Goal: Information Seeking & Learning: Learn about a topic

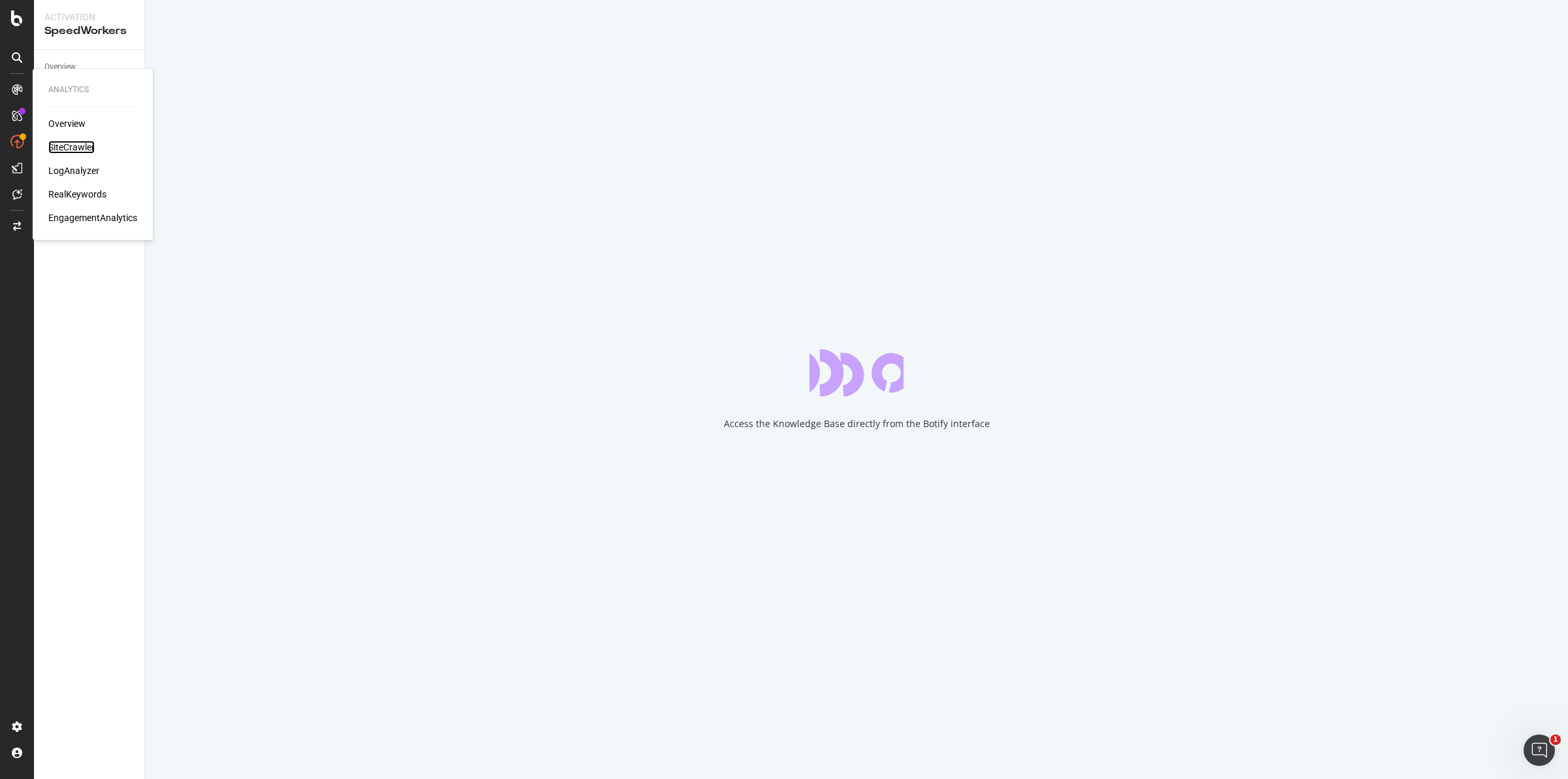
click at [60, 146] on div "SiteCrawler" at bounding box center [71, 147] width 47 height 13
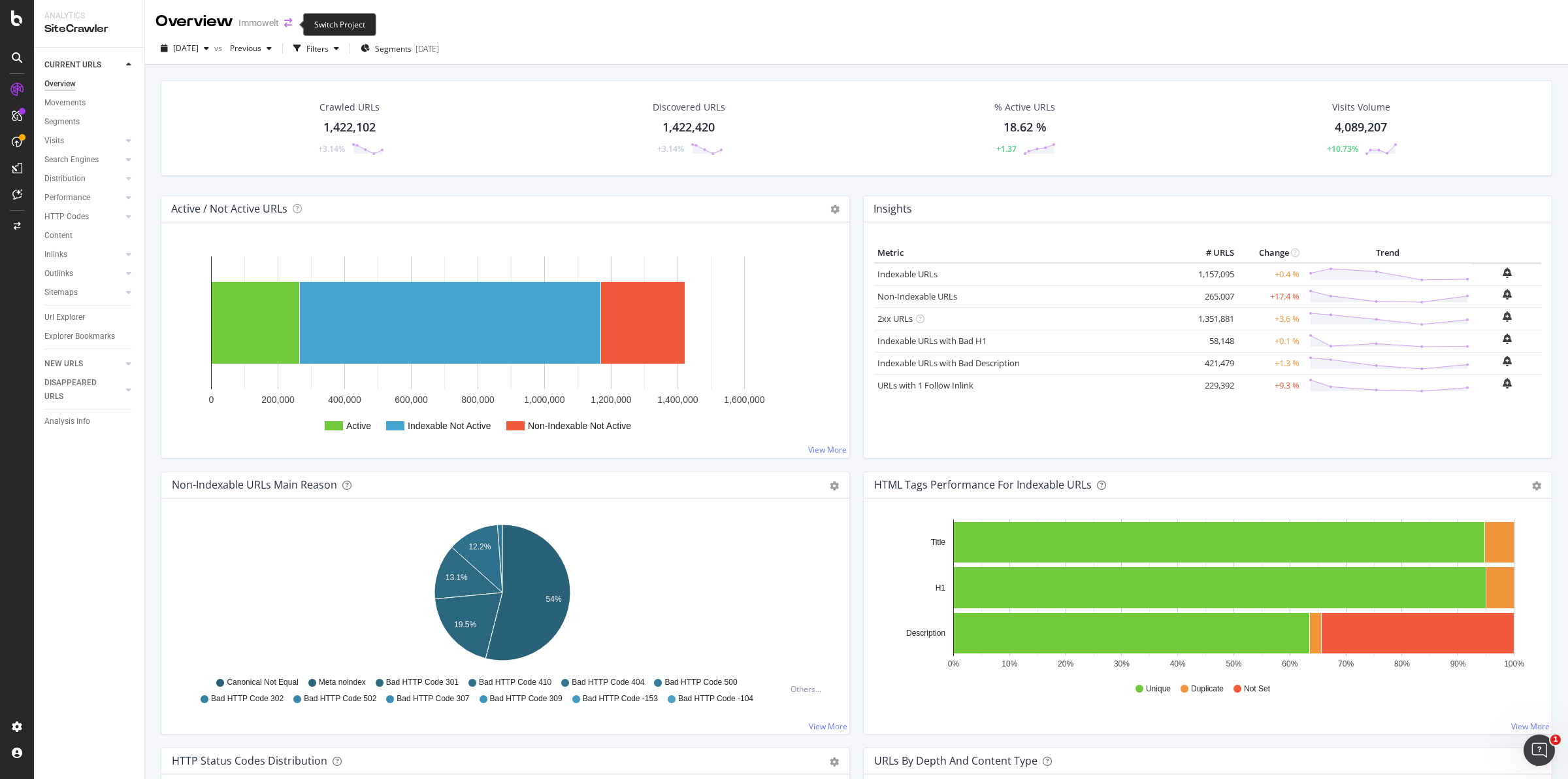
click at [288, 20] on icon "arrow-right-arrow-left" at bounding box center [288, 23] width 8 height 9
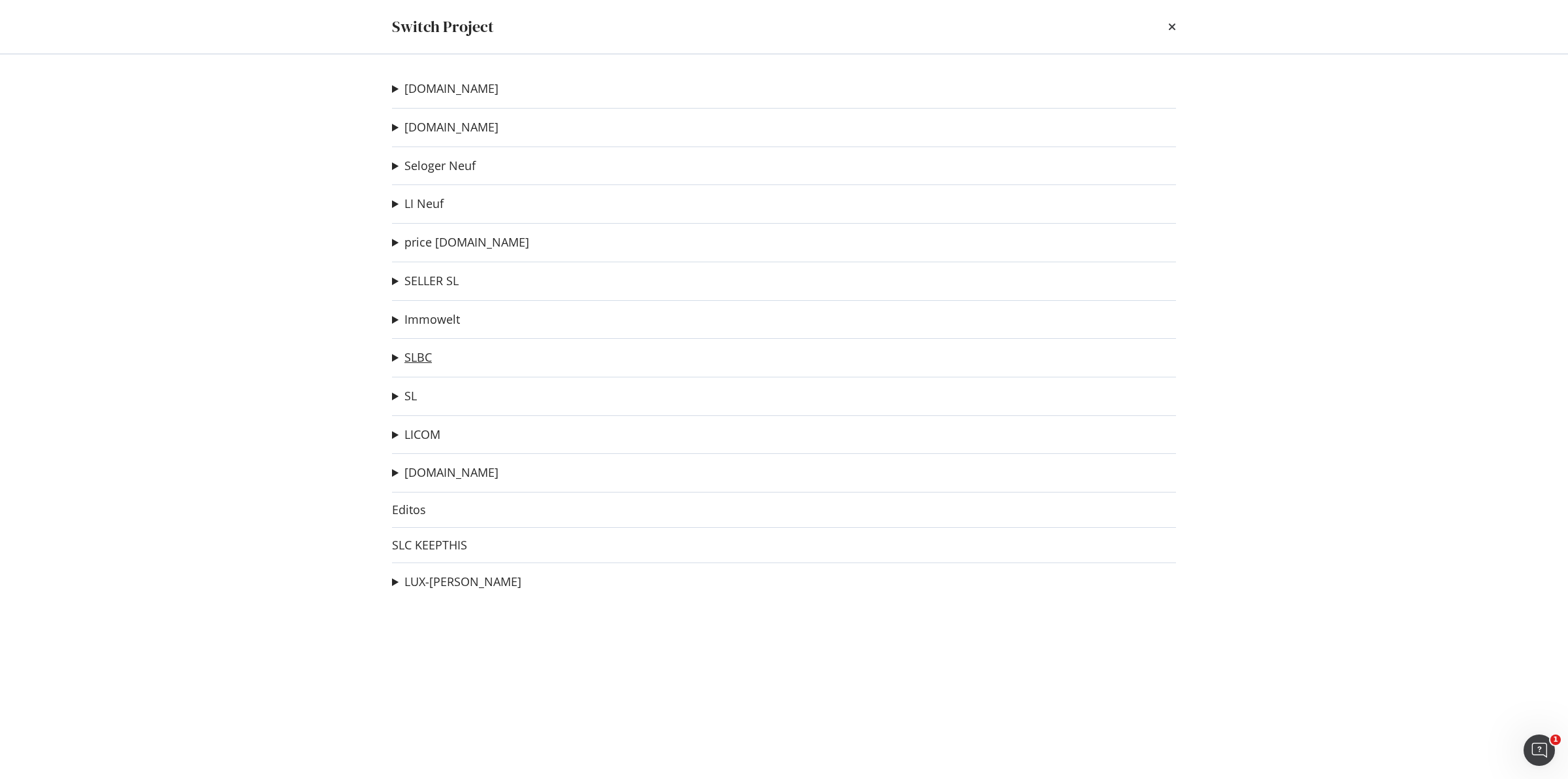
click at [420, 358] on link "SLBC" at bounding box center [418, 358] width 27 height 14
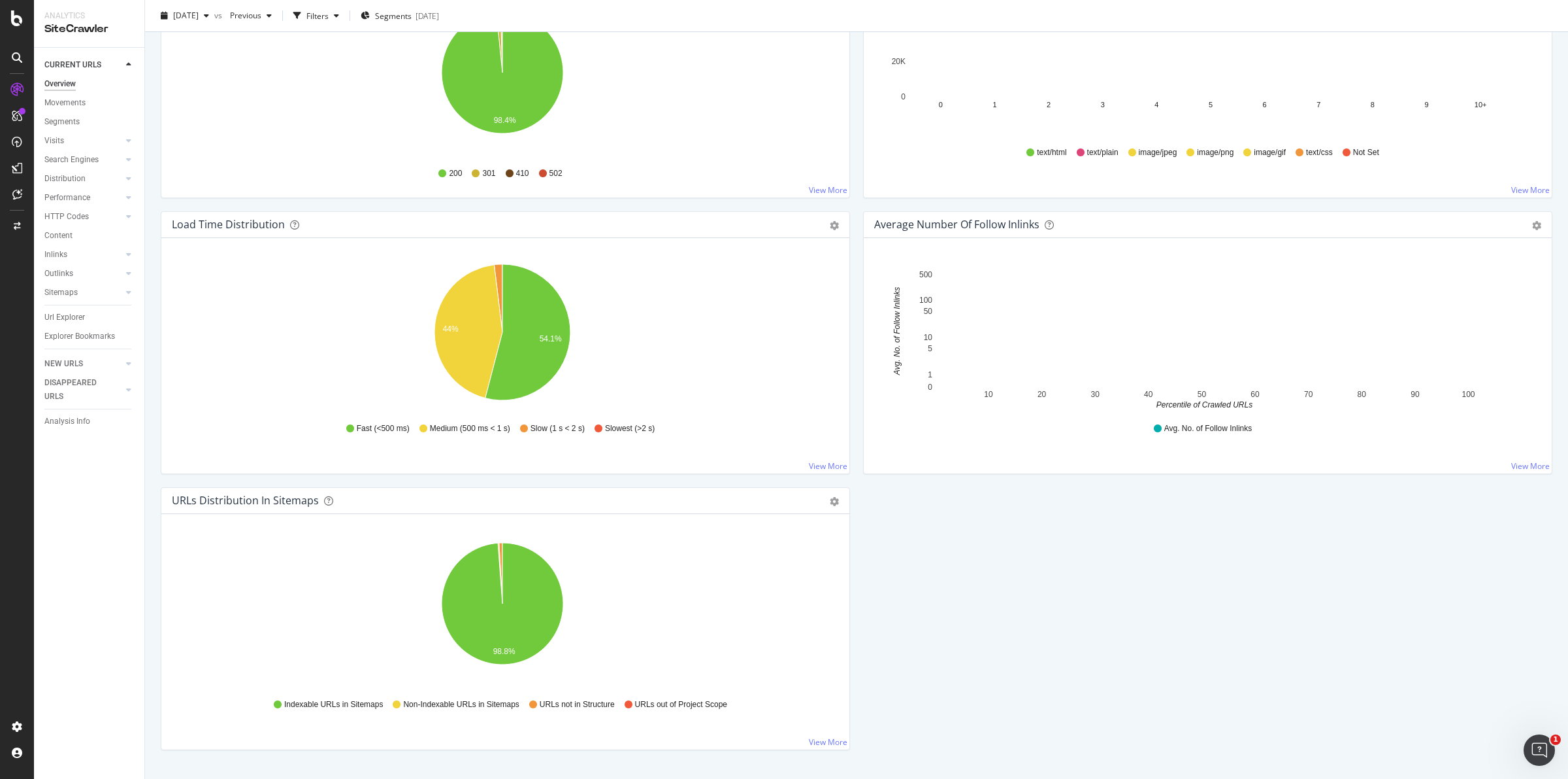
scroll to position [844, 0]
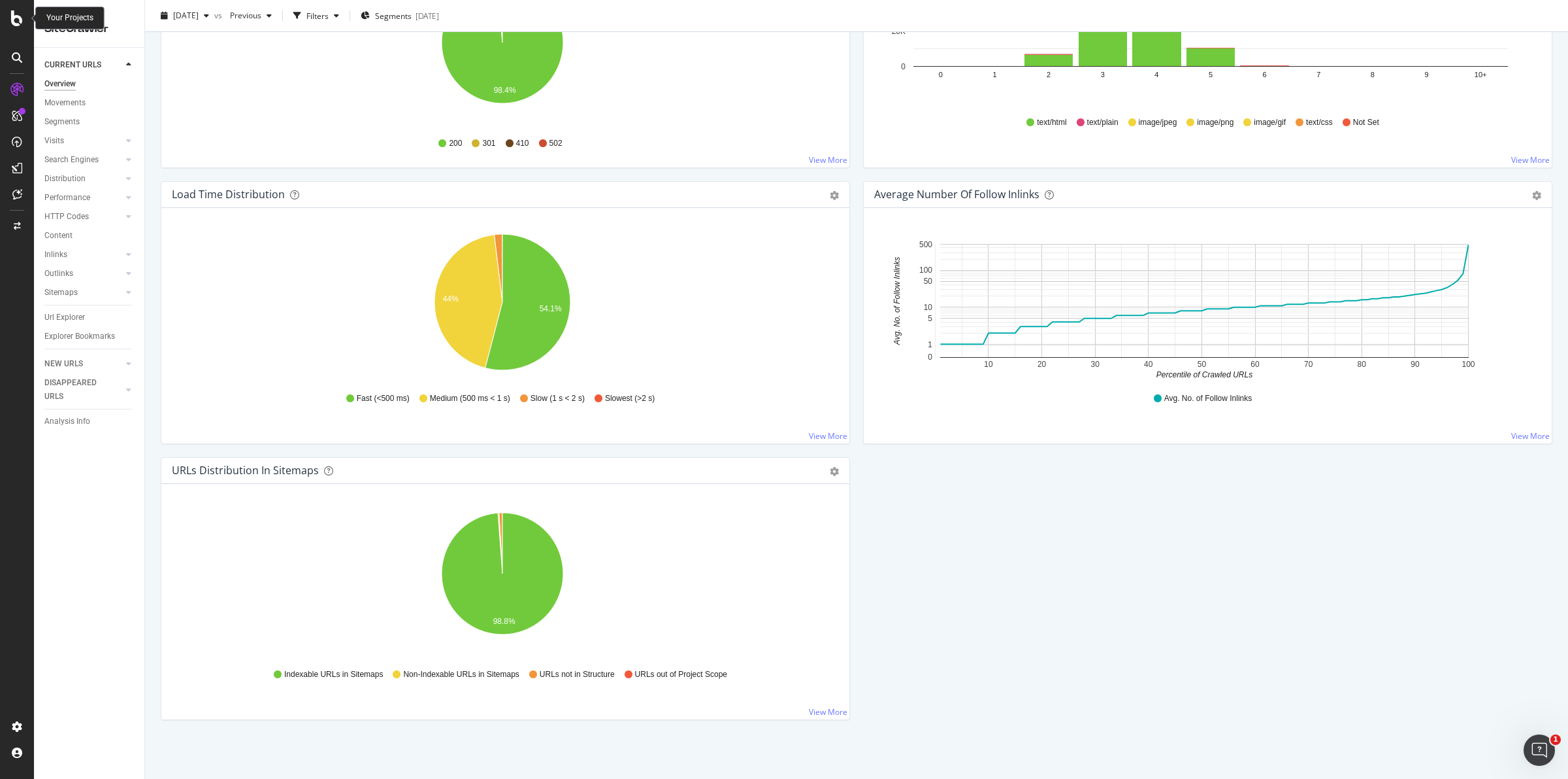
click at [16, 20] on icon at bounding box center [16, 18] width 12 height 16
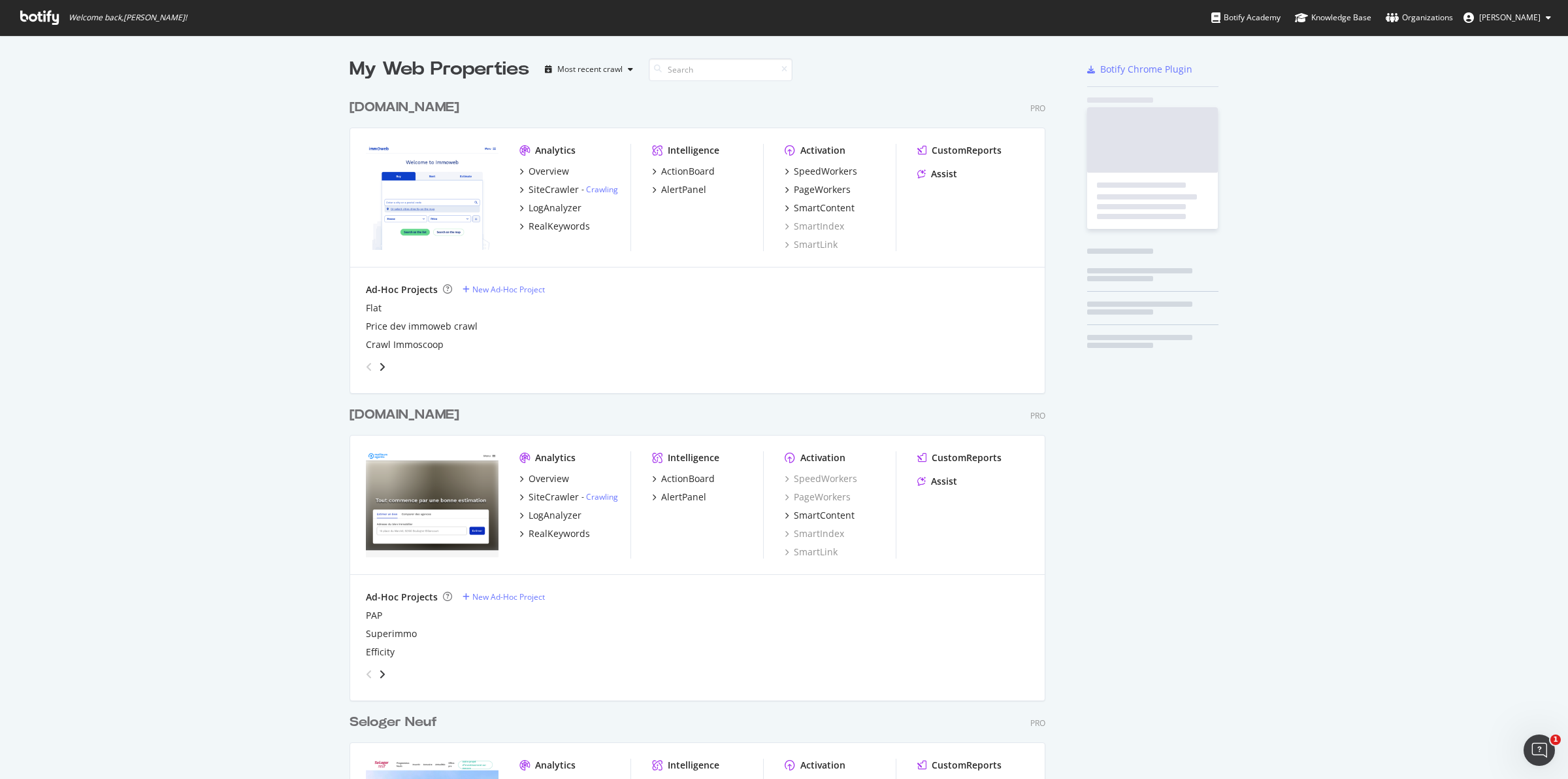
scroll to position [767, 1543]
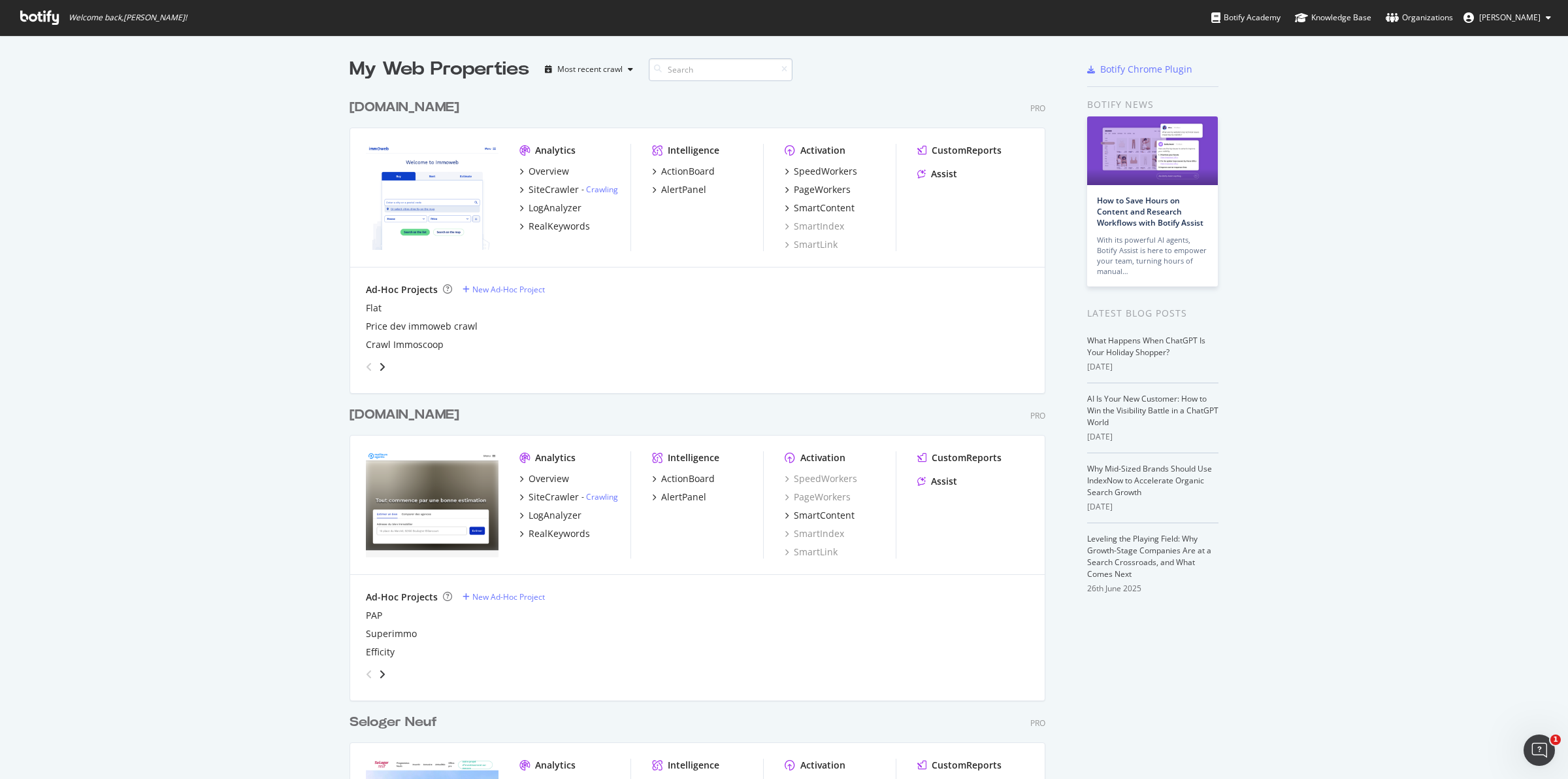
click at [713, 75] on input at bounding box center [720, 69] width 144 height 23
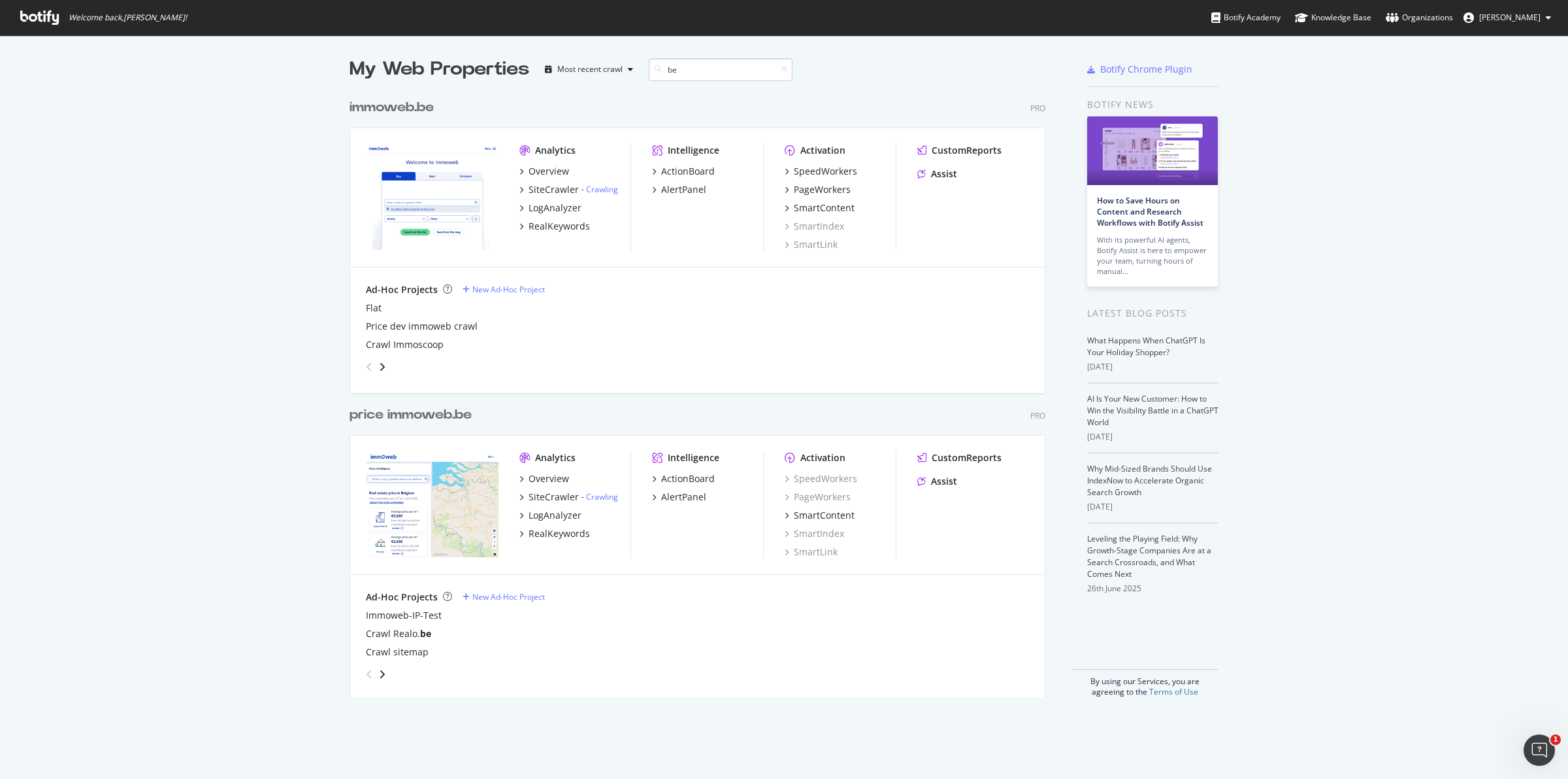
scroll to position [603, 694]
type input "belles"
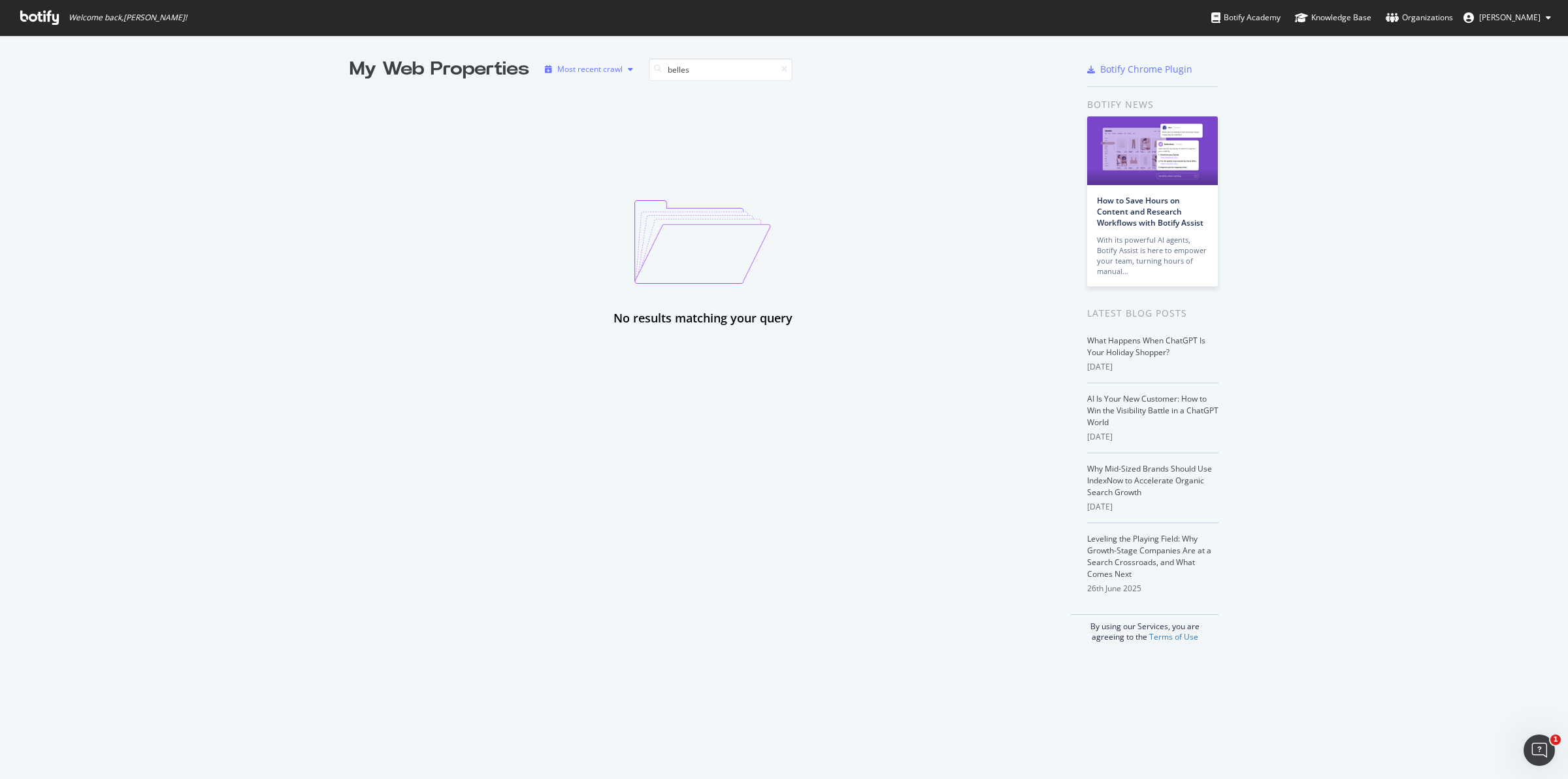
drag, startPoint x: 714, startPoint y: 68, endPoint x: 618, endPoint y: 68, distance: 96.0
click at [618, 68] on div "My Web Properties Most recent crawl belles" at bounding box center [659, 69] width 618 height 26
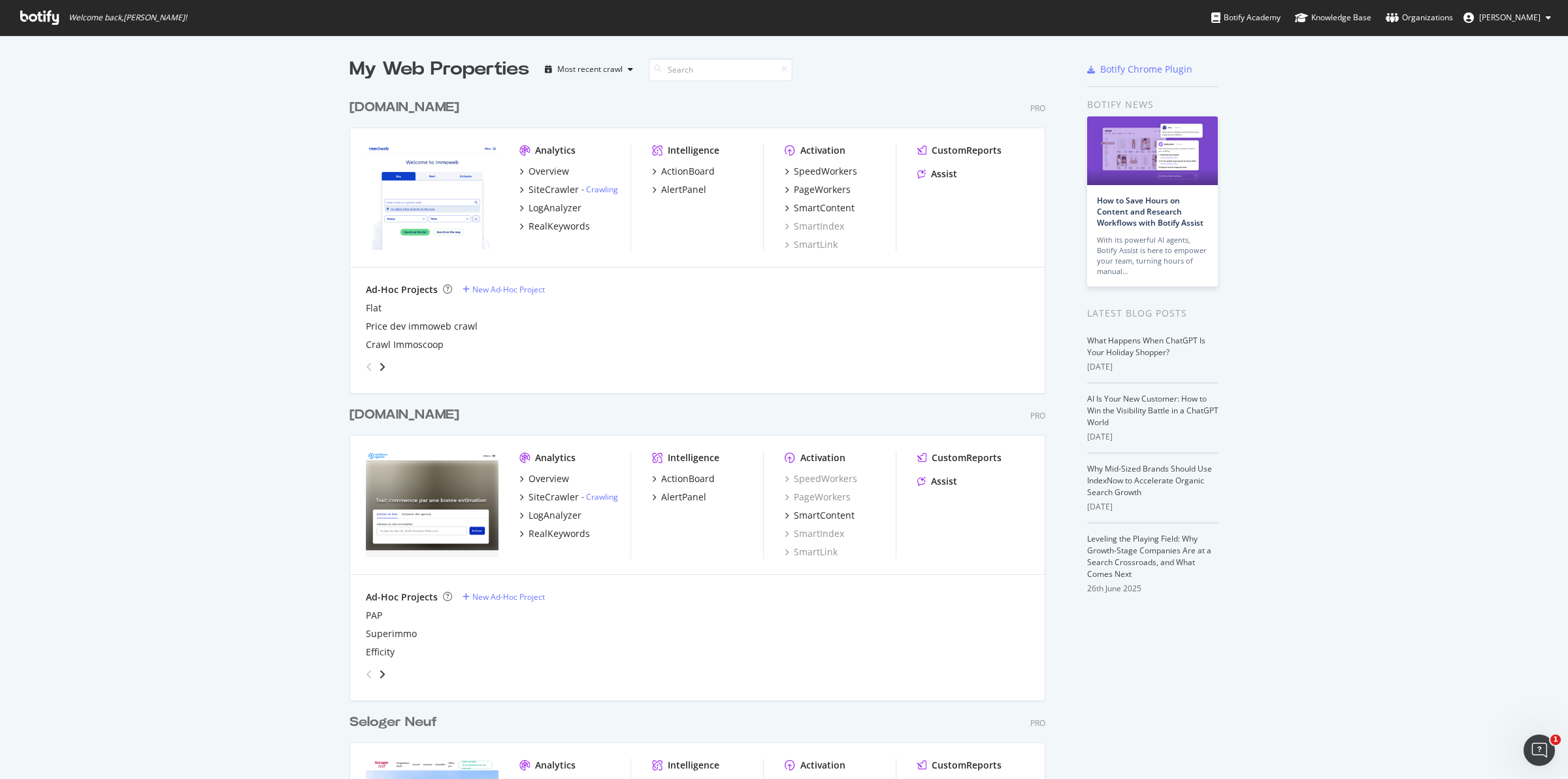
scroll to position [3691, 694]
click at [694, 69] on input at bounding box center [720, 69] width 144 height 23
click at [714, 66] on input at bounding box center [720, 69] width 144 height 23
click at [746, 71] on input at bounding box center [720, 69] width 144 height 23
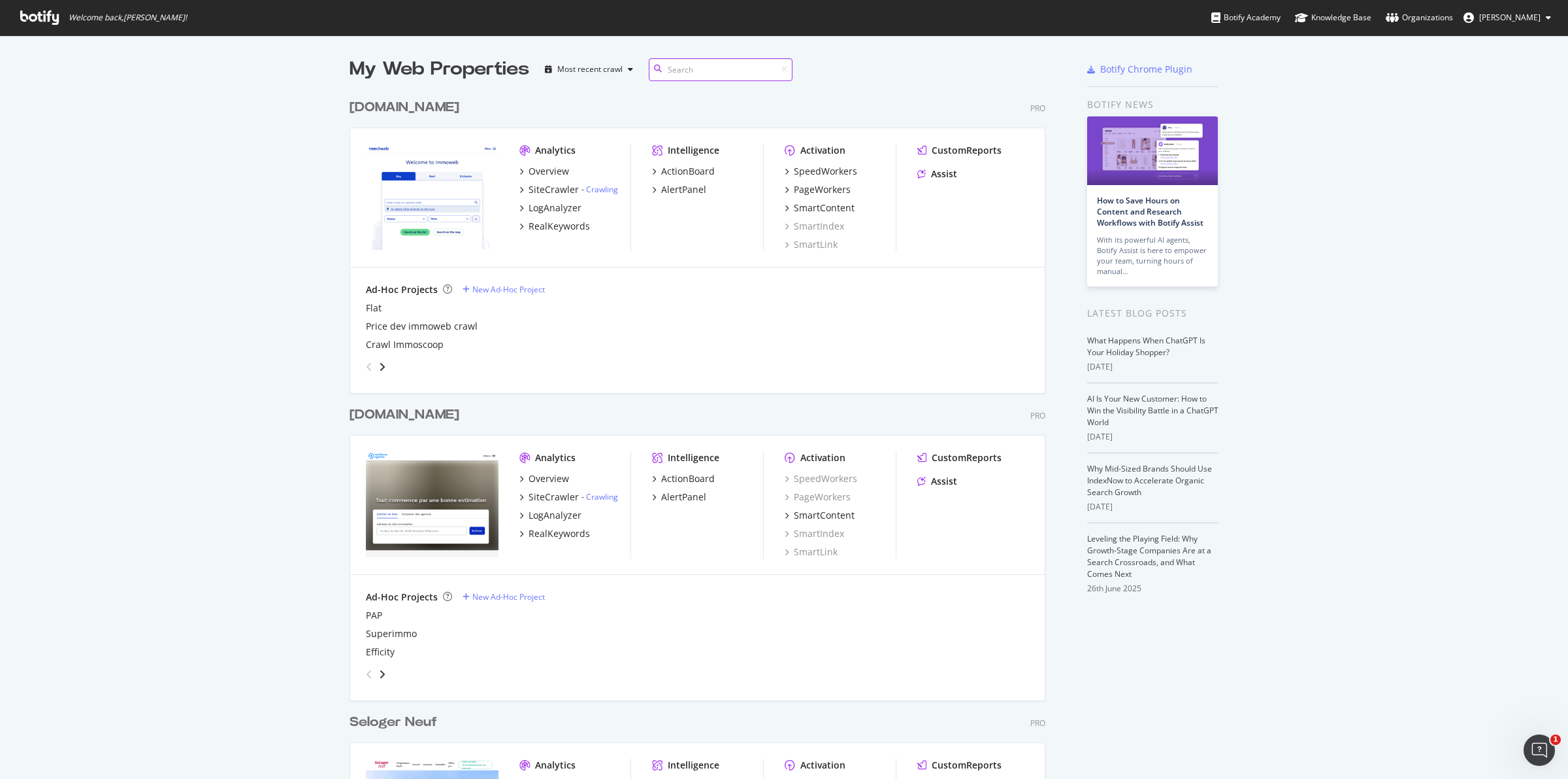
click at [735, 66] on input at bounding box center [720, 69] width 144 height 23
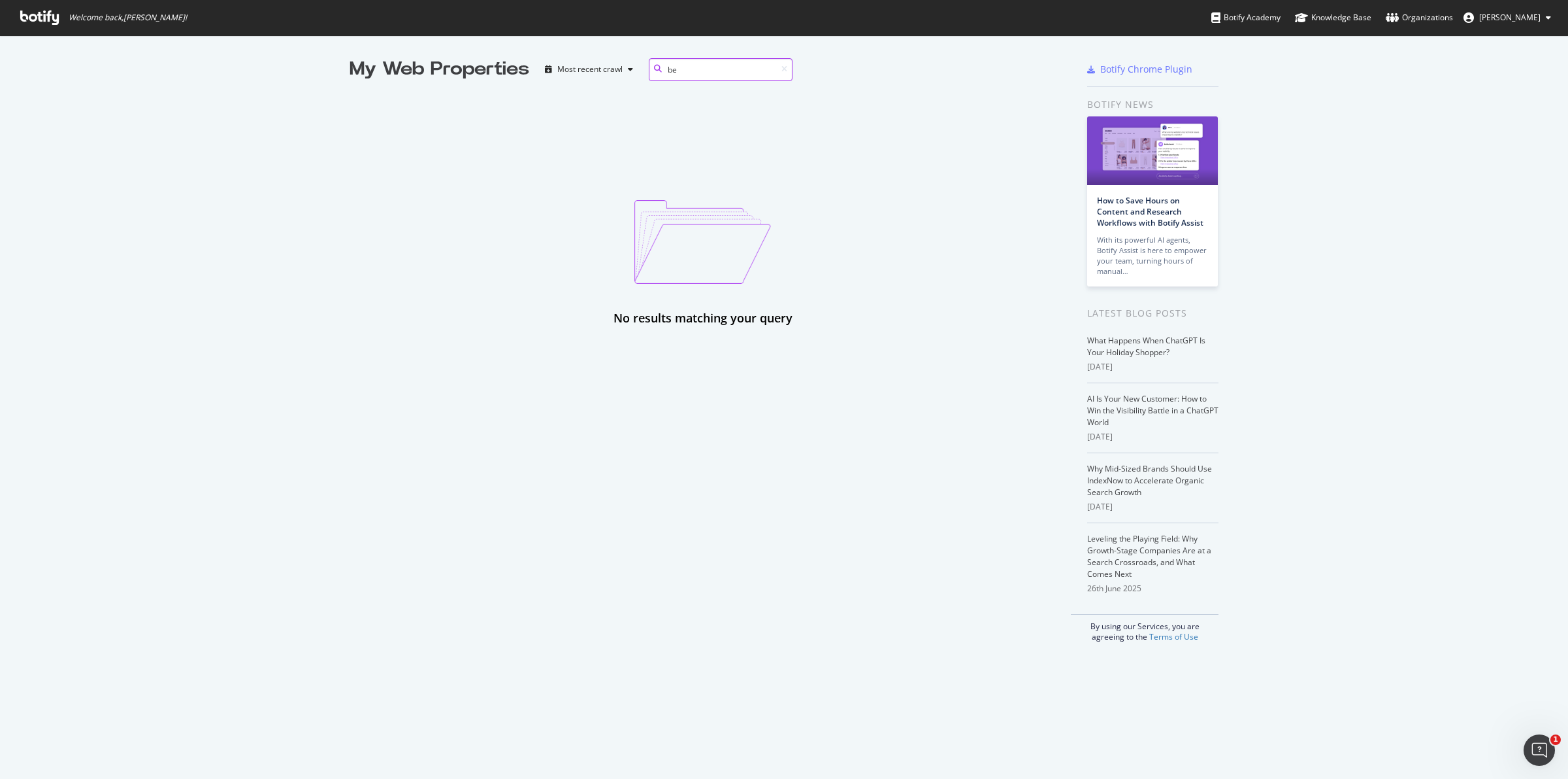
type input "b"
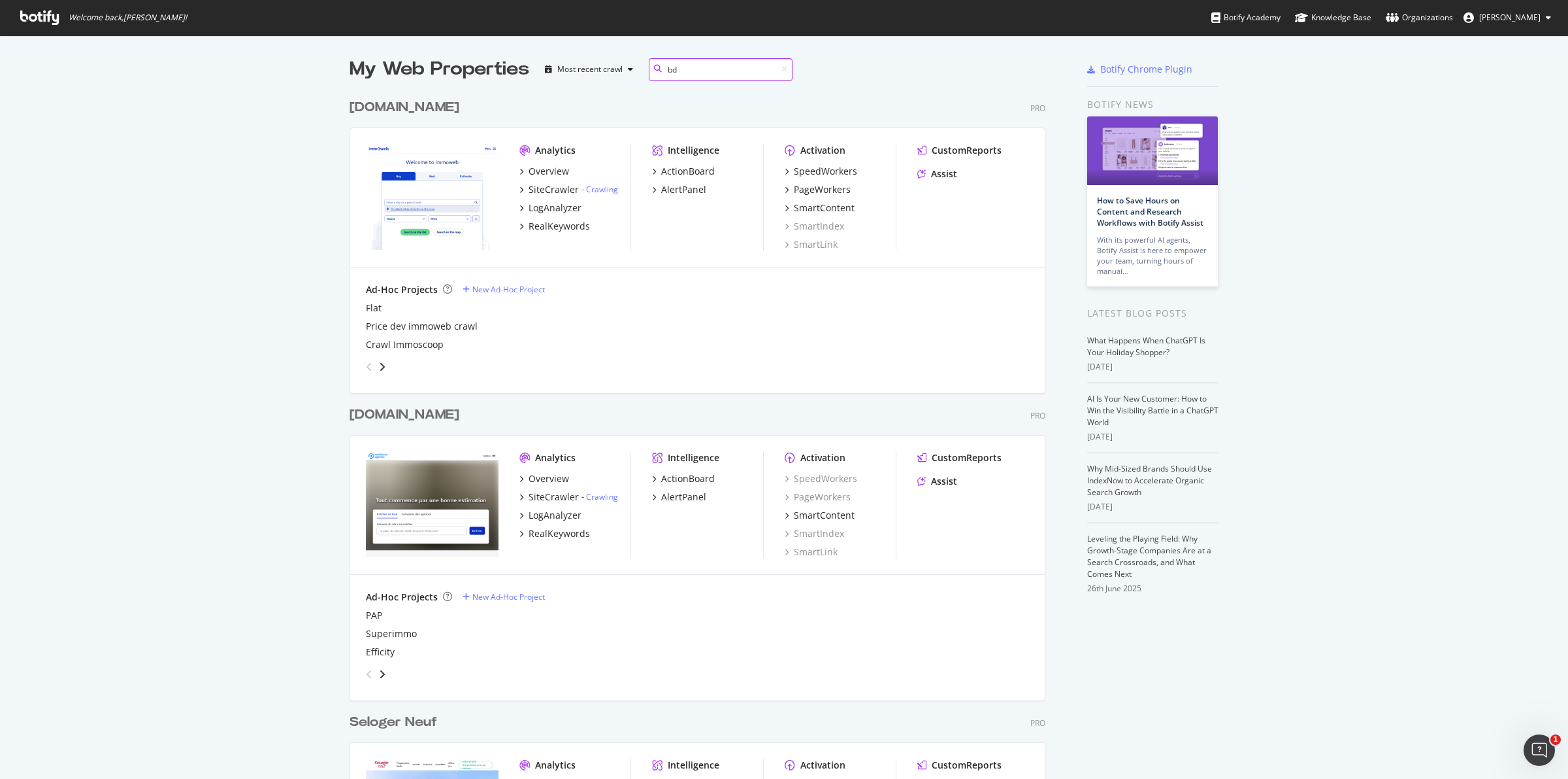
scroll to position [295, 694]
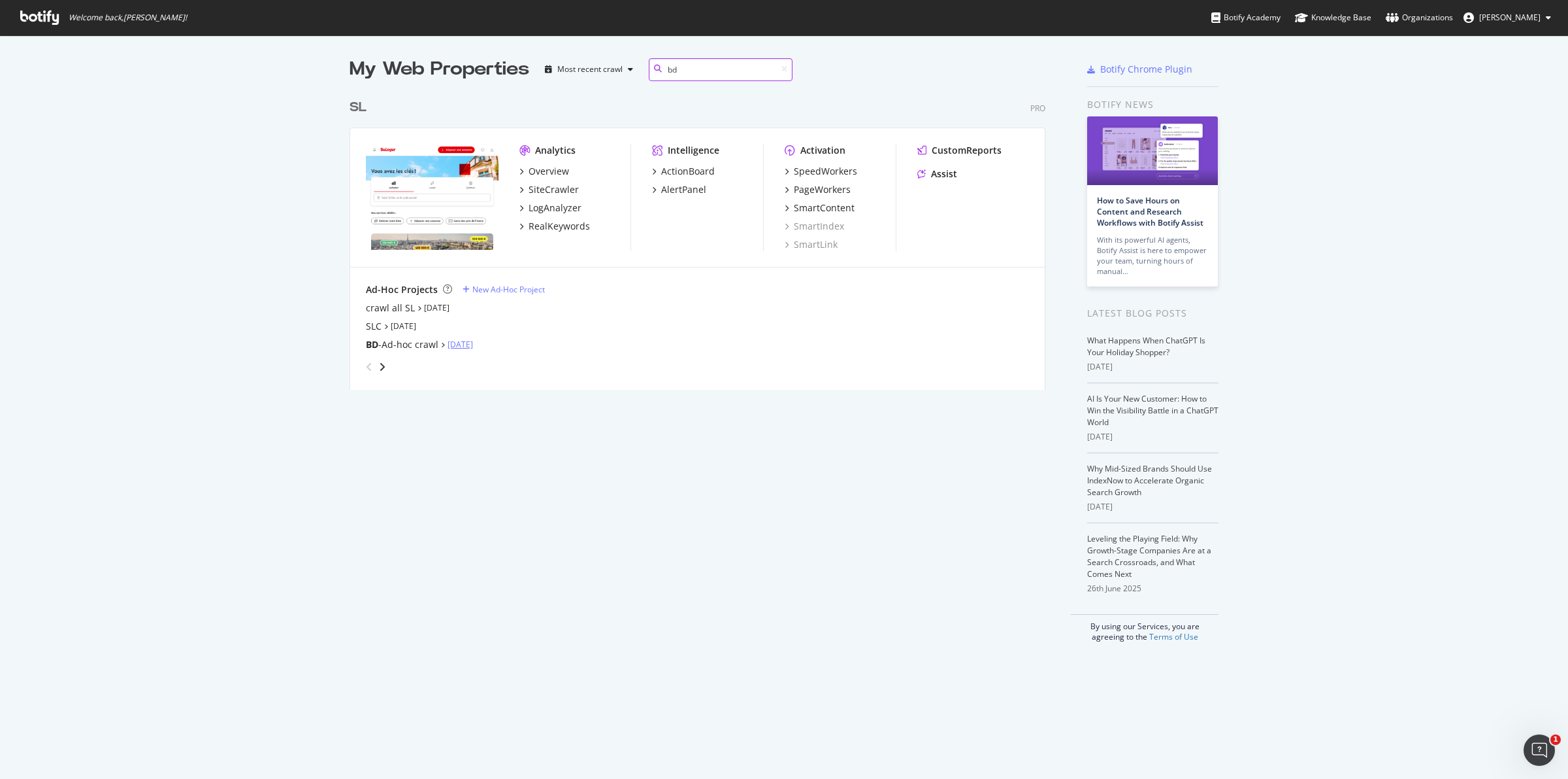
type input "bd"
click at [473, 344] on link "Aug 18th 25" at bounding box center [460, 344] width 26 height 11
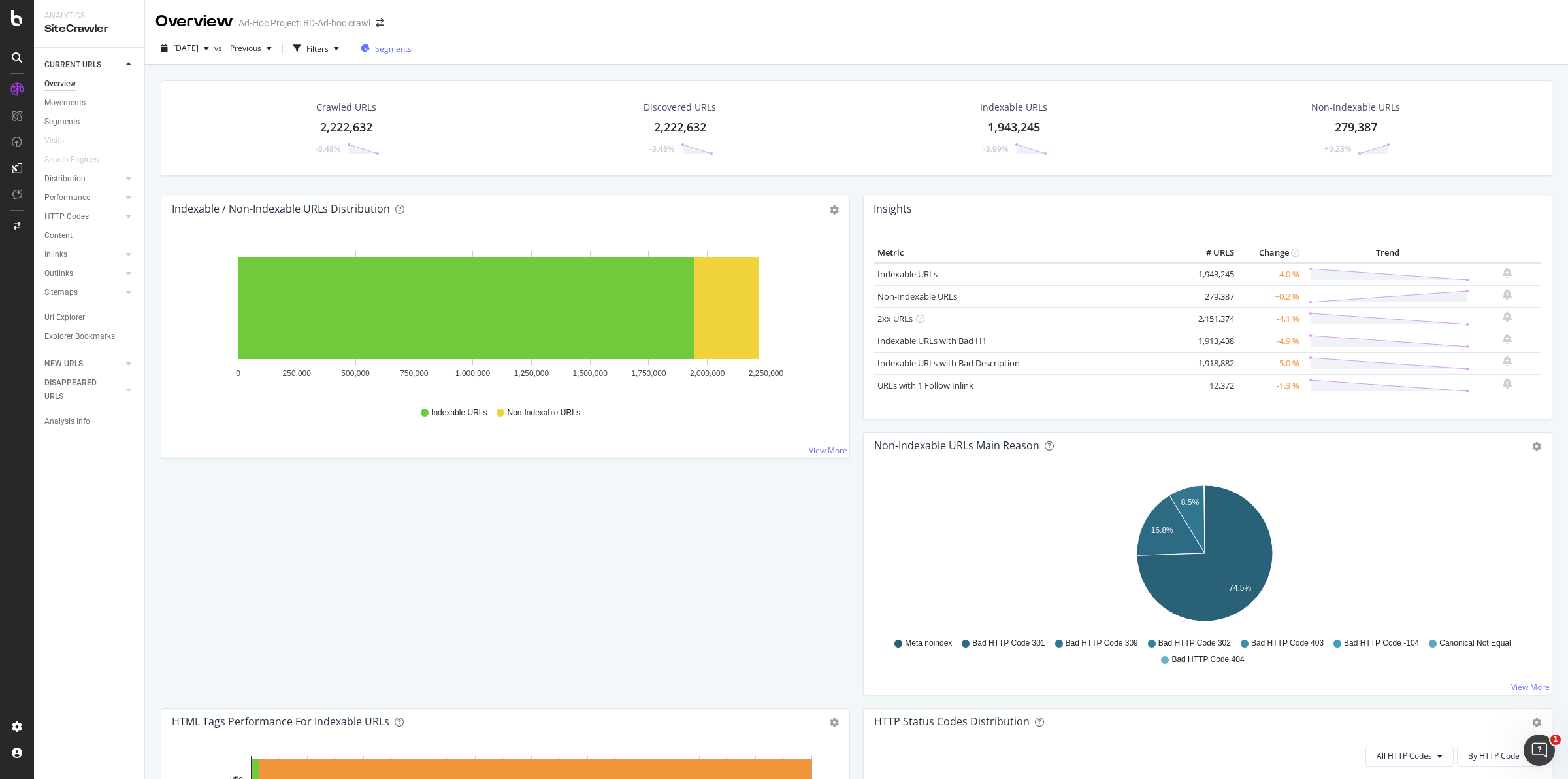
click at [412, 47] on span "Segments" at bounding box center [393, 49] width 37 height 11
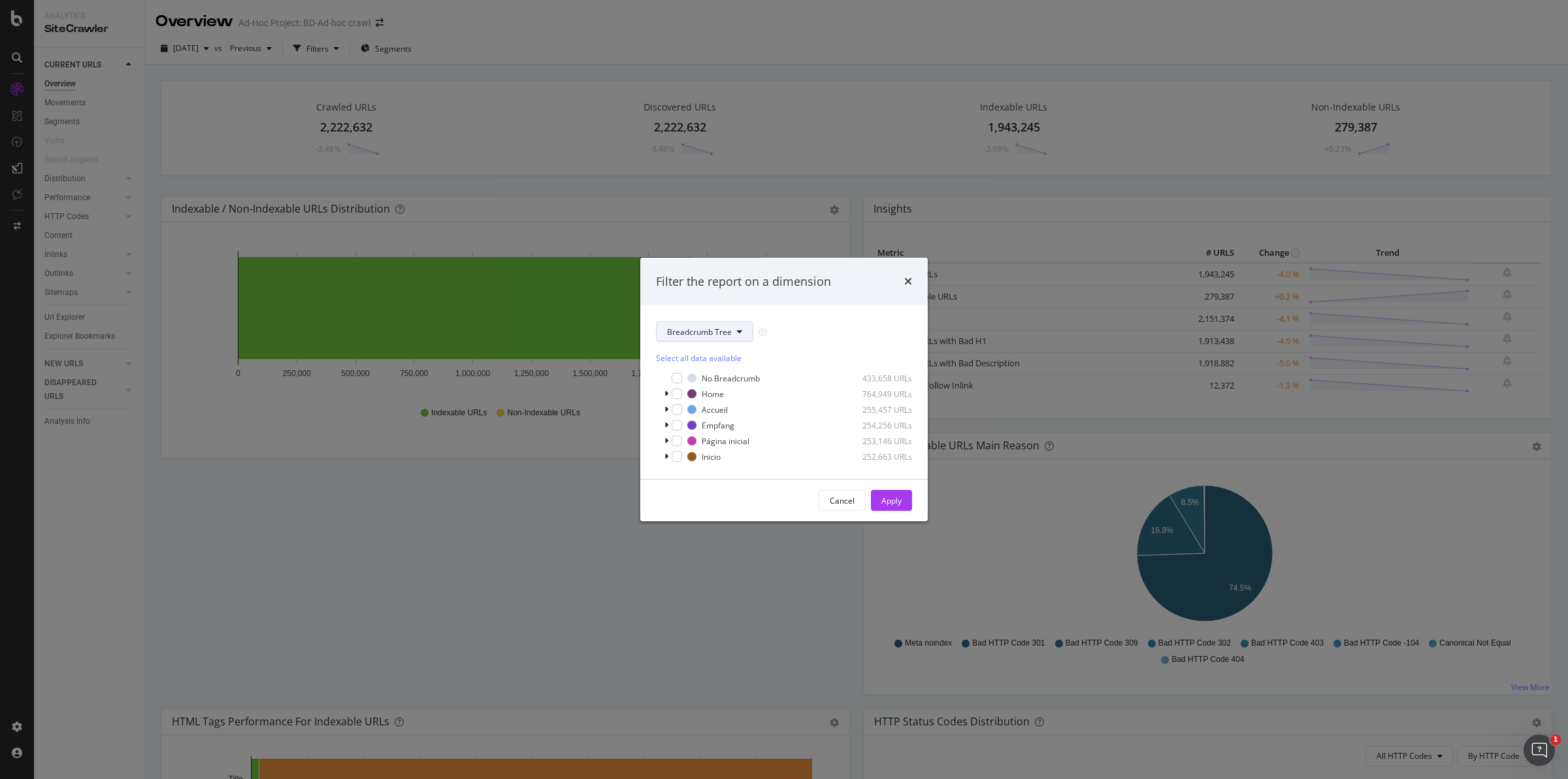
click at [737, 327] on icon "modal" at bounding box center [740, 331] width 5 height 8
click at [713, 378] on span "By_pagetype" at bounding box center [713, 378] width 92 height 12
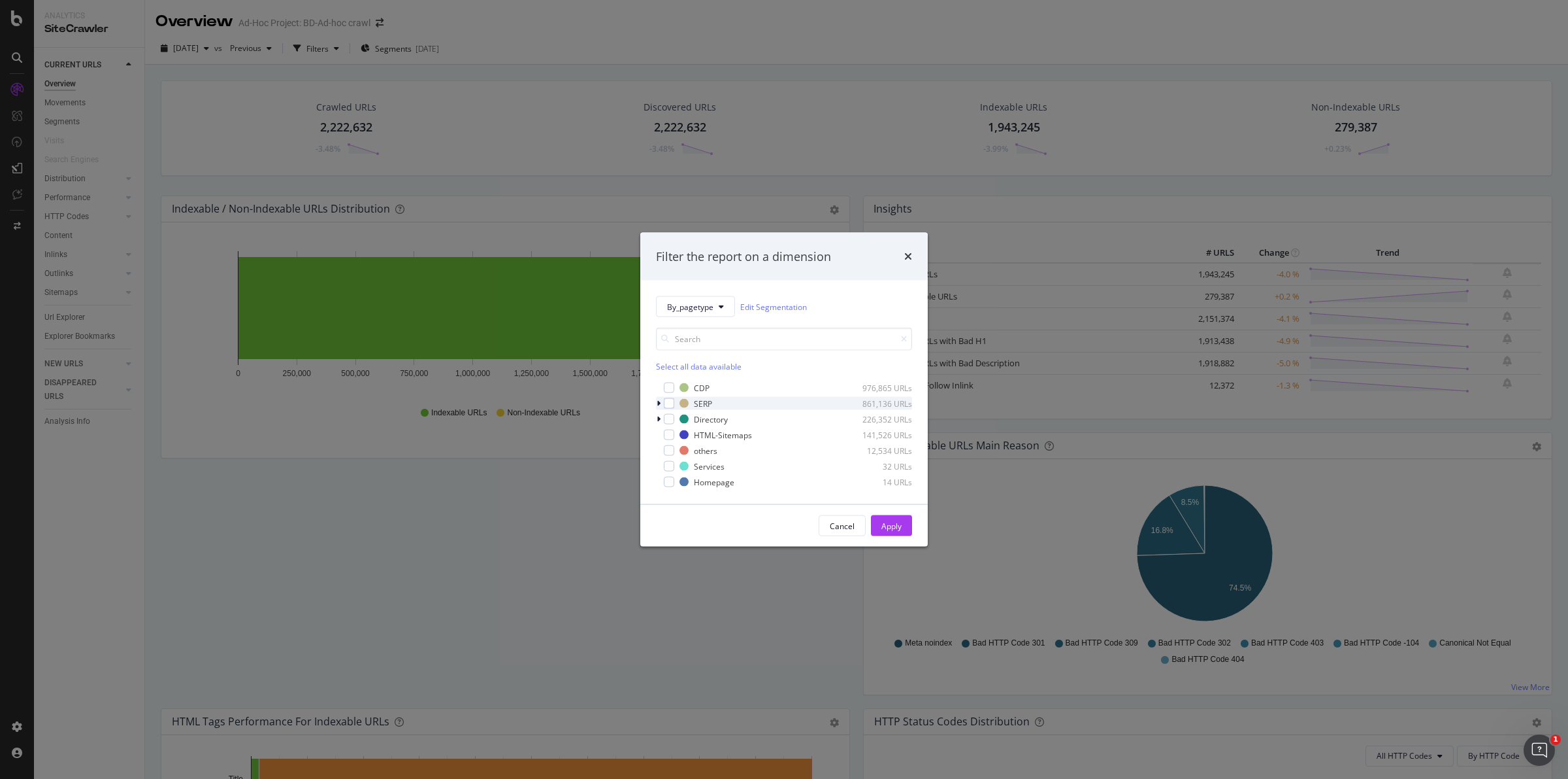
click at [675, 400] on div "SERP 861,136 URLs" at bounding box center [784, 403] width 256 height 13
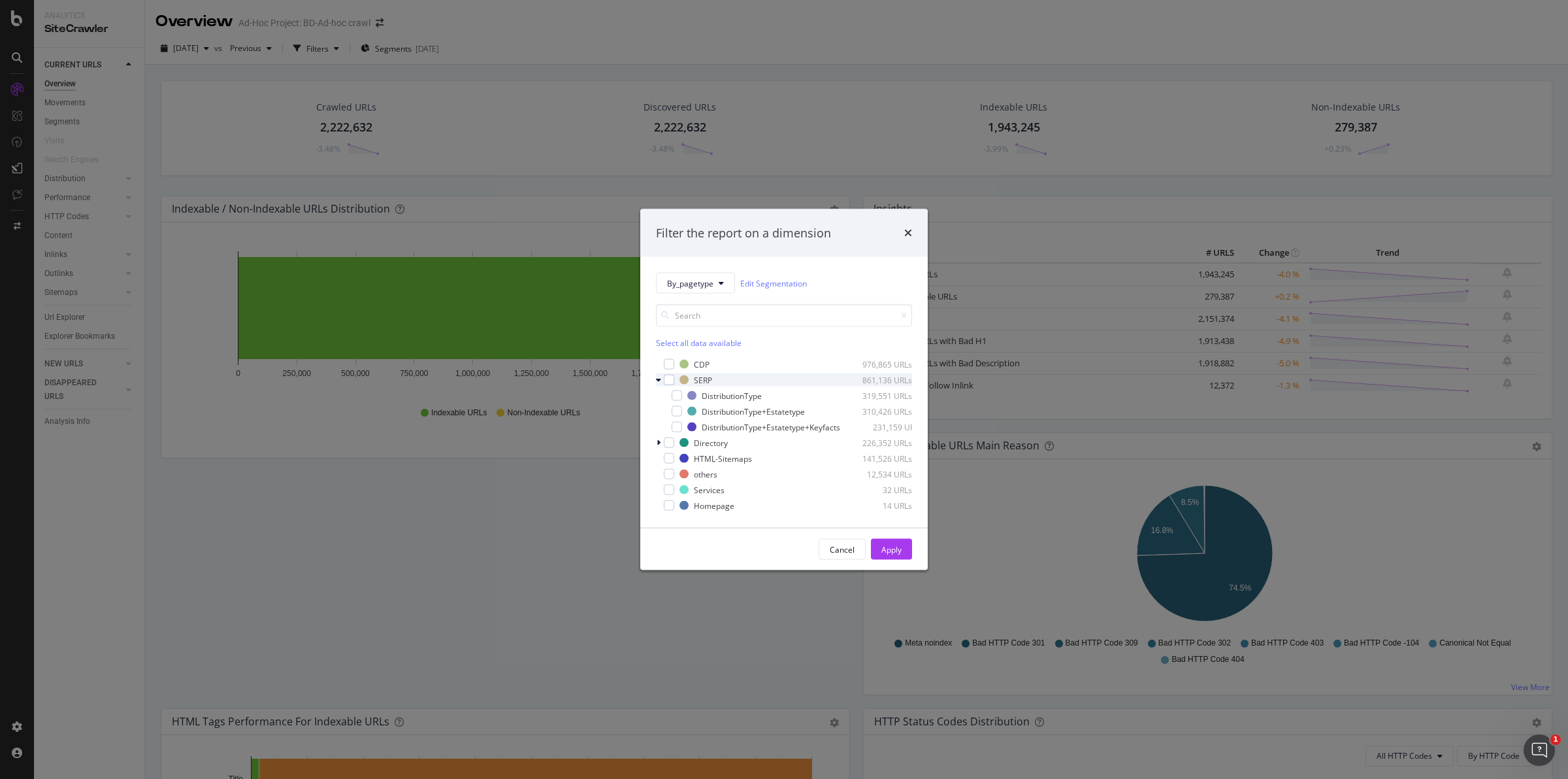
click at [677, 376] on div "SERP 861,136 URLs" at bounding box center [784, 379] width 256 height 13
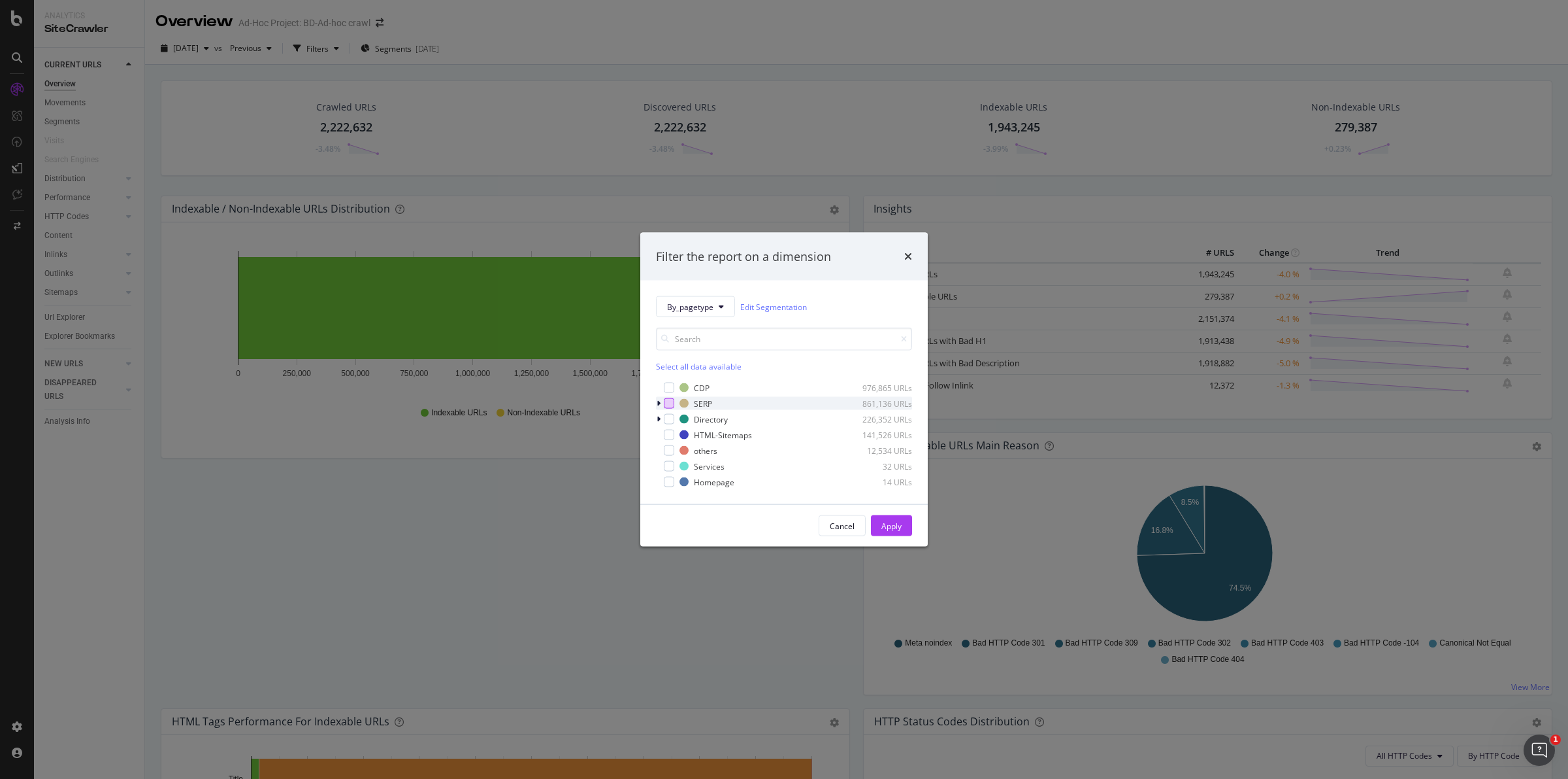
click at [671, 407] on div "modal" at bounding box center [668, 403] width 10 height 10
click at [902, 528] on button "Apply" at bounding box center [891, 526] width 41 height 21
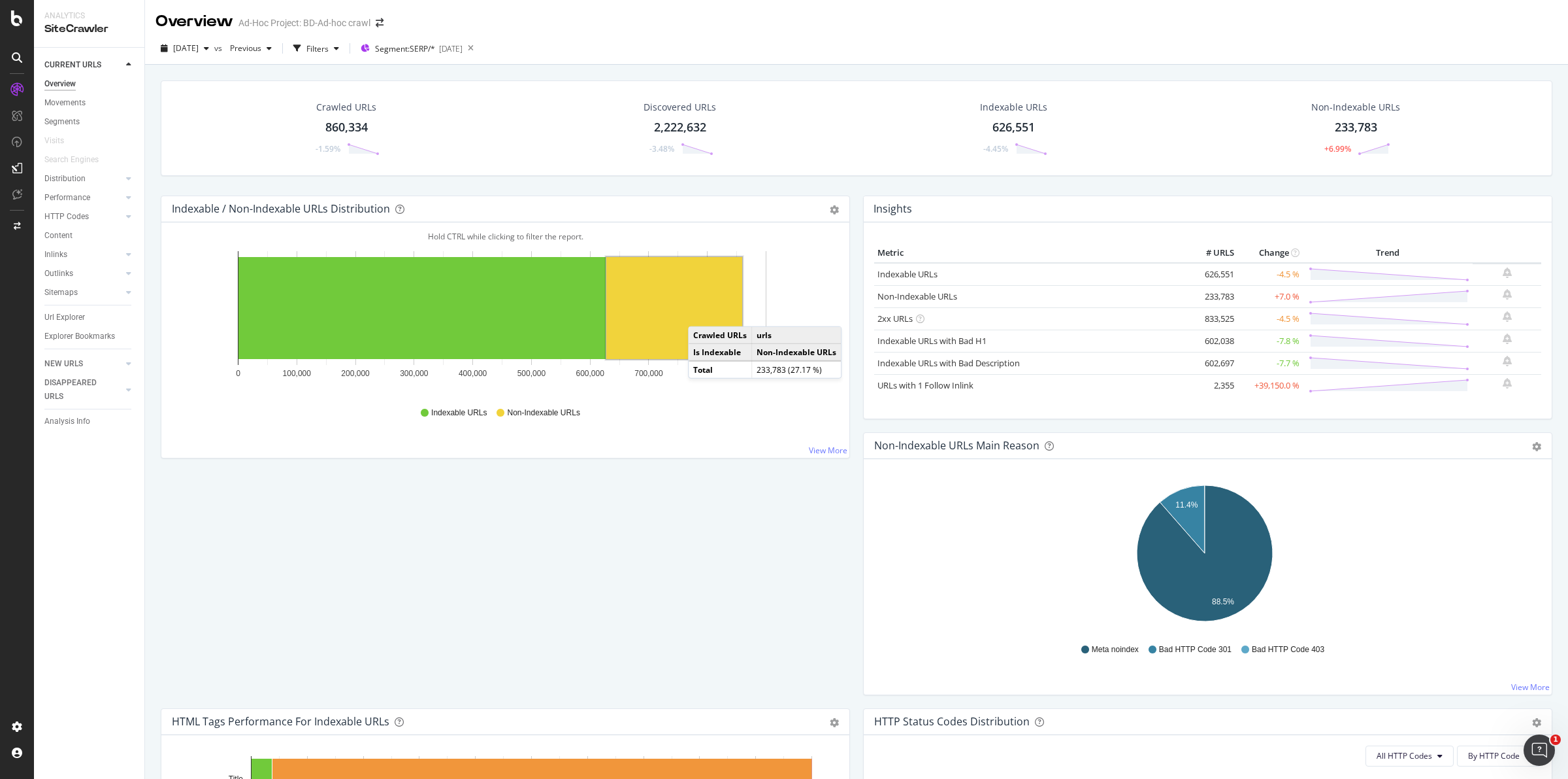
click at [701, 314] on rect "A chart." at bounding box center [674, 308] width 136 height 102
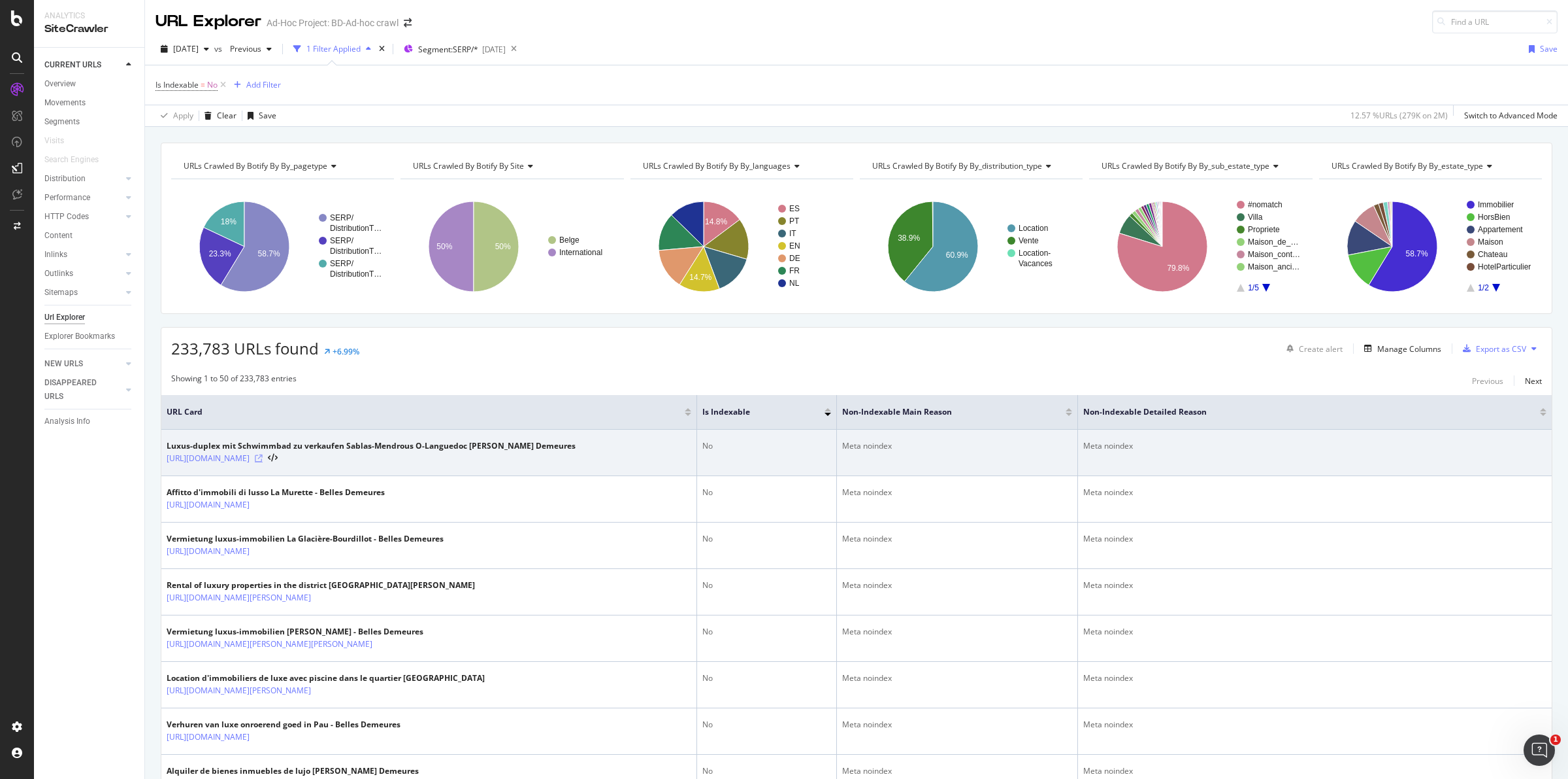
click at [263, 463] on icon at bounding box center [259, 458] width 8 height 8
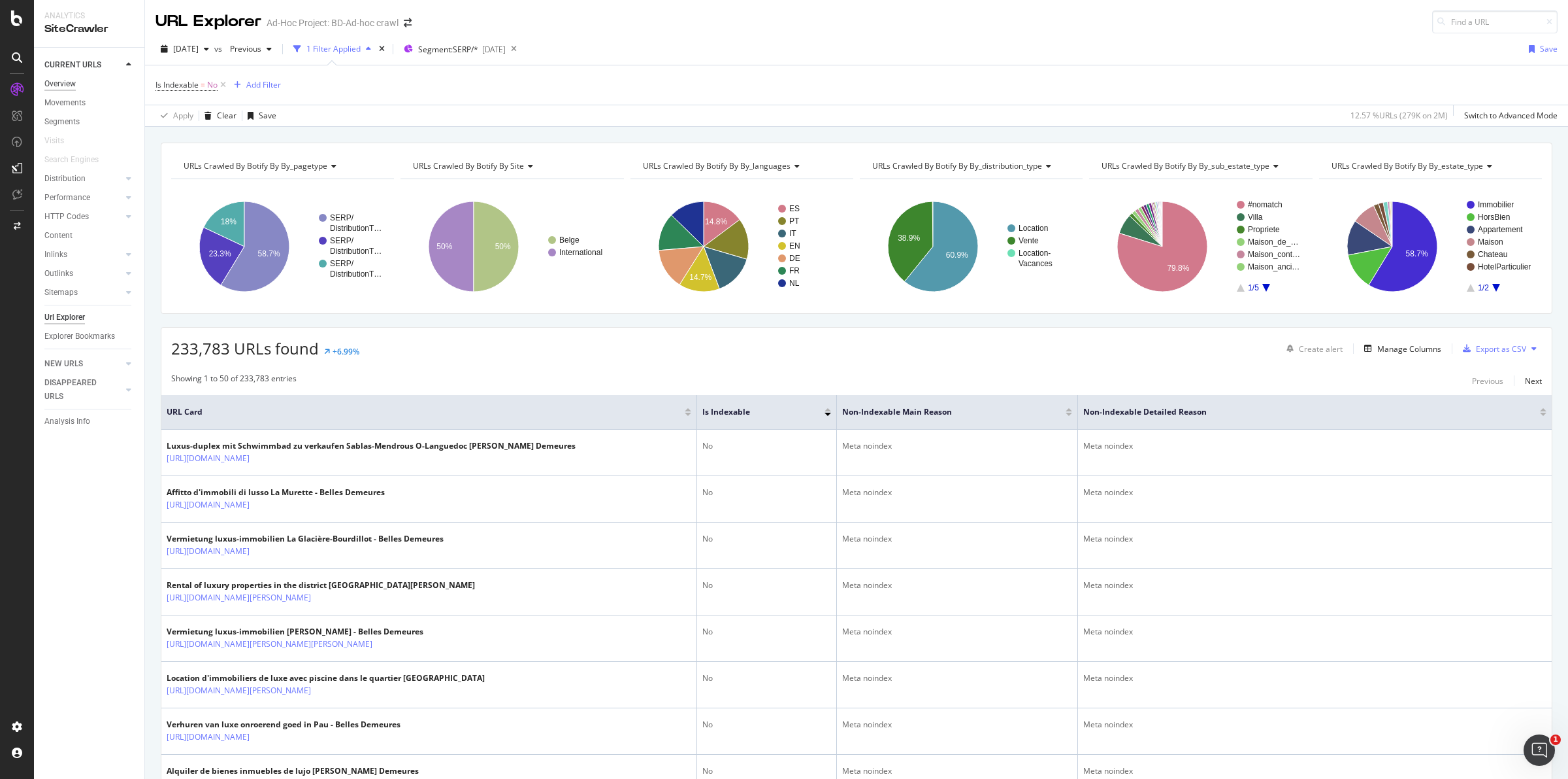
click at [61, 83] on div "Overview" at bounding box center [60, 84] width 31 height 14
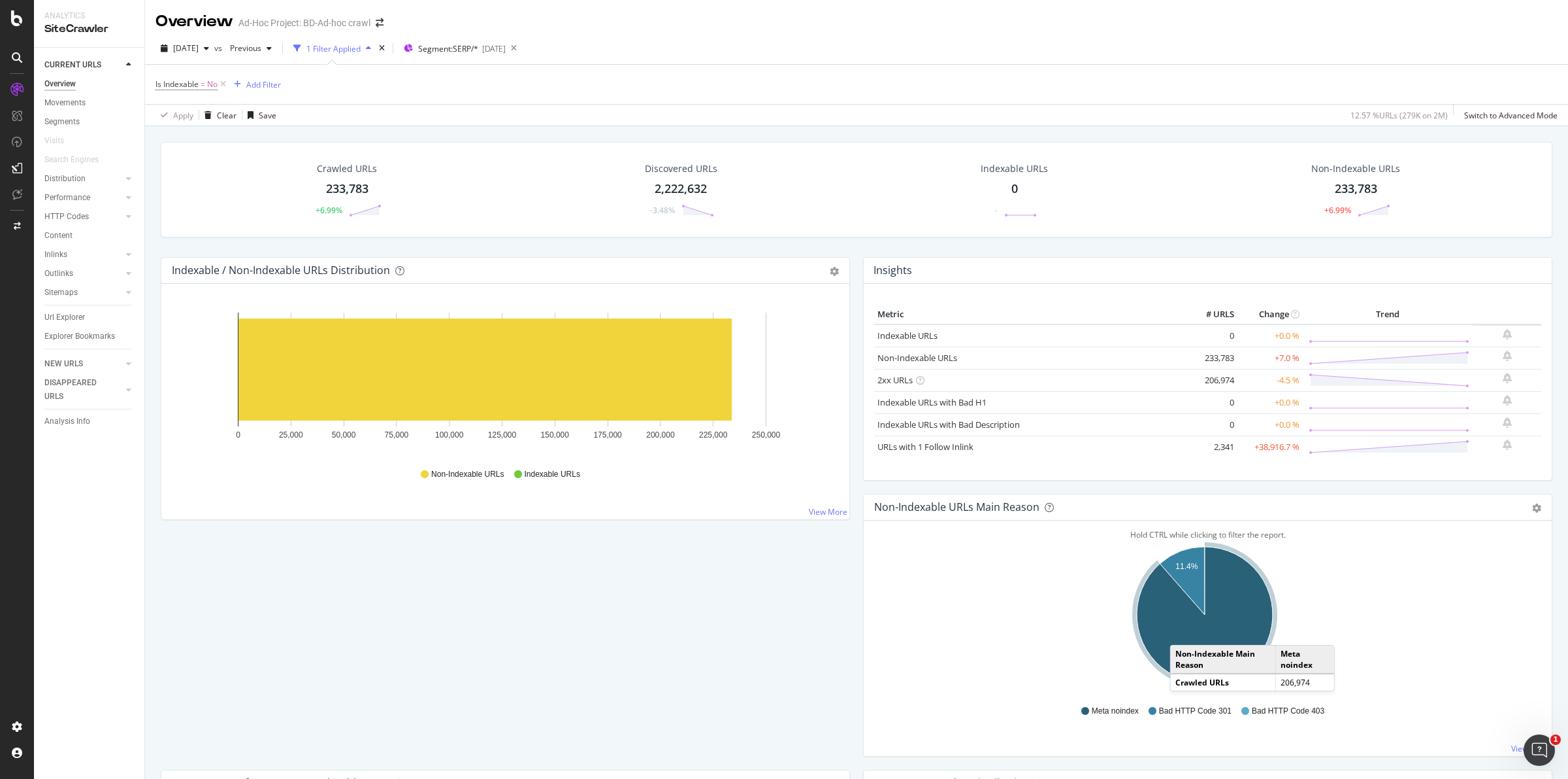
click at [1177, 633] on icon "A chart." at bounding box center [1204, 614] width 136 height 136
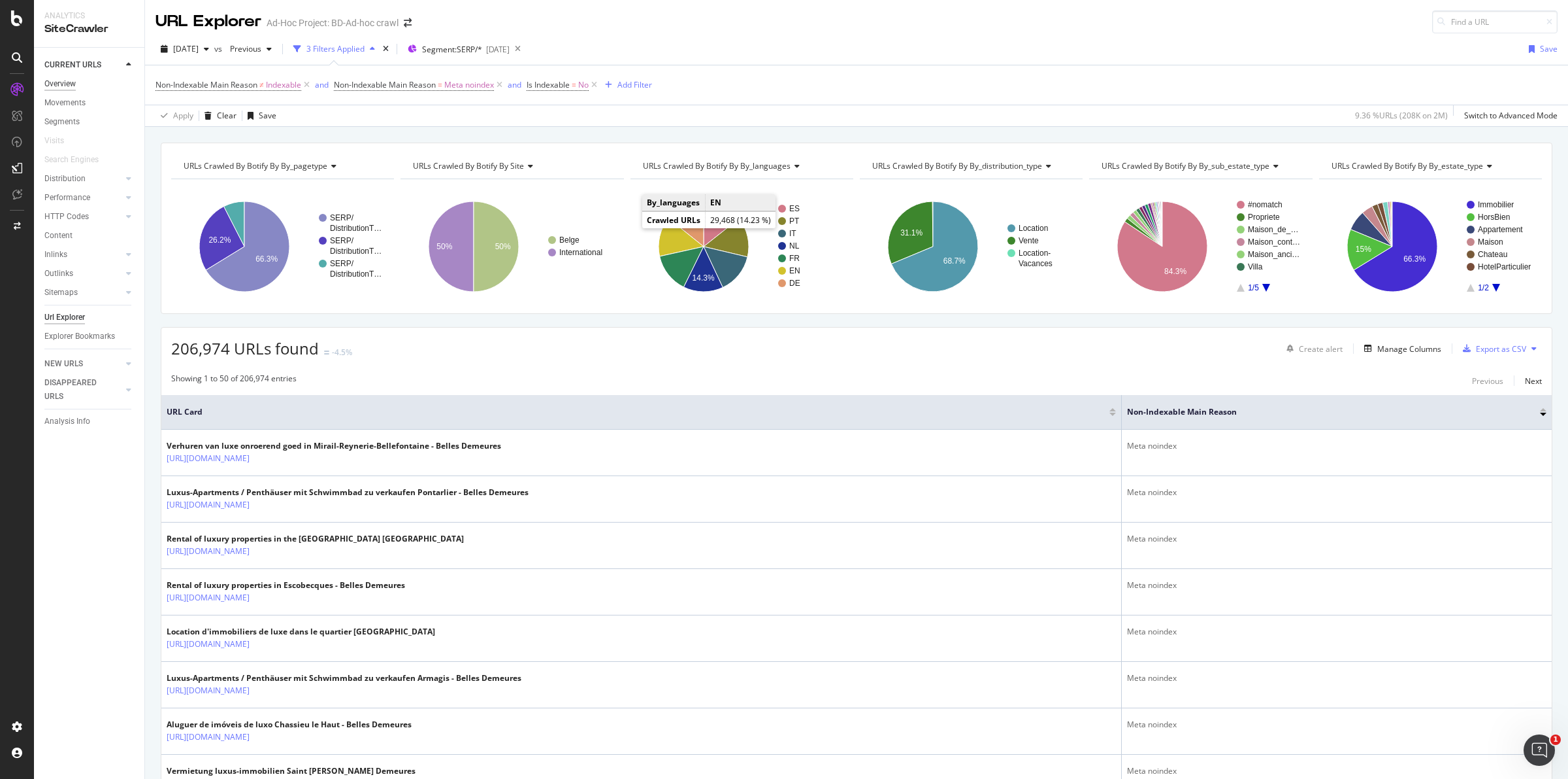
click at [64, 86] on div "Overview" at bounding box center [60, 84] width 31 height 14
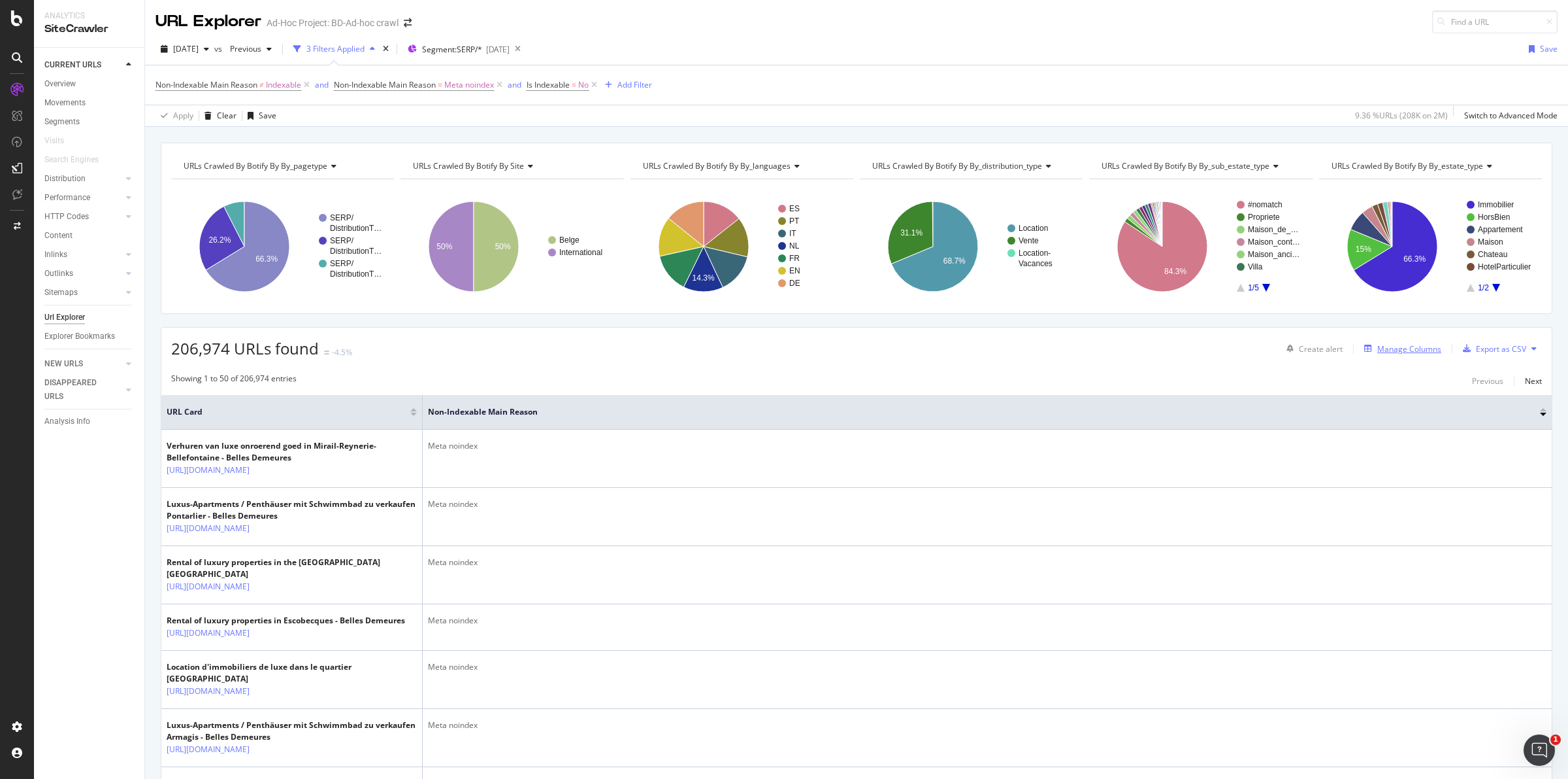
click at [1407, 347] on div "Manage Columns" at bounding box center [1409, 349] width 64 height 11
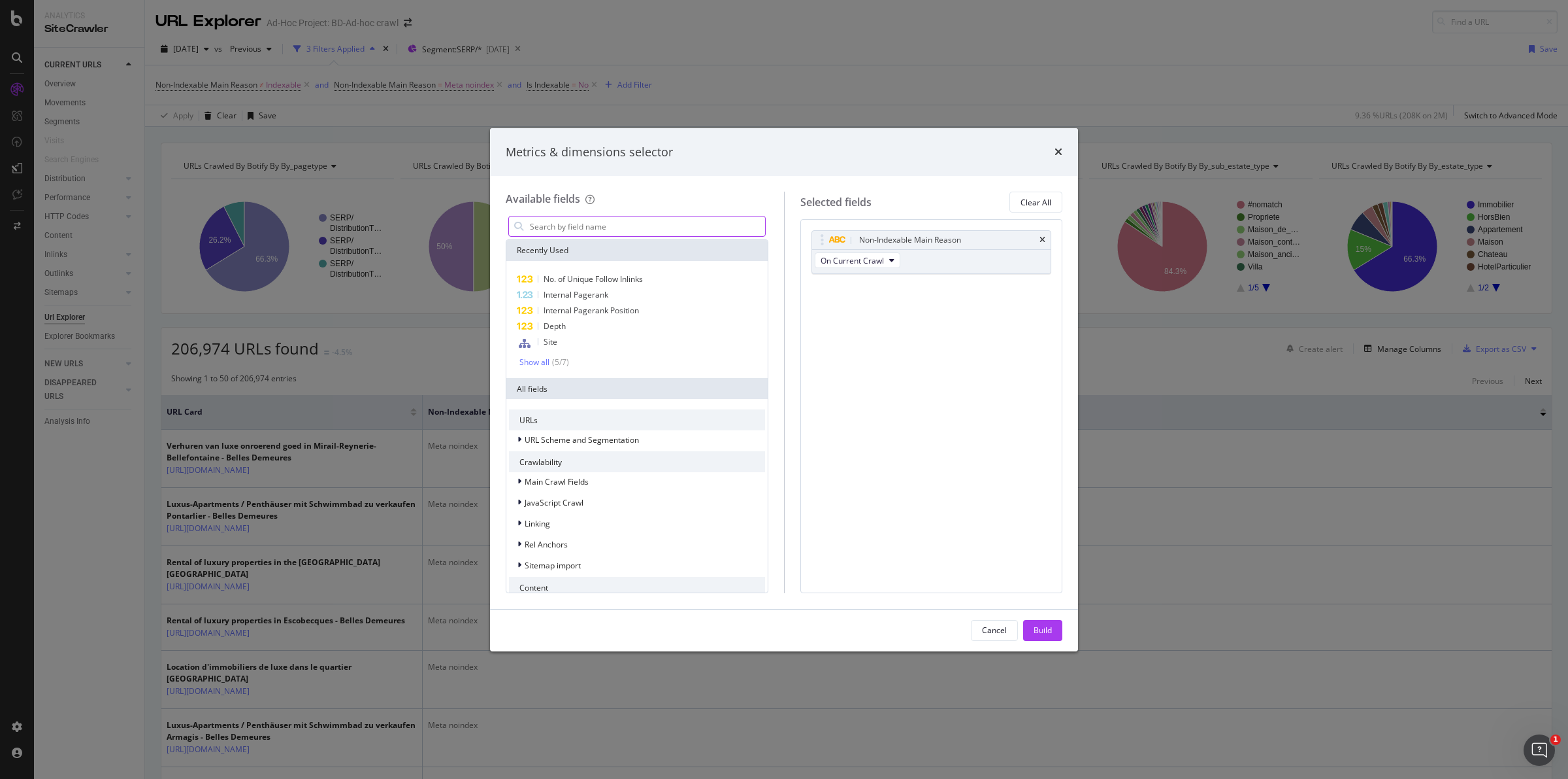
click at [658, 229] on input "modal" at bounding box center [646, 225] width 236 height 19
type input "html"
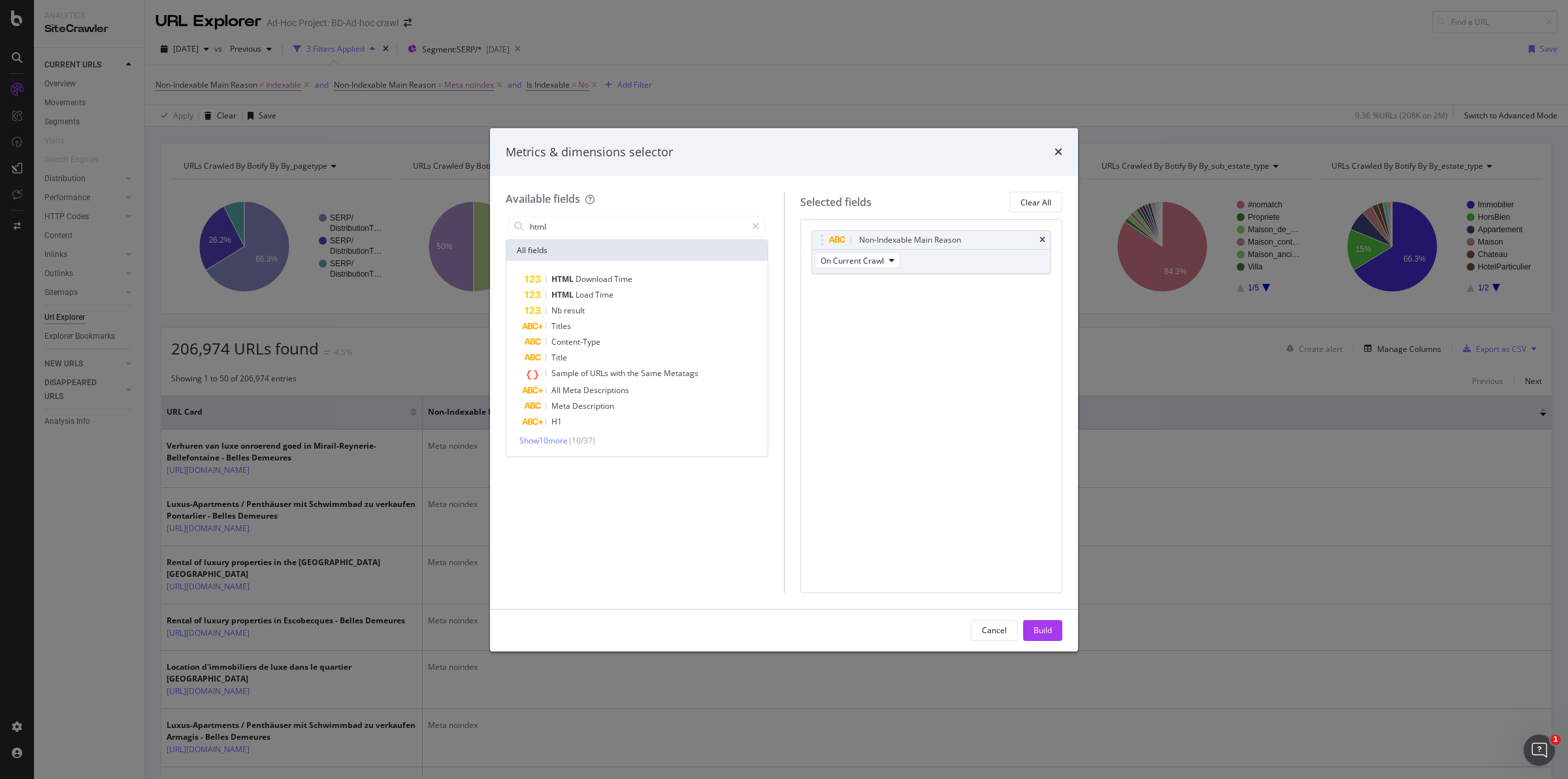
drag, startPoint x: 569, startPoint y: 224, endPoint x: 481, endPoint y: 228, distance: 88.1
click at [481, 228] on div "Metrics & dimensions selector Available fields html All fields HTML Download Ti…" at bounding box center [784, 390] width 1568 height 779
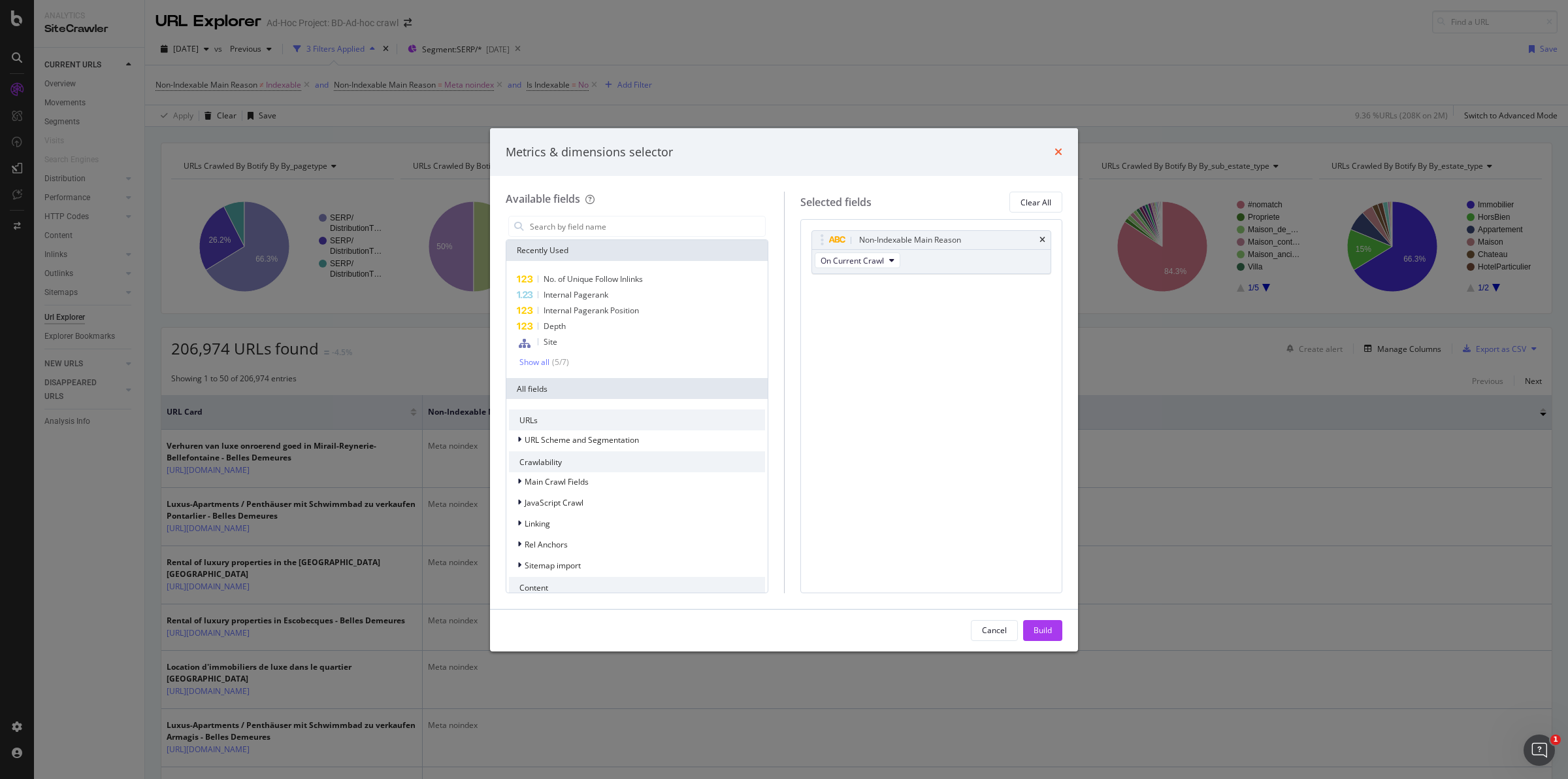
click at [1060, 151] on icon "times" at bounding box center [1058, 151] width 8 height 10
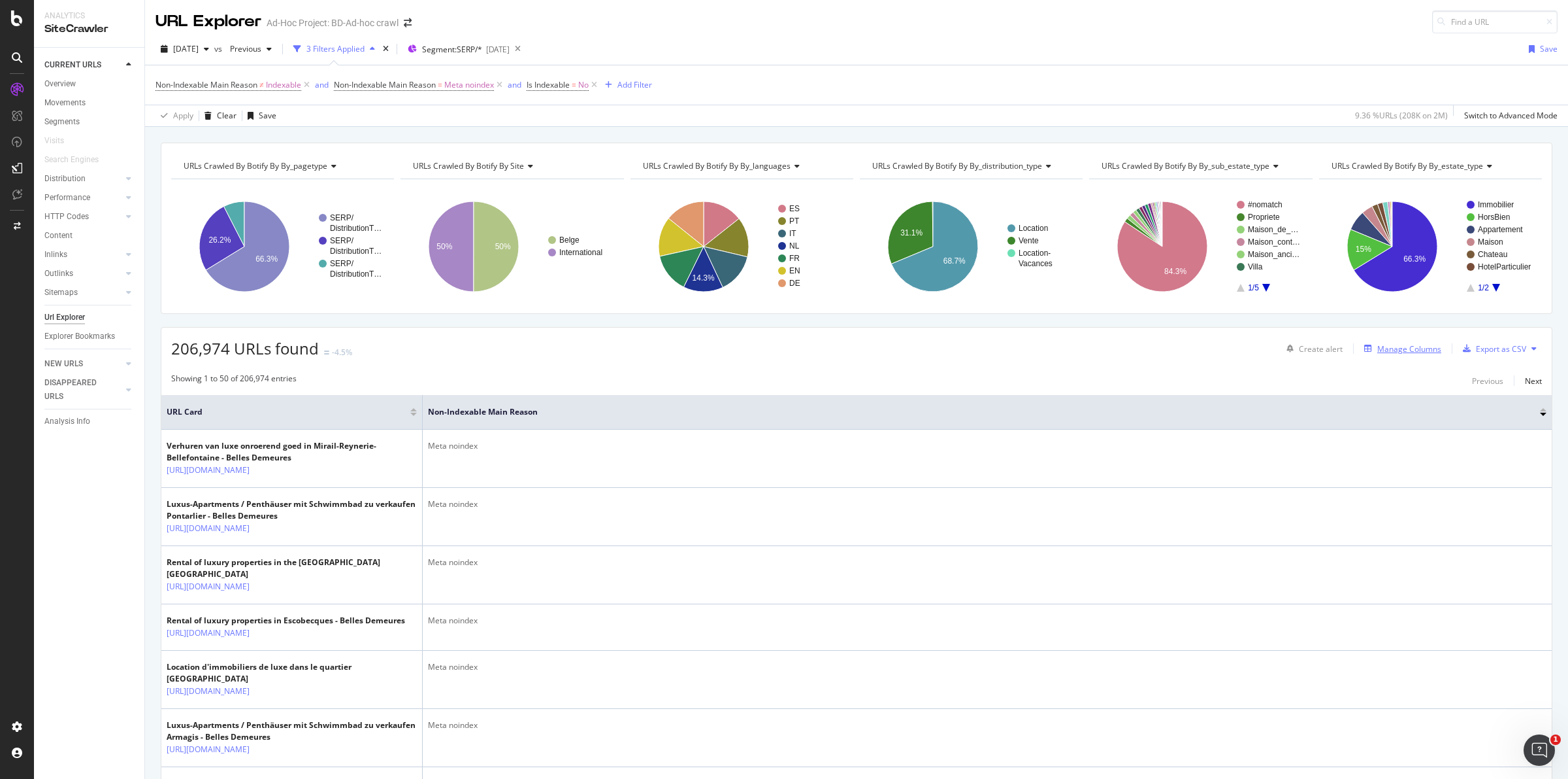
click at [1407, 348] on div "Manage Columns" at bounding box center [1409, 349] width 64 height 11
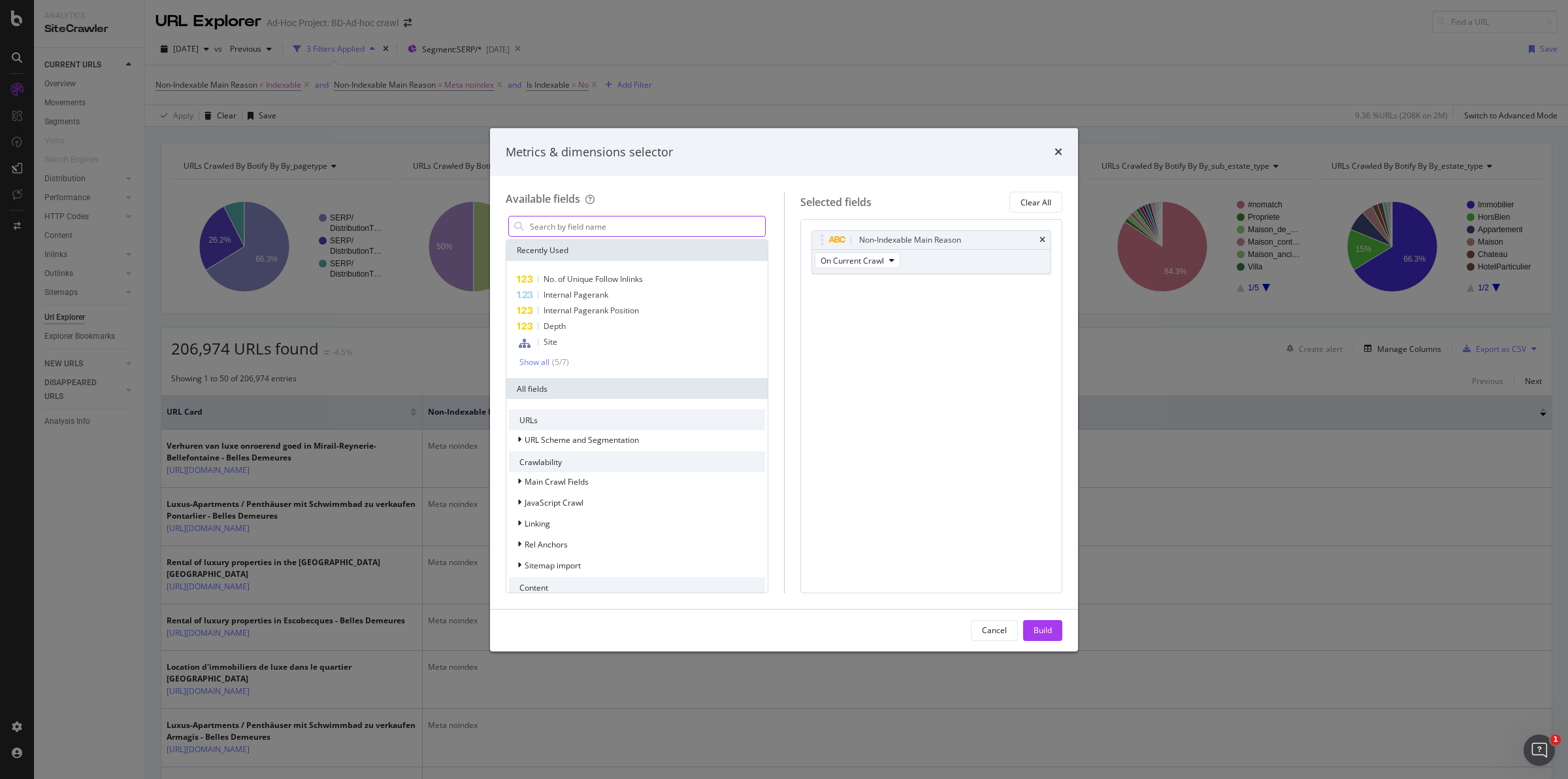
click at [627, 228] on input "modal" at bounding box center [646, 225] width 236 height 19
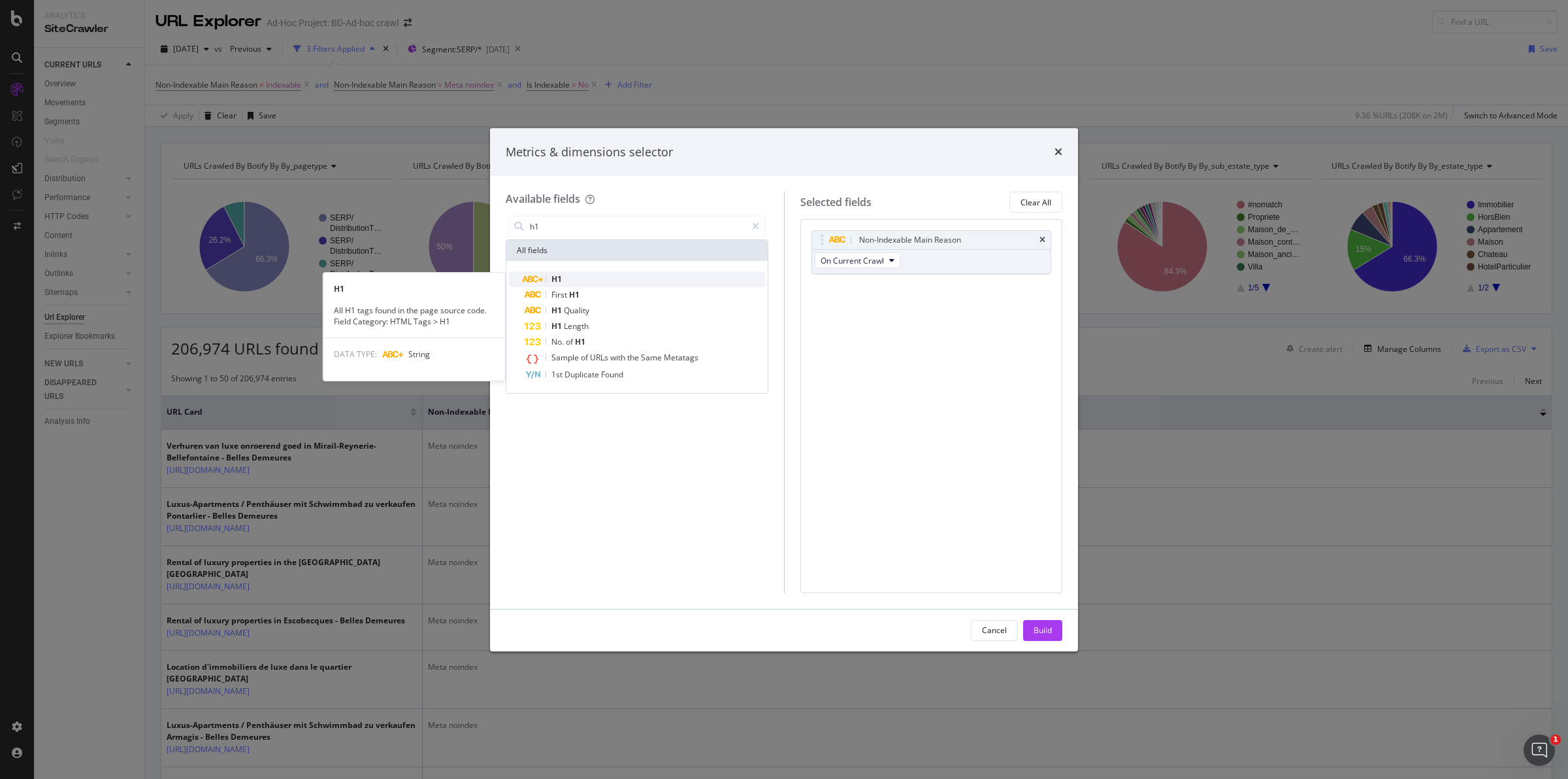
type input "h1"
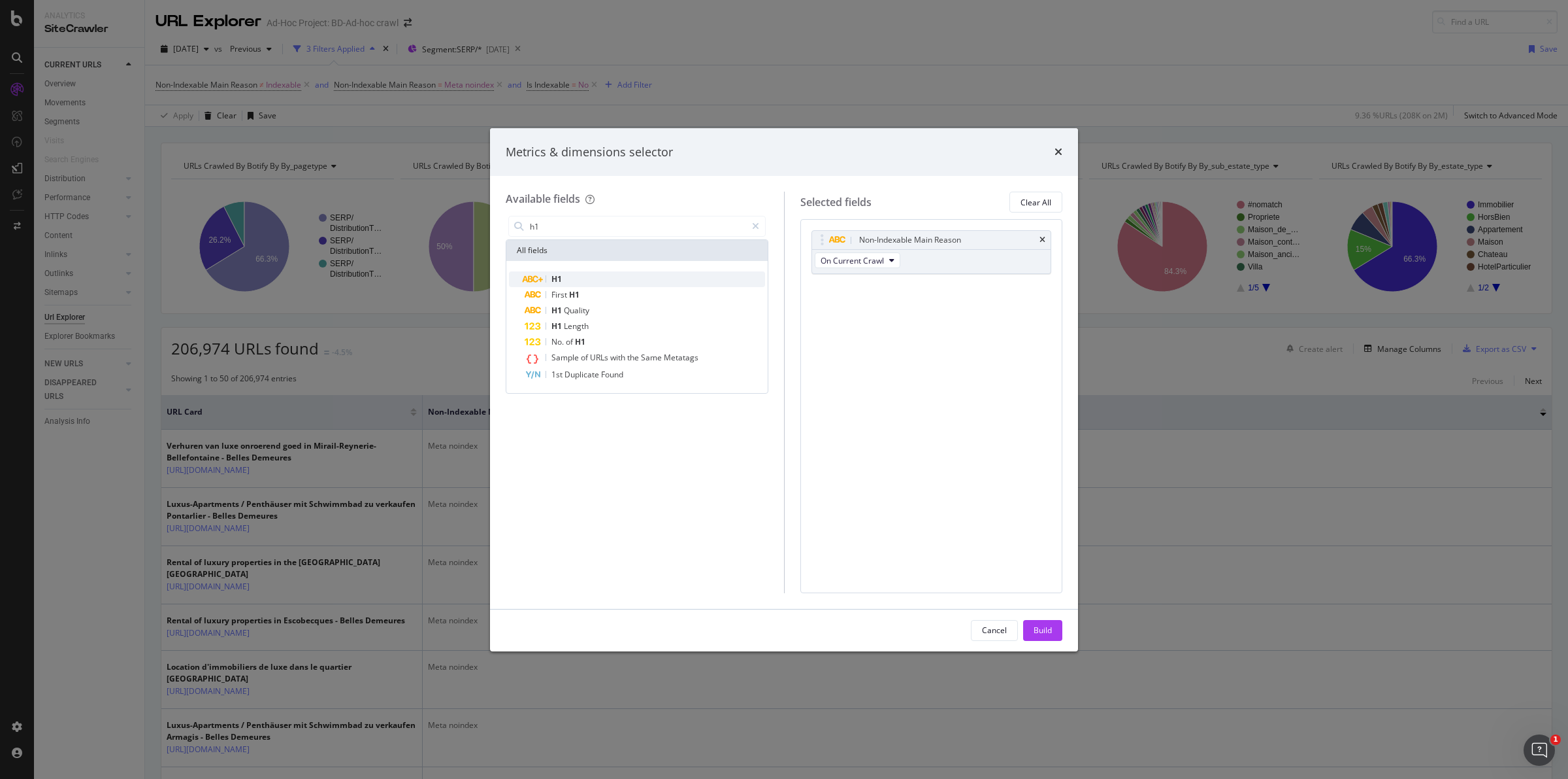
click at [573, 275] on div "H1" at bounding box center [644, 279] width 240 height 16
click at [1037, 627] on div "Build" at bounding box center [1043, 630] width 19 height 11
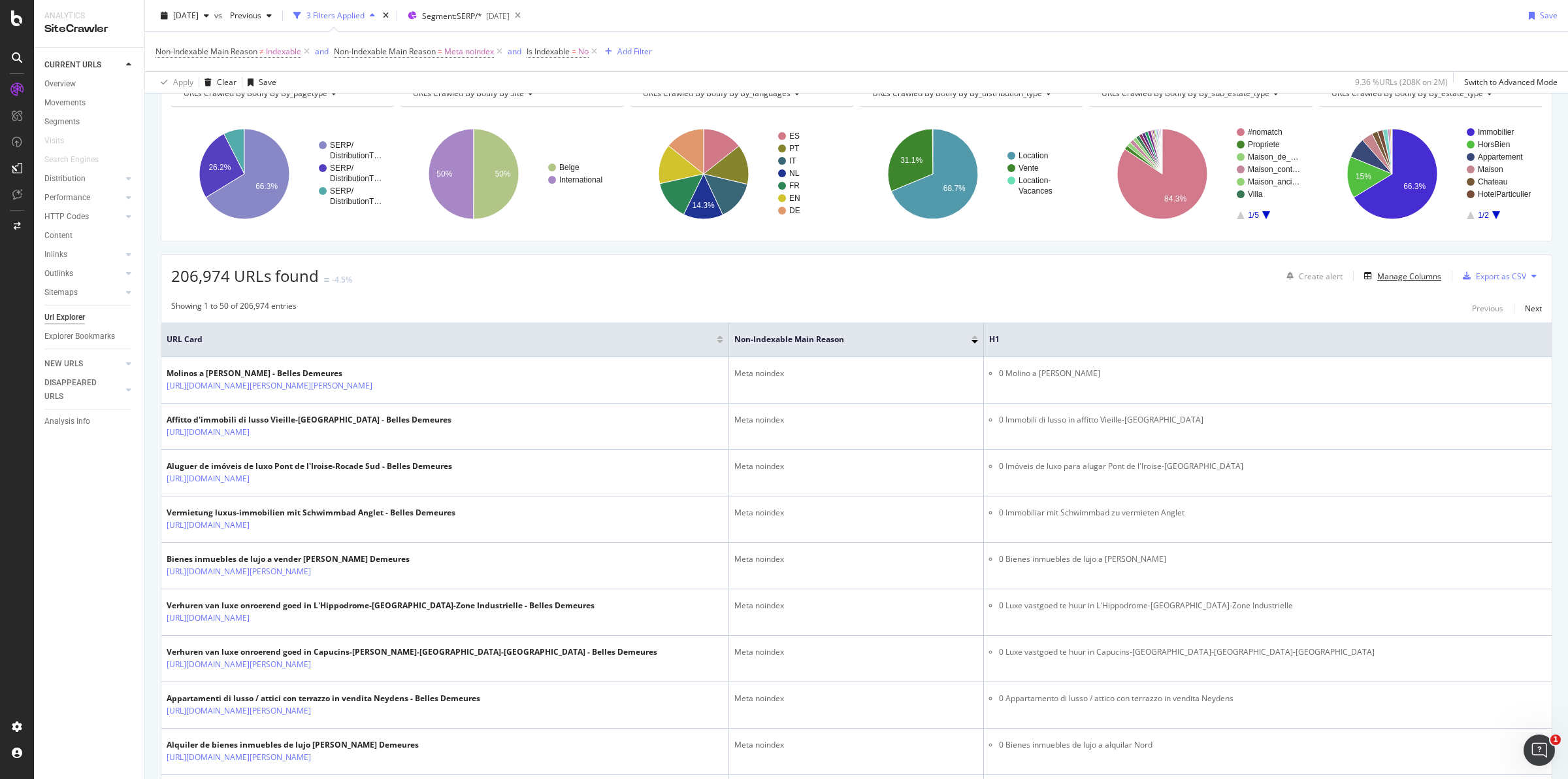
scroll to position [163, 0]
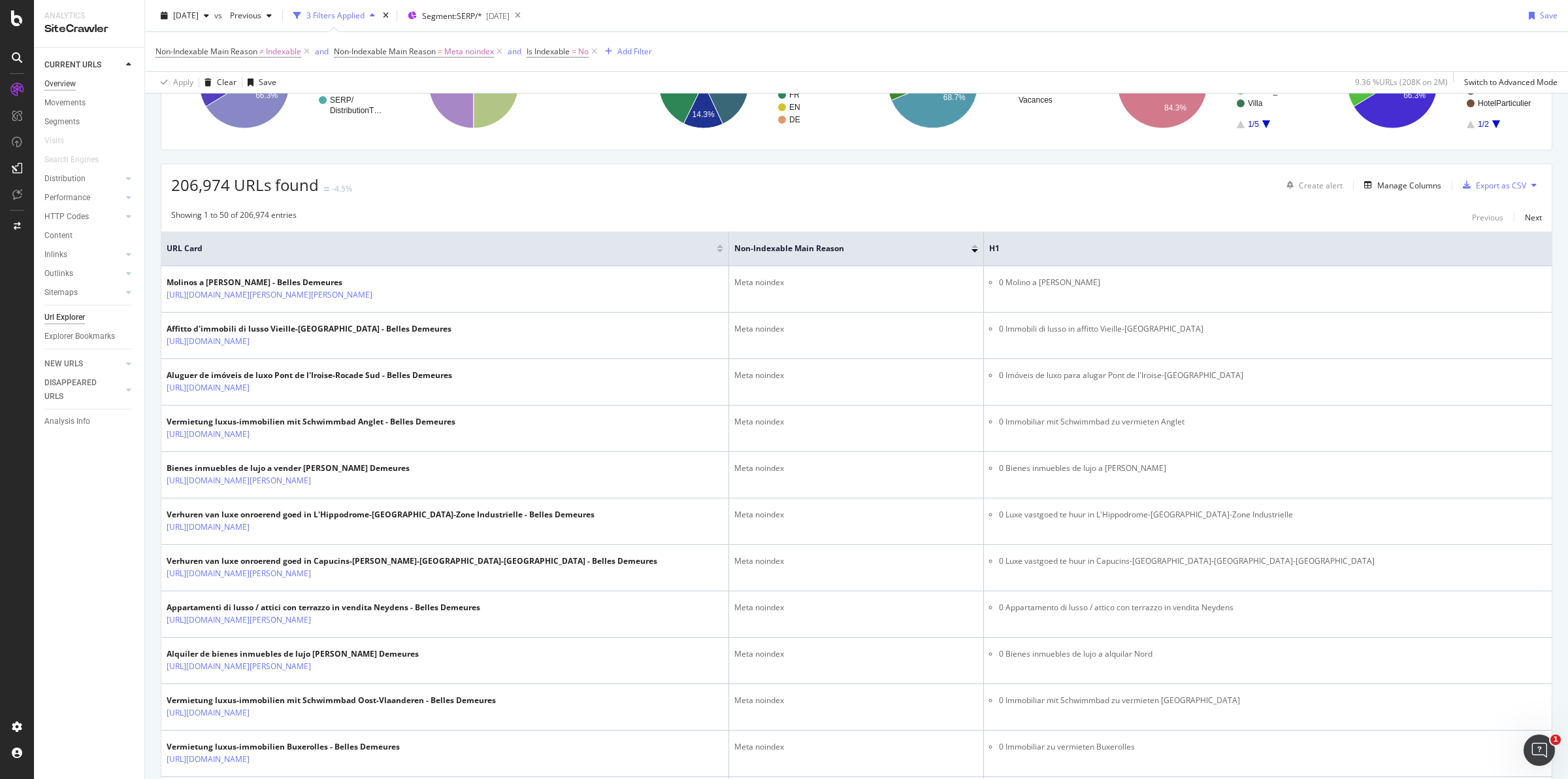
click at [61, 86] on div "Overview" at bounding box center [60, 84] width 31 height 14
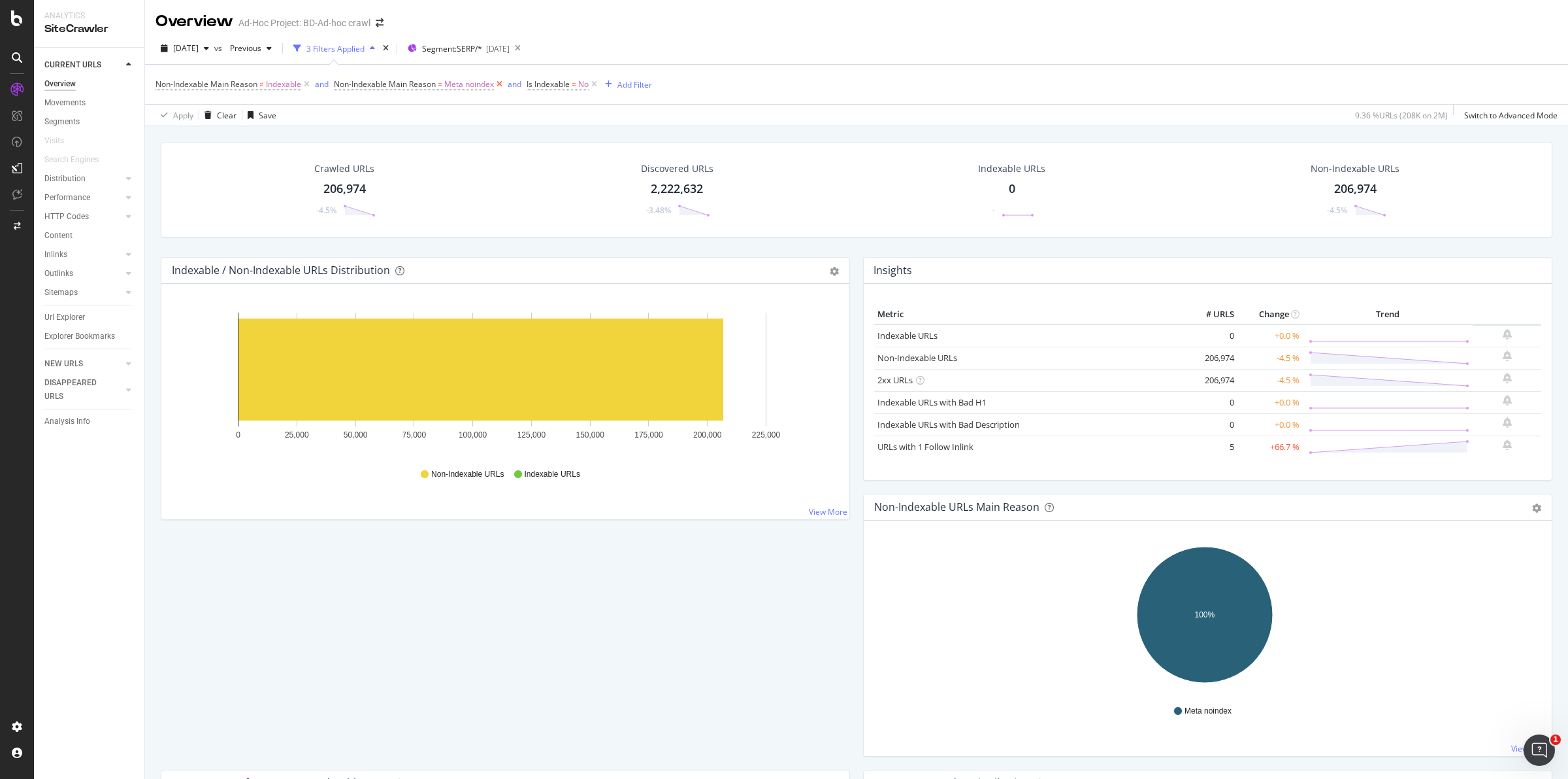
click at [505, 82] on icon at bounding box center [500, 84] width 11 height 13
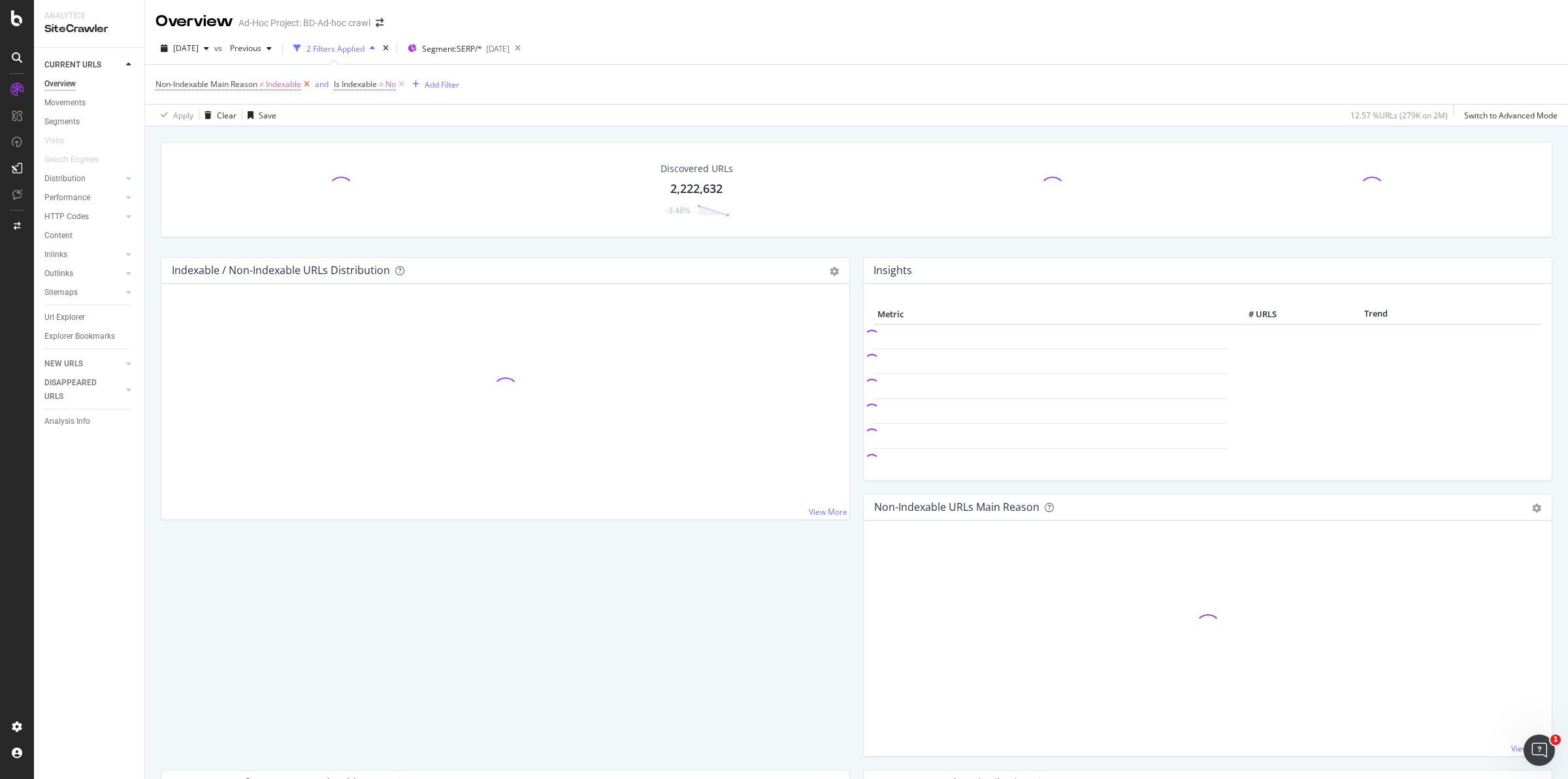
click at [312, 82] on icon at bounding box center [307, 84] width 11 height 13
click at [312, 82] on div "Non-Indexable Main Reason ≠ Indexable and Is Indexable = No Add Filter" at bounding box center [856, 84] width 1402 height 39
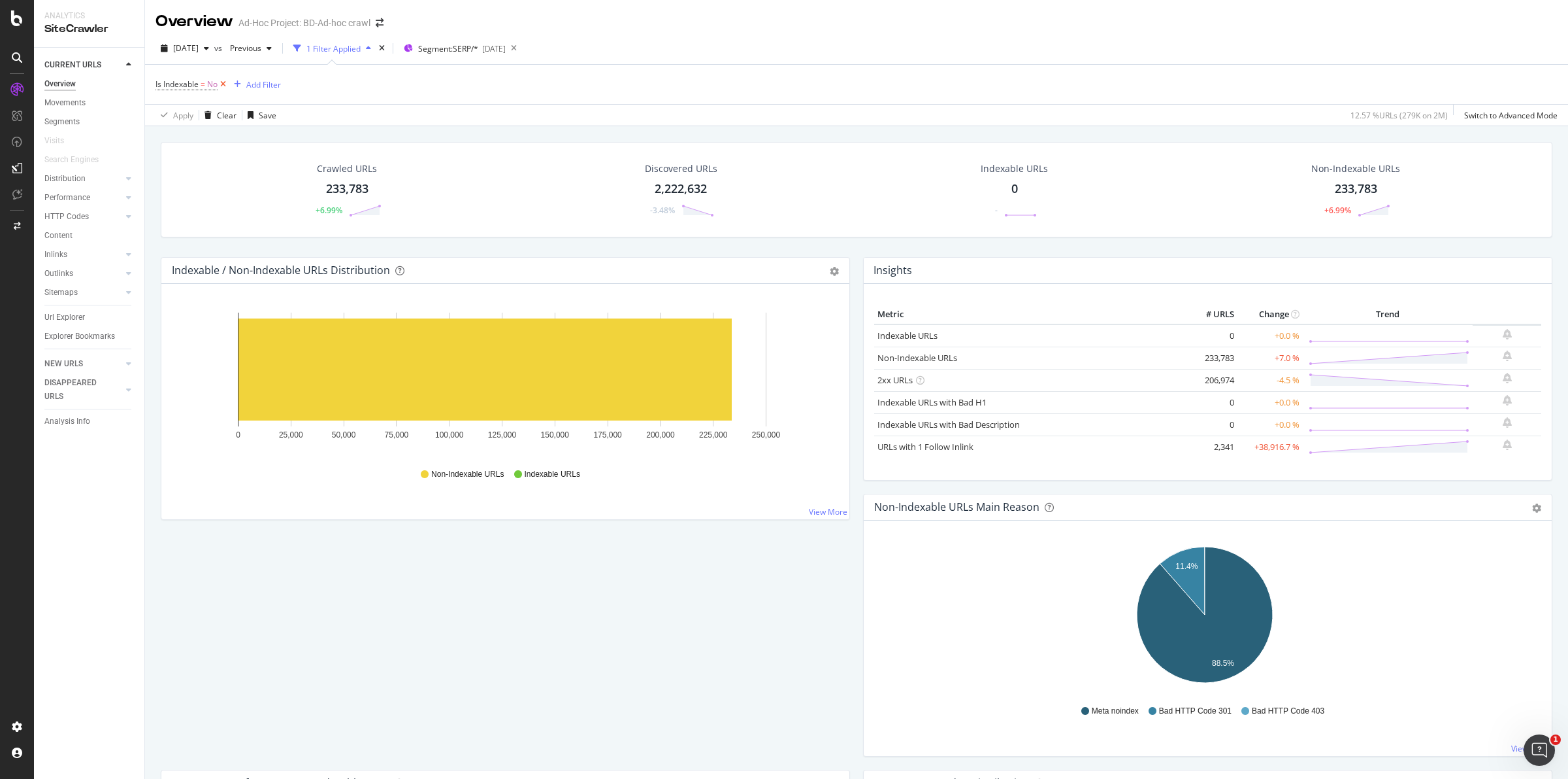
click at [226, 83] on icon at bounding box center [223, 84] width 11 height 13
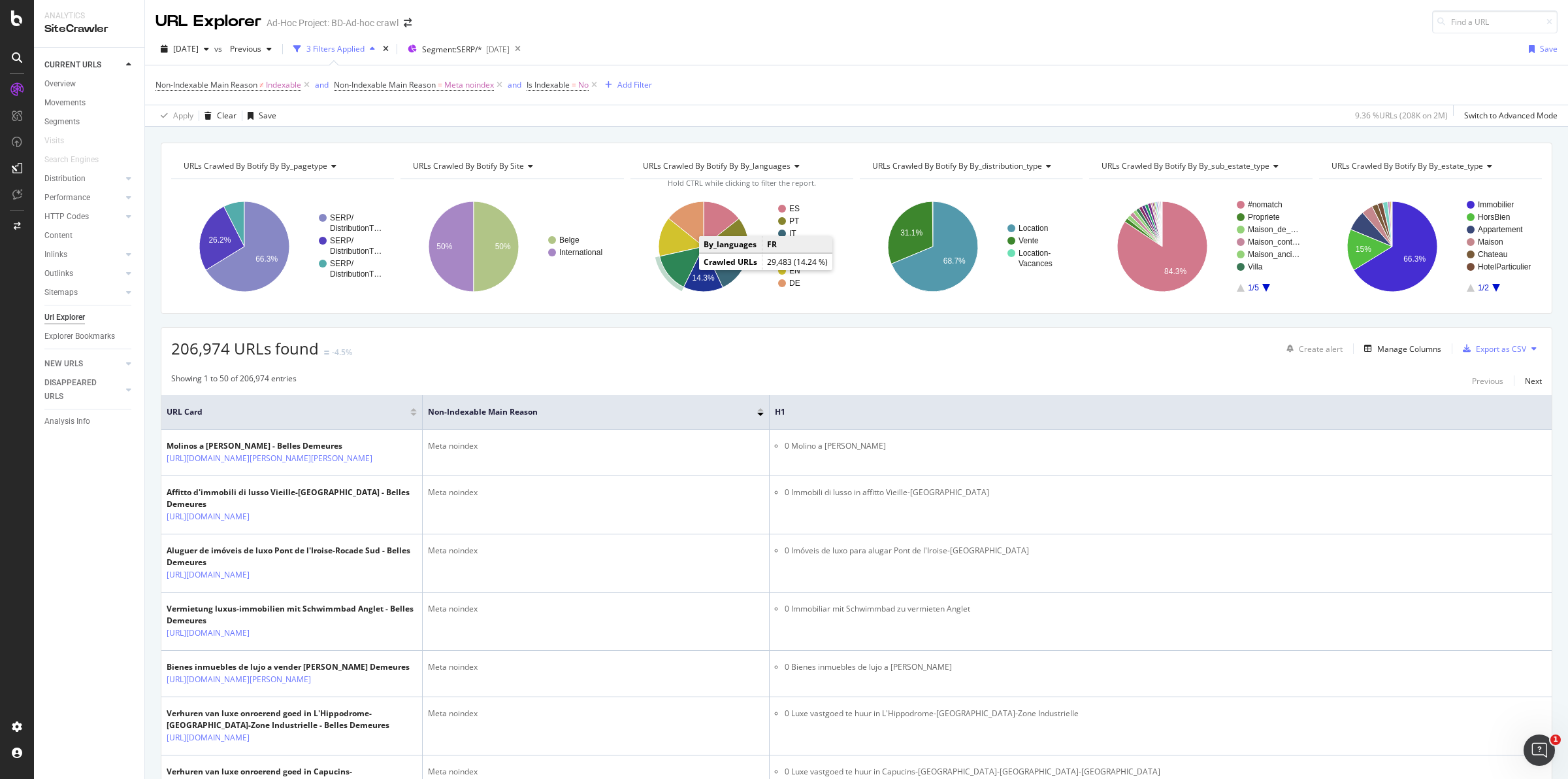
click at [681, 266] on icon "A chart." at bounding box center [681, 267] width 44 height 40
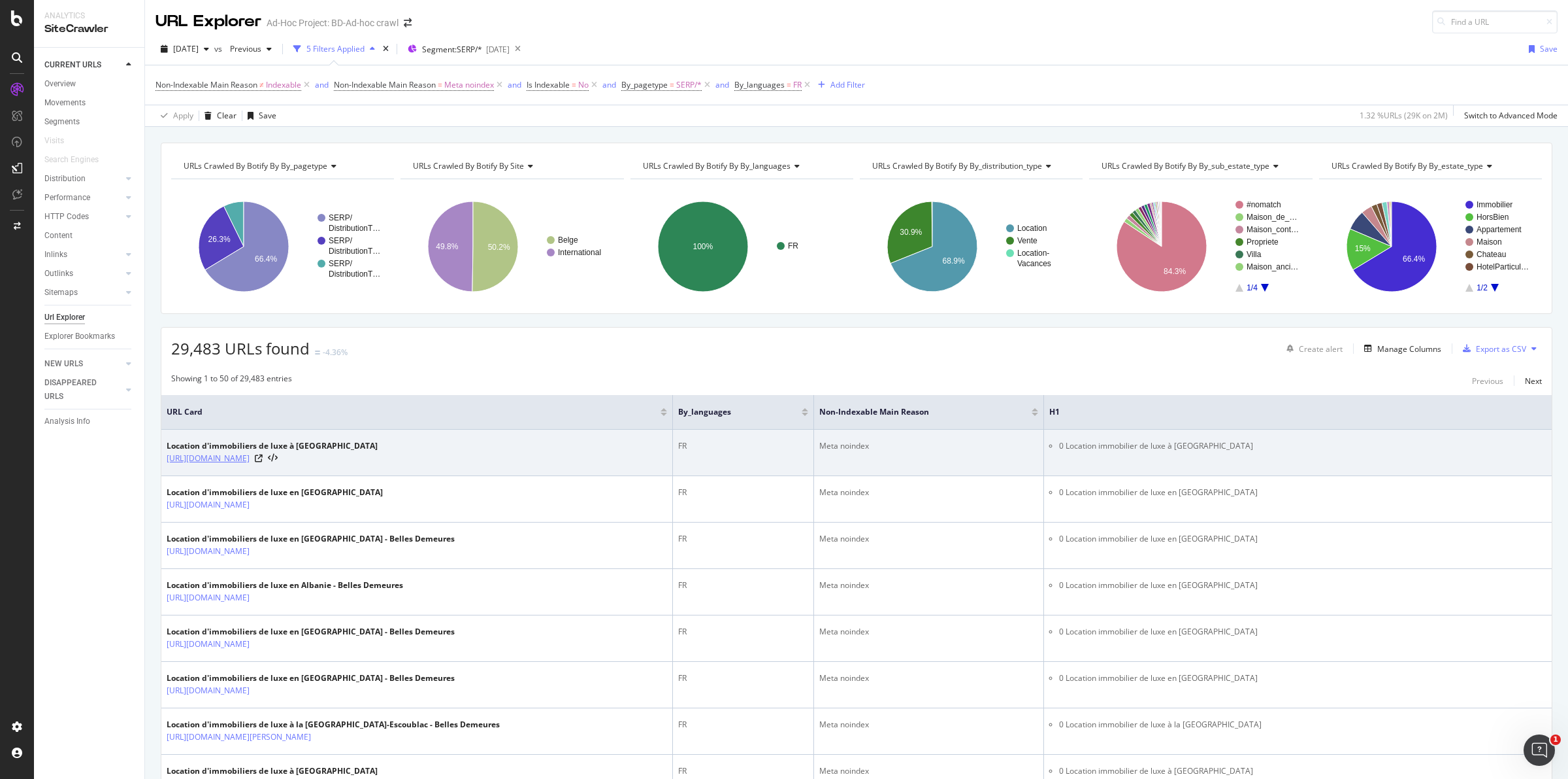
click at [249, 459] on link "[URL][DOMAIN_NAME]" at bounding box center [207, 458] width 83 height 13
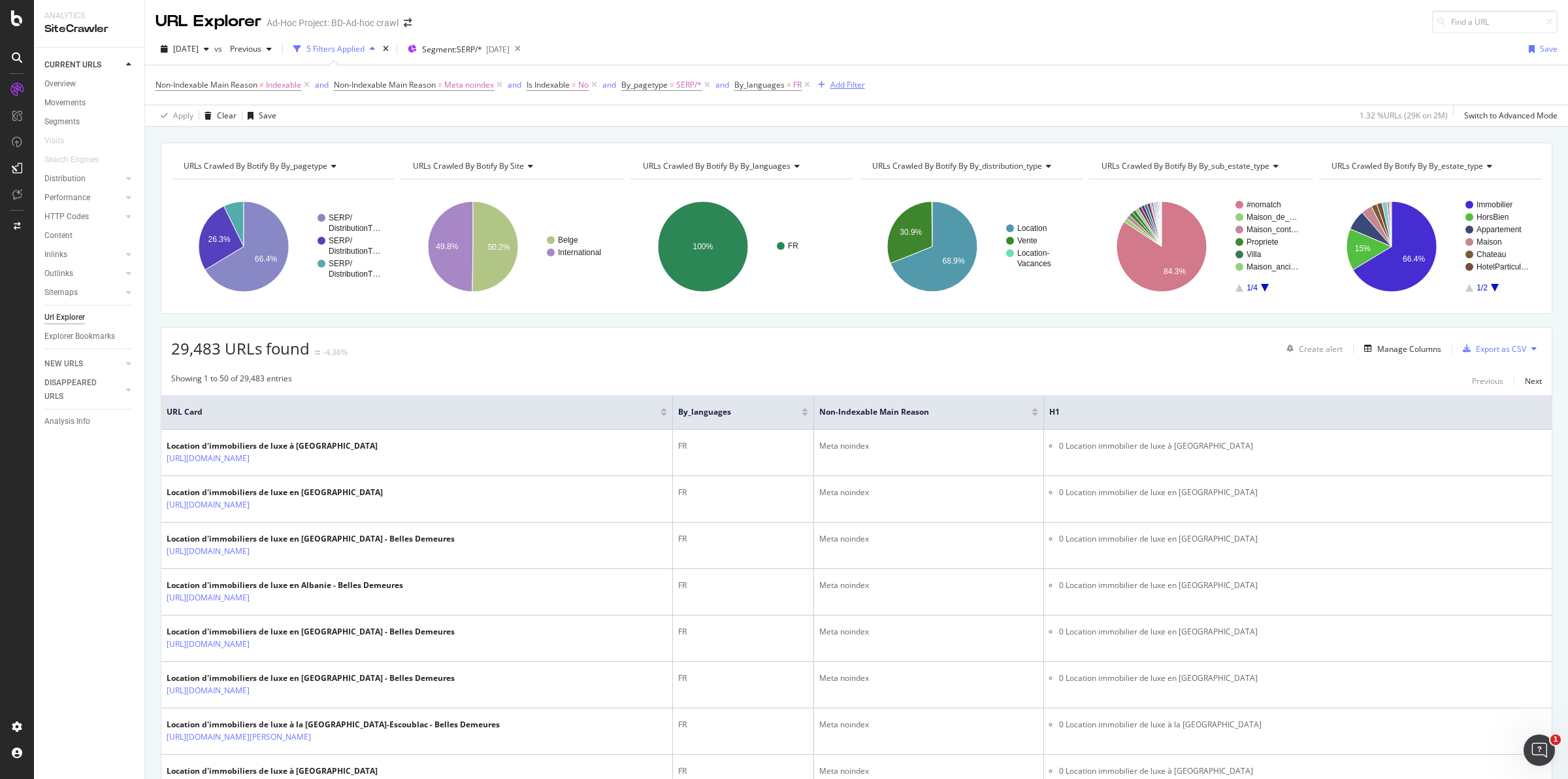
click at [853, 86] on div "Add Filter" at bounding box center [848, 85] width 35 height 11
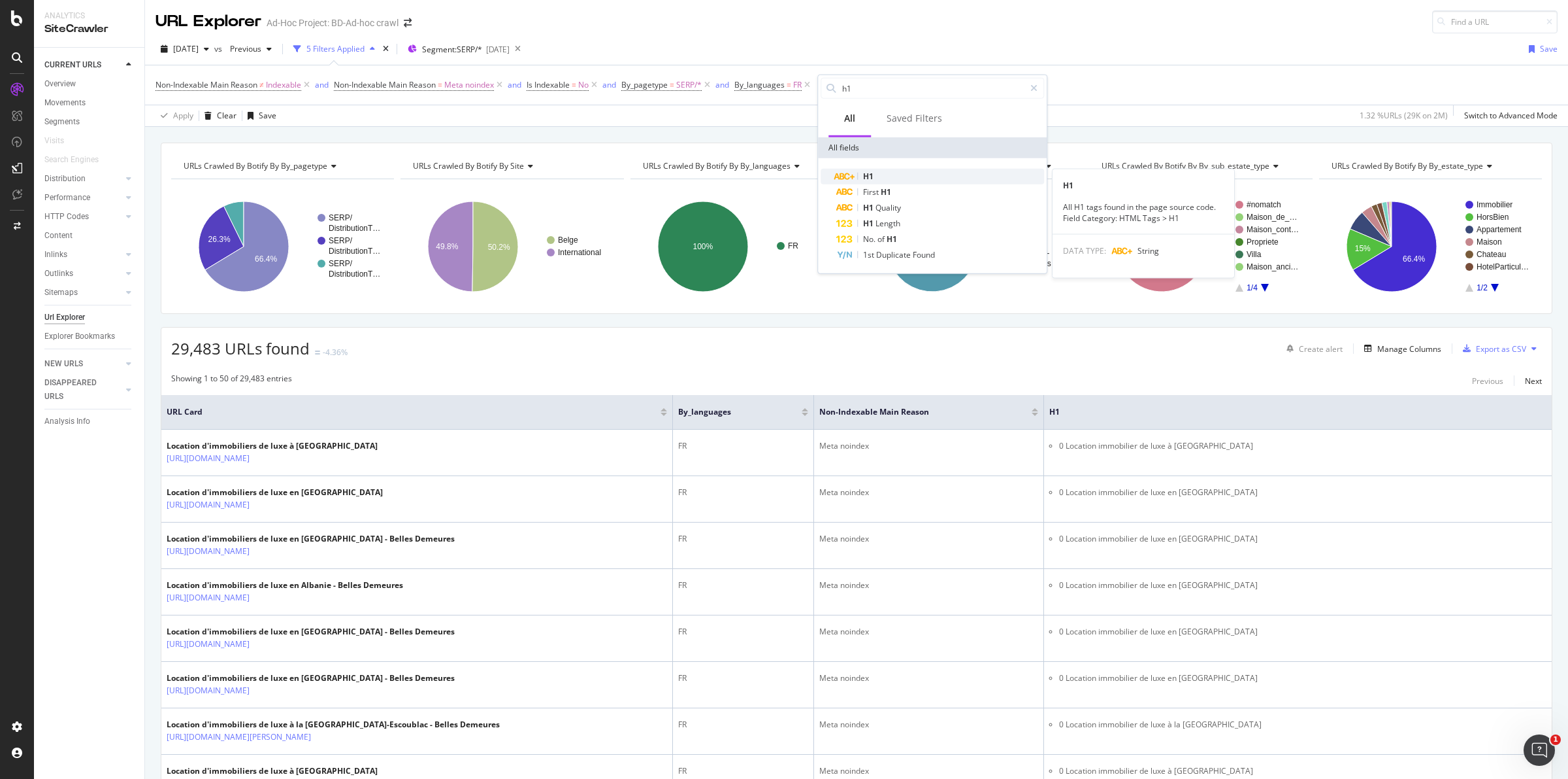
type input "h1"
click at [890, 171] on div "H1" at bounding box center [939, 176] width 207 height 16
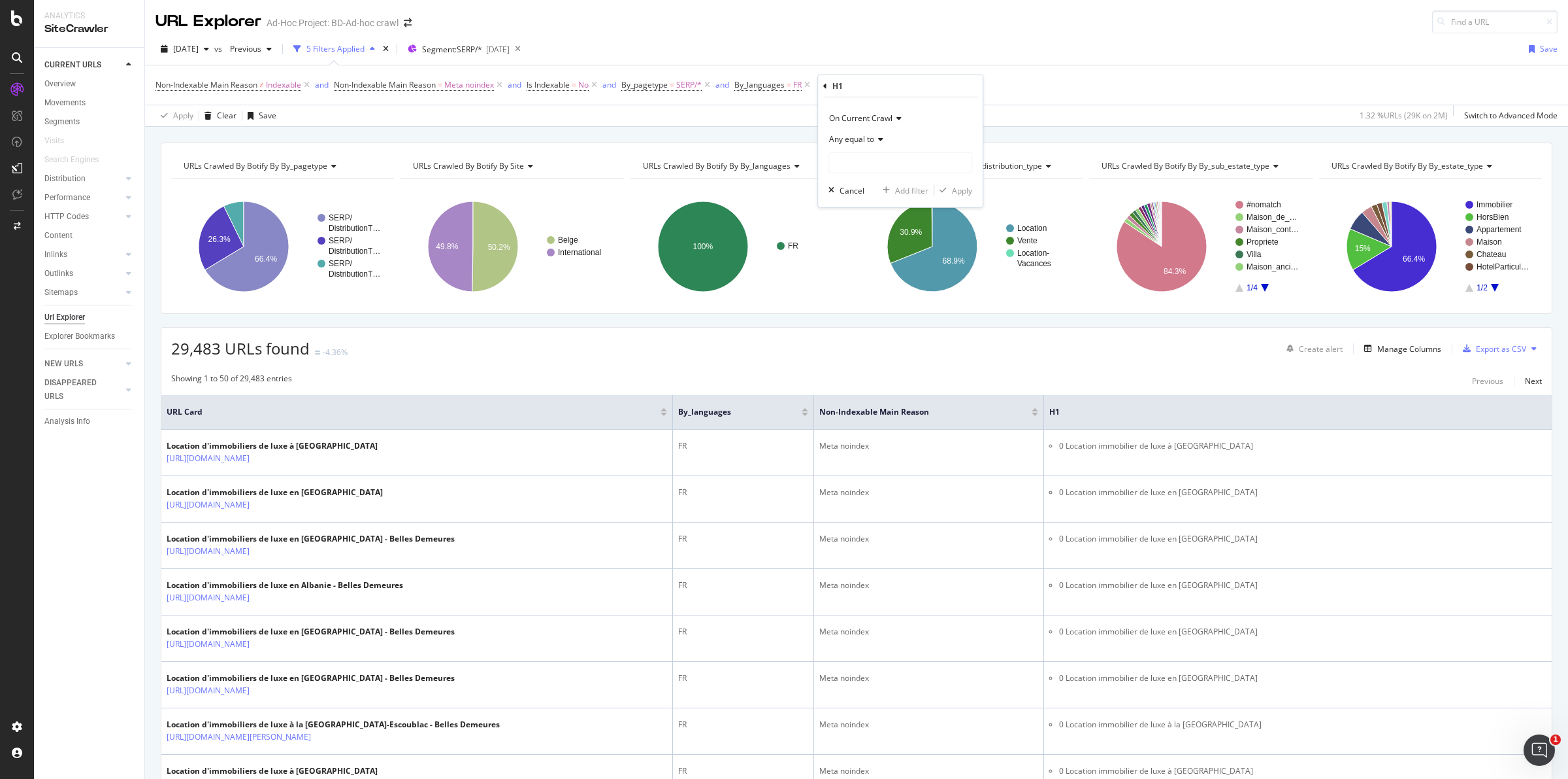
click at [884, 134] on div "Any equal to" at bounding box center [900, 139] width 144 height 21
click at [874, 288] on span "None contains" at bounding box center [861, 285] width 52 height 11
click at [897, 165] on input "text" at bounding box center [900, 162] width 142 height 21
type input "0"
click at [958, 188] on div "Apply" at bounding box center [962, 190] width 20 height 11
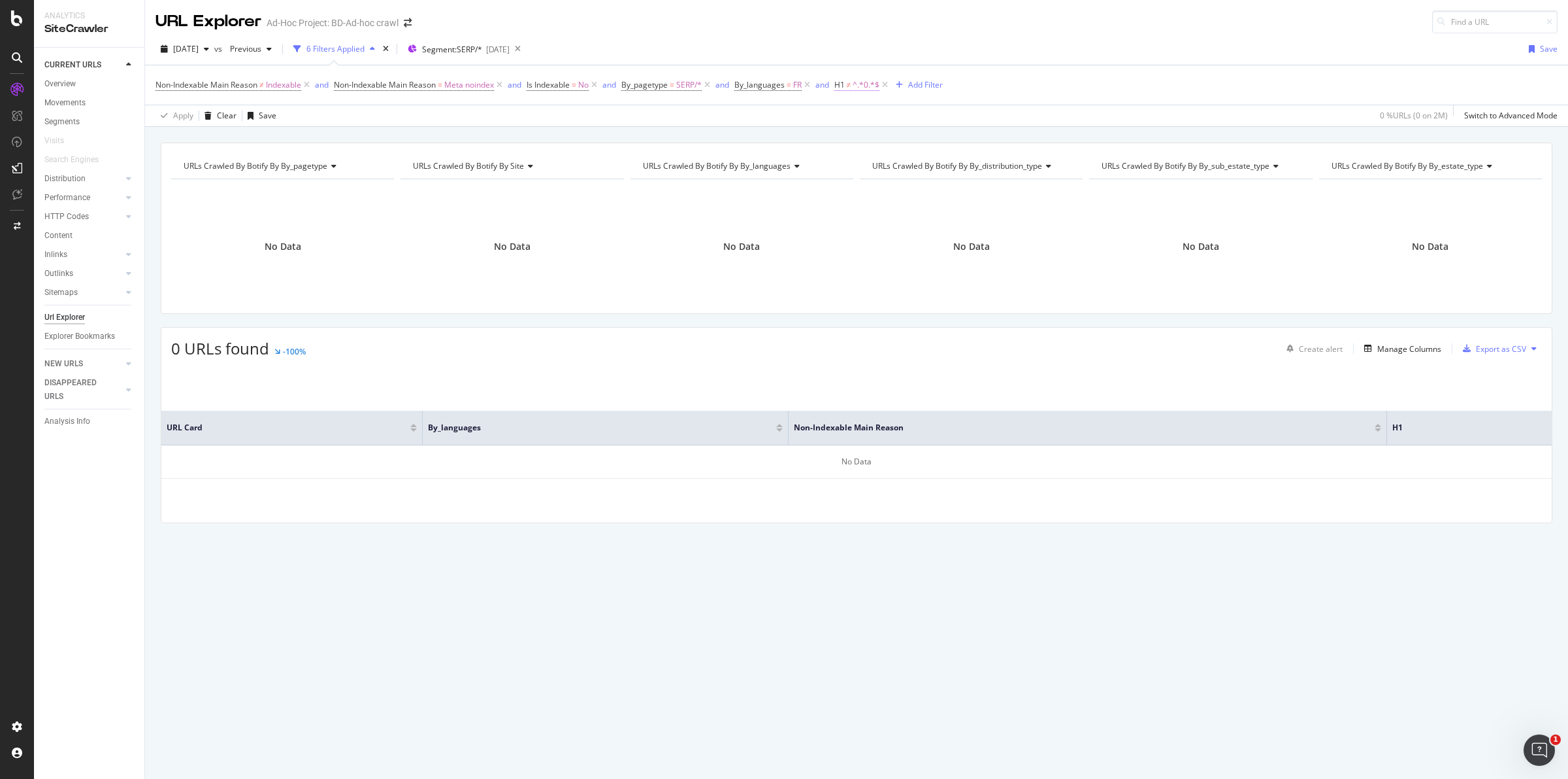
click at [865, 87] on span "^.*0.*$" at bounding box center [866, 86] width 26 height 19
click at [898, 141] on span "None contains" at bounding box center [876, 136] width 52 height 11
click at [894, 218] on span "None starts with" at bounding box center [887, 215] width 60 height 11
click at [978, 185] on div "Apply" at bounding box center [984, 188] width 20 height 11
click at [860, 84] on span "^0.*$" at bounding box center [862, 86] width 20 height 19
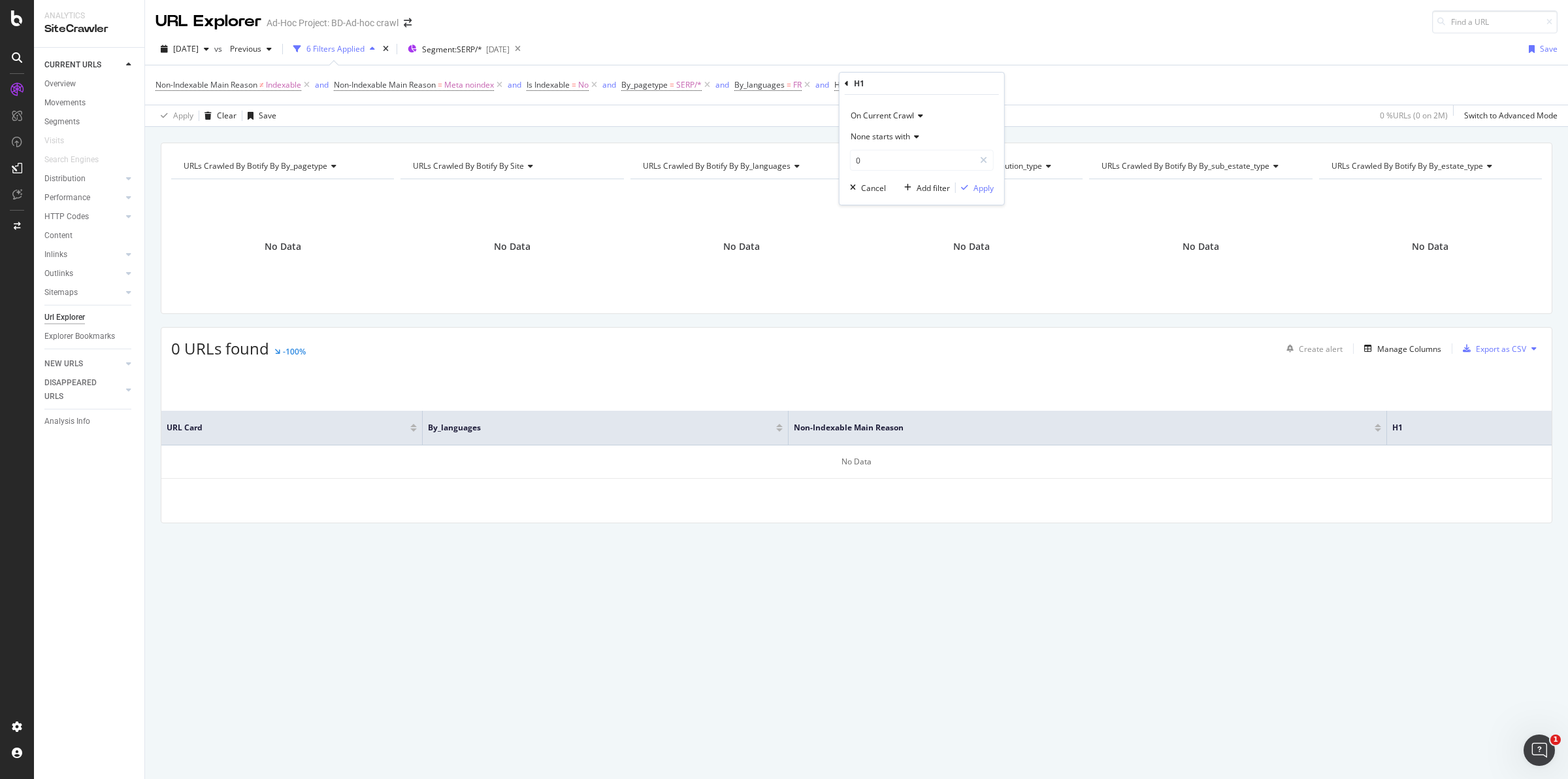
click at [915, 134] on icon at bounding box center [915, 137] width 9 height 8
click at [877, 197] on span "Any starts with" at bounding box center [883, 197] width 54 height 11
click at [988, 183] on div "Apply" at bounding box center [984, 188] width 20 height 11
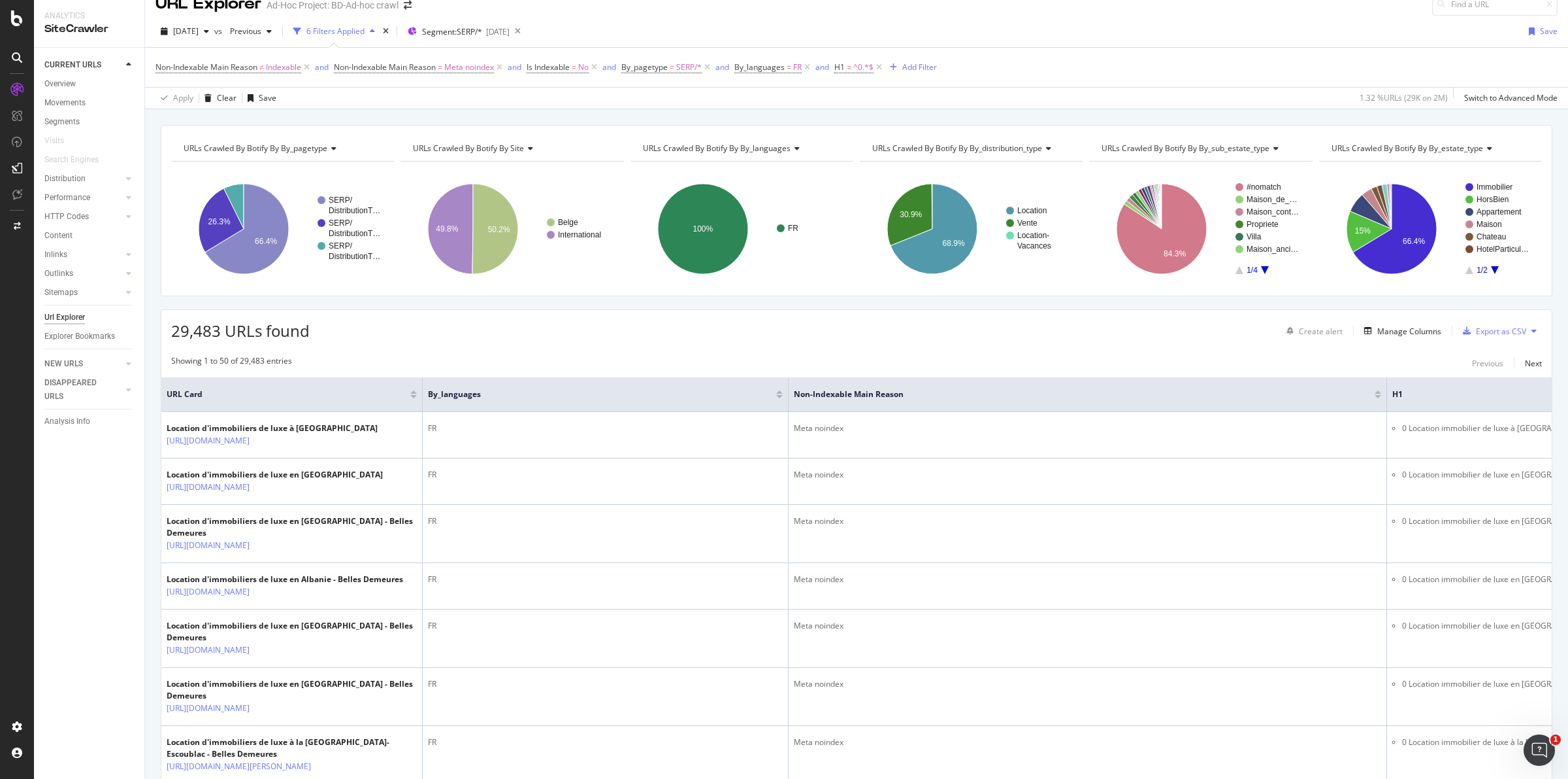
scroll to position [6, 0]
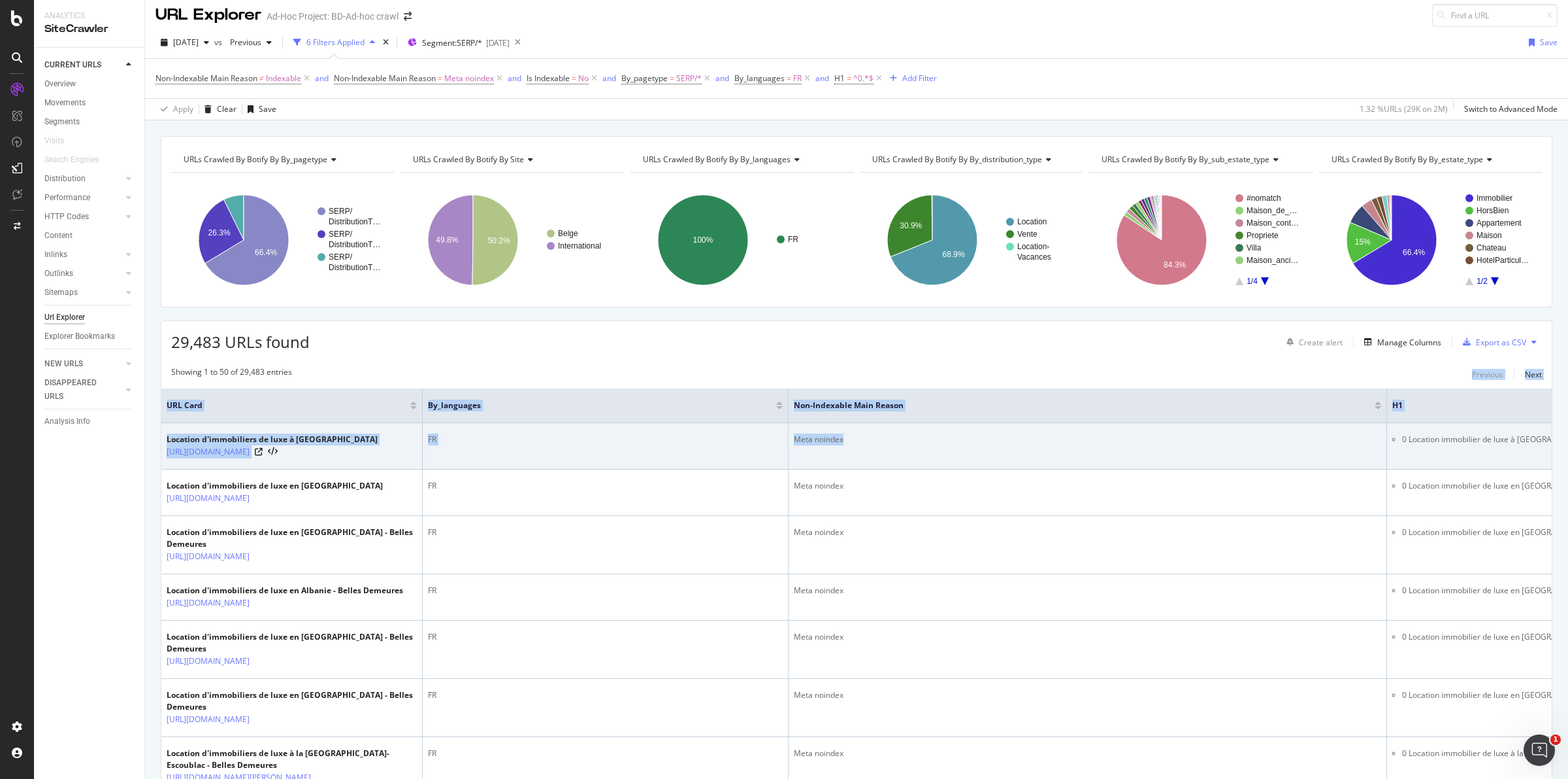
drag, startPoint x: 753, startPoint y: 364, endPoint x: 890, endPoint y: 424, distance: 149.6
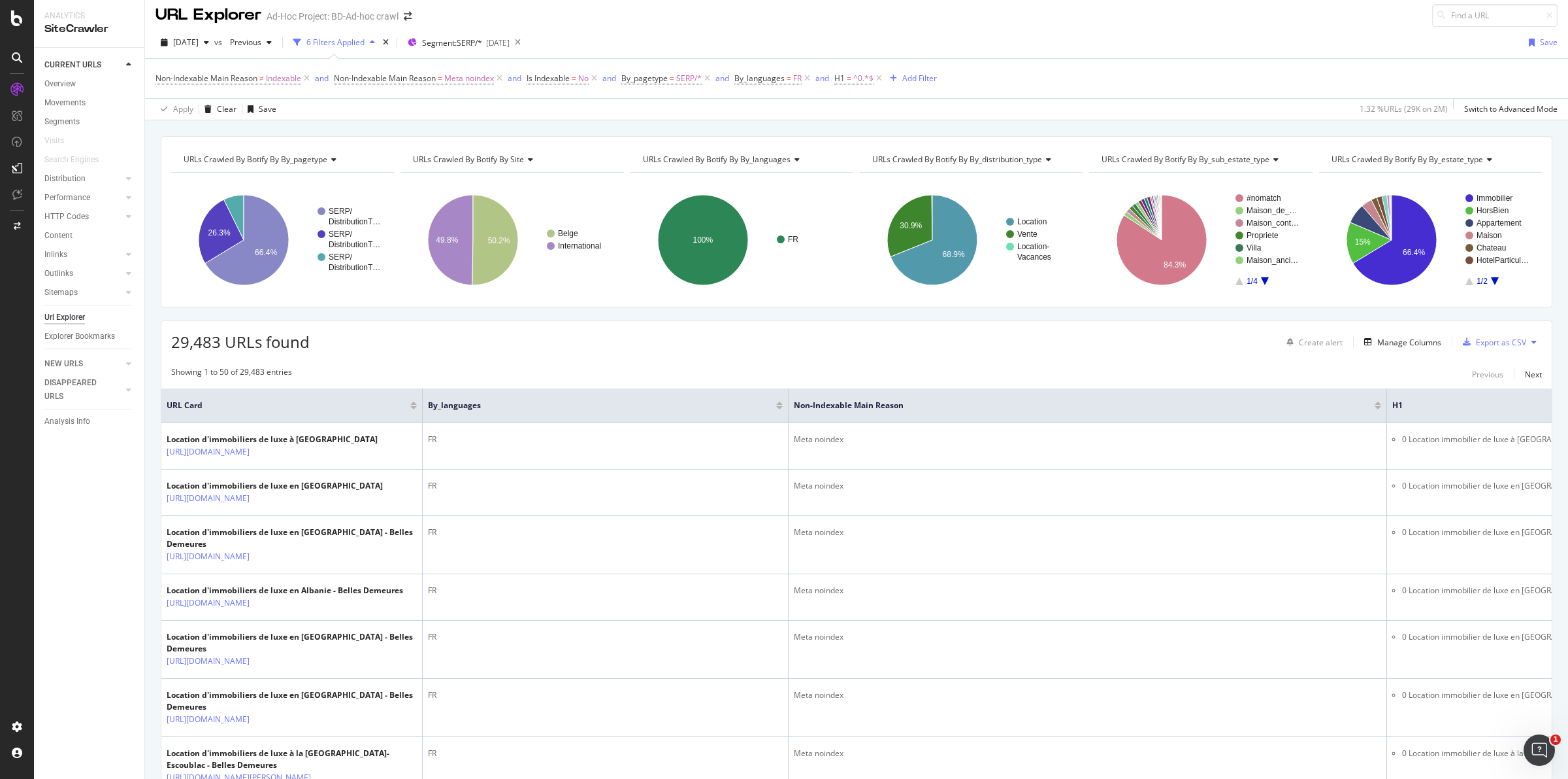
click at [1174, 353] on div "29,483 URLs found Create alert Manage Columns Export as CSV" at bounding box center [857, 337] width 1391 height 32
click at [1399, 349] on div "Manage Columns" at bounding box center [1400, 342] width 82 height 15
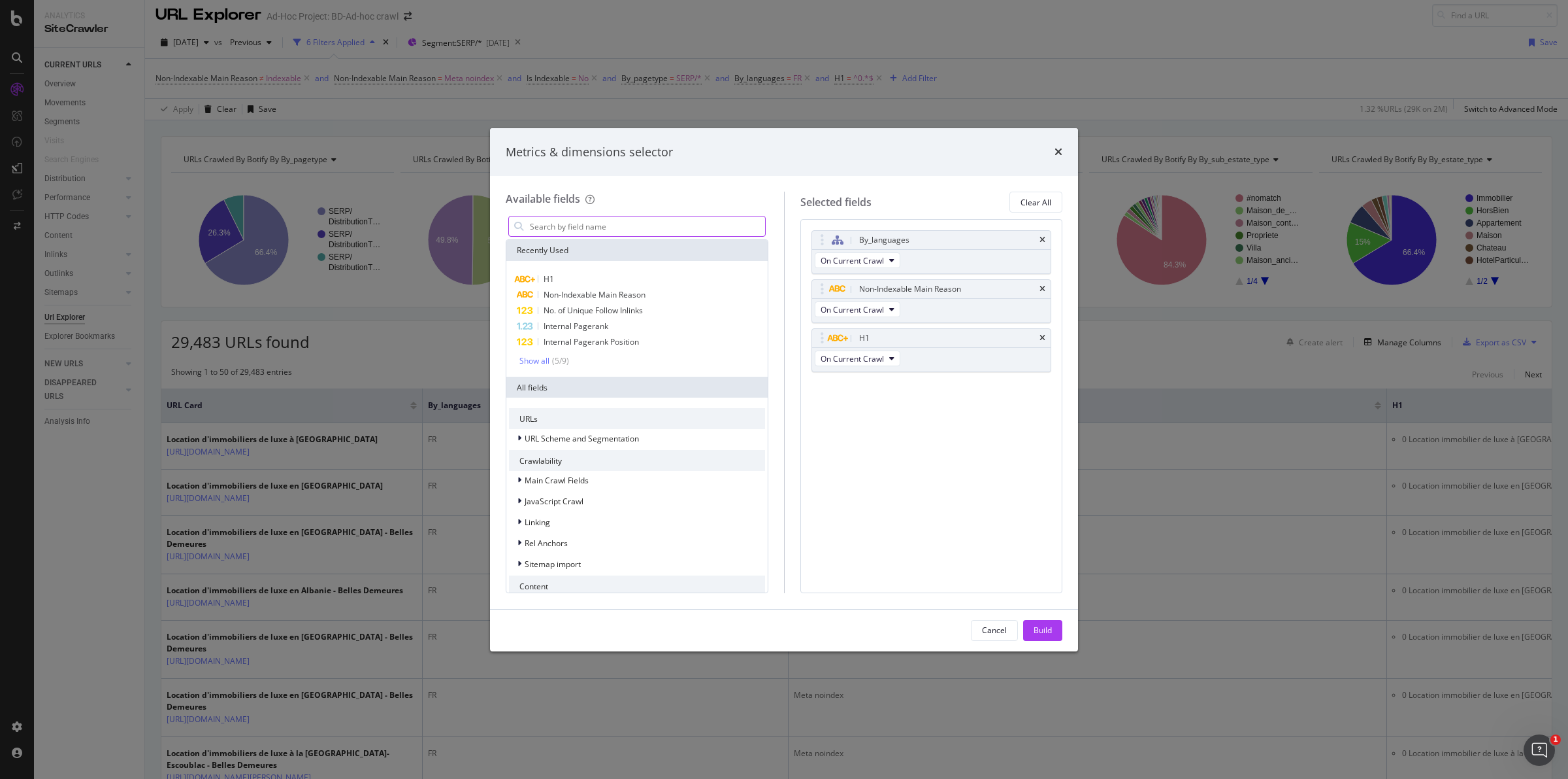
click at [629, 225] on input "modal" at bounding box center [646, 225] width 236 height 19
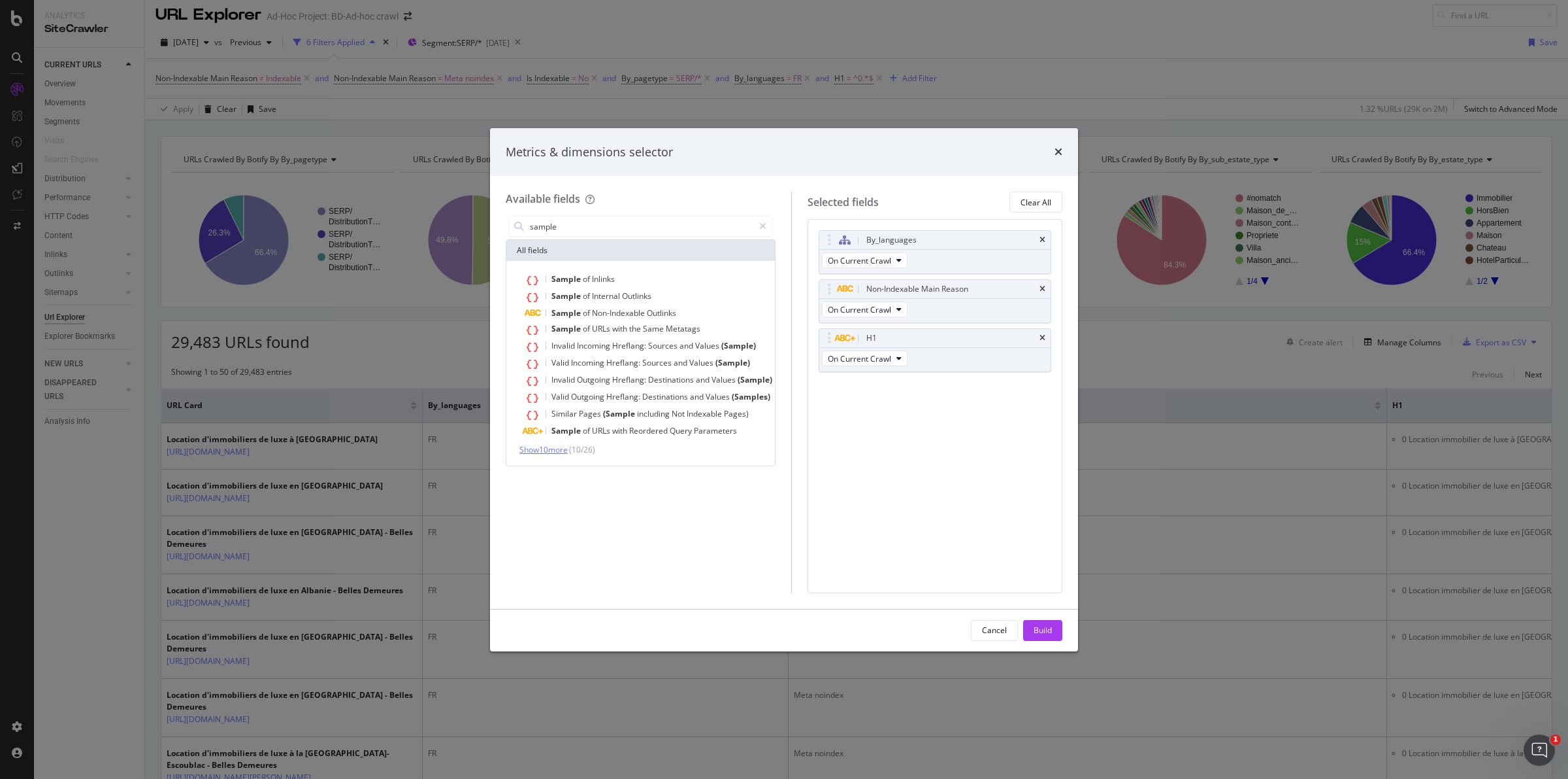
click at [540, 452] on span "Show 10 more" at bounding box center [544, 449] width 48 height 11
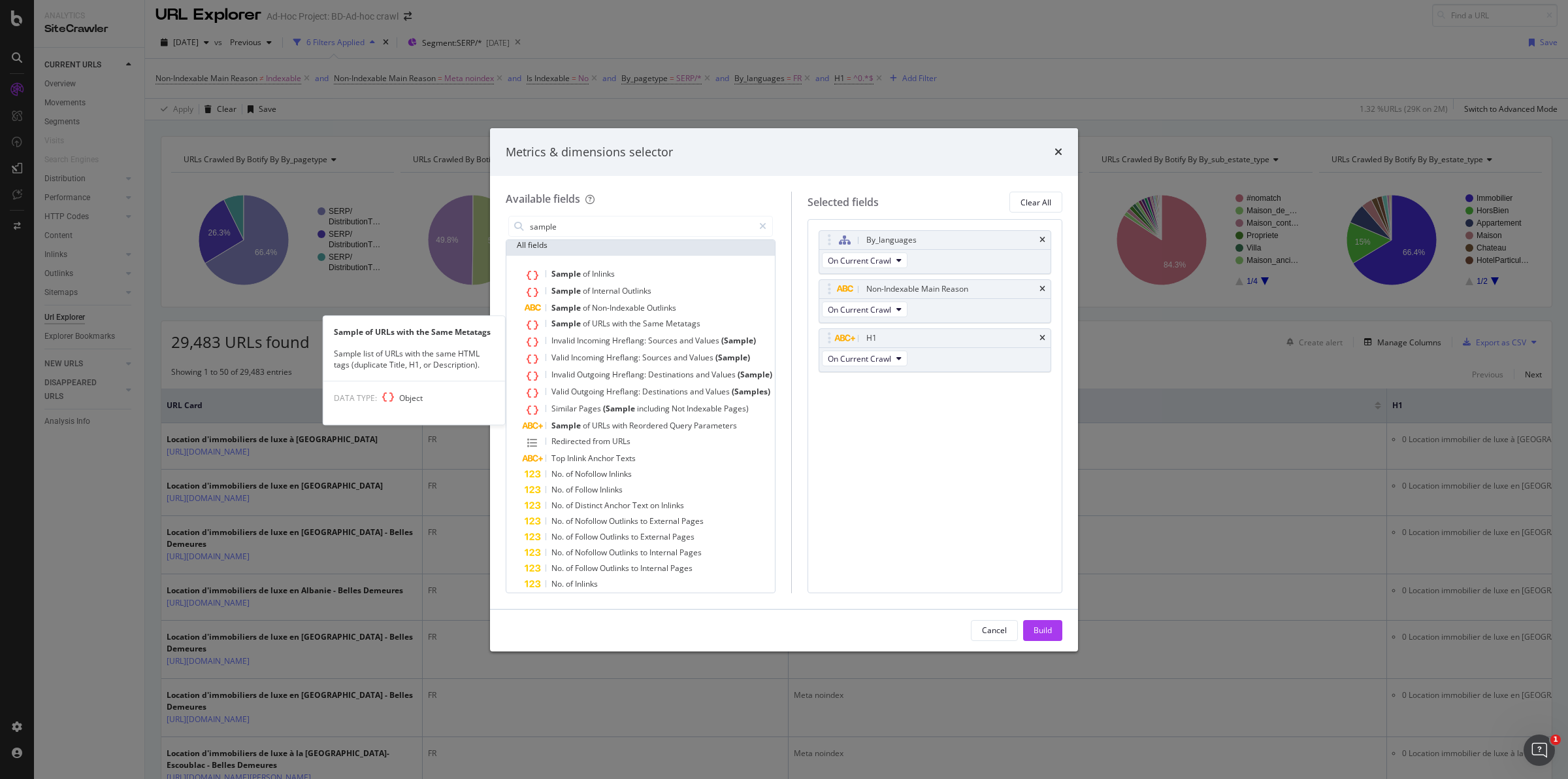
scroll to position [0, 0]
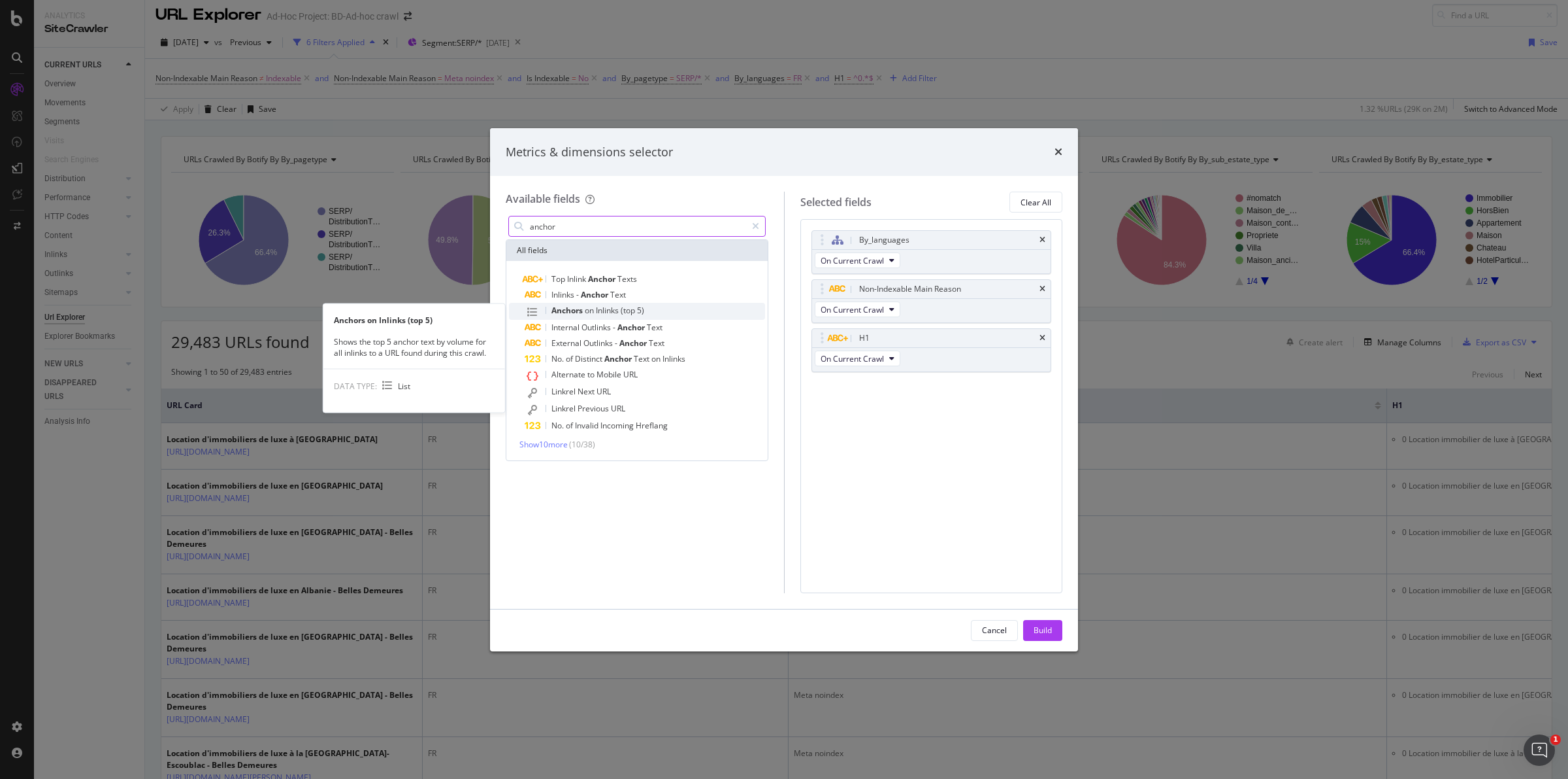
type input "anchor"
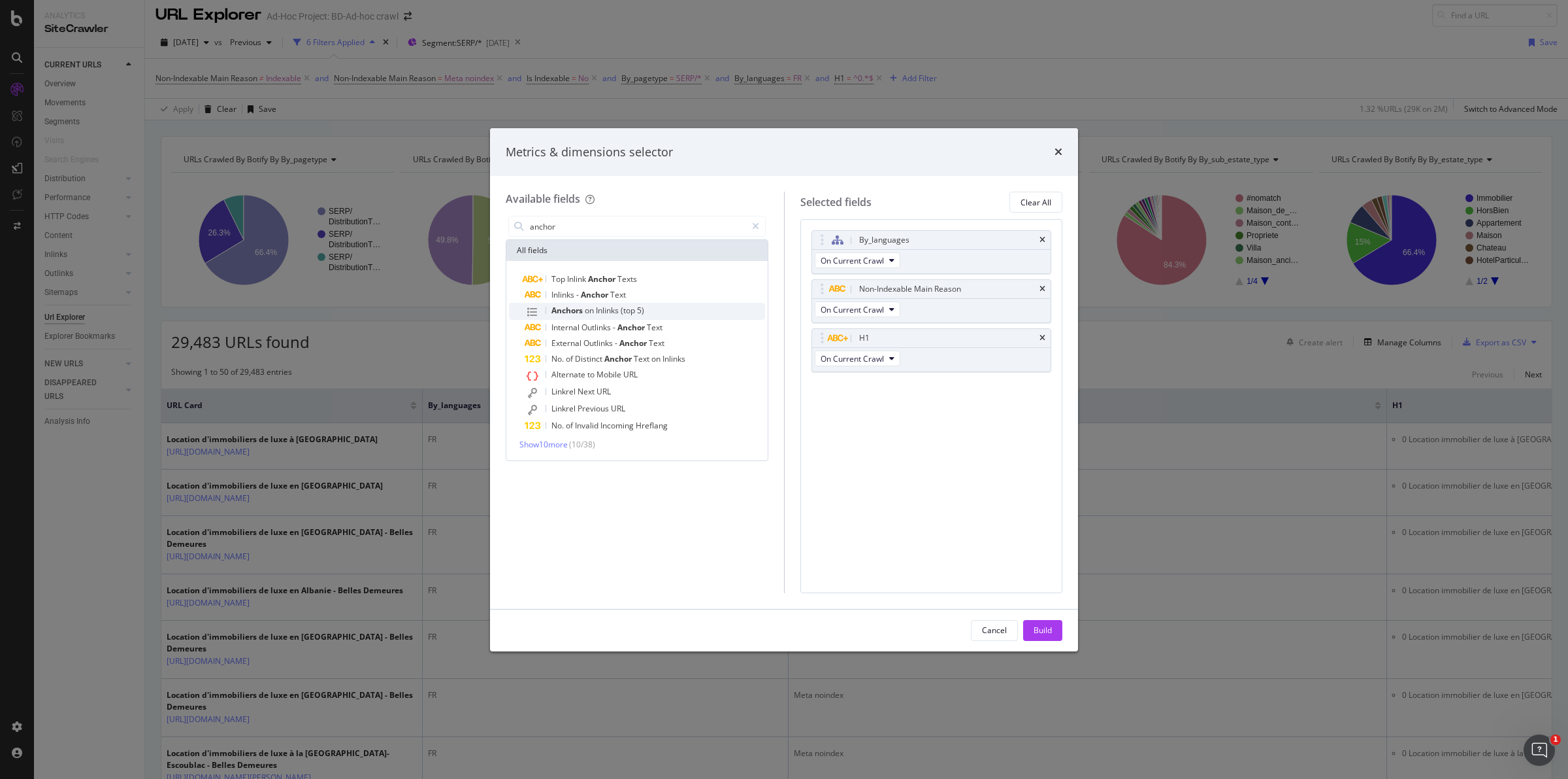
click at [606, 310] on span "Inlinks" at bounding box center [608, 310] width 25 height 11
click at [1036, 634] on div "Build" at bounding box center [1043, 630] width 19 height 11
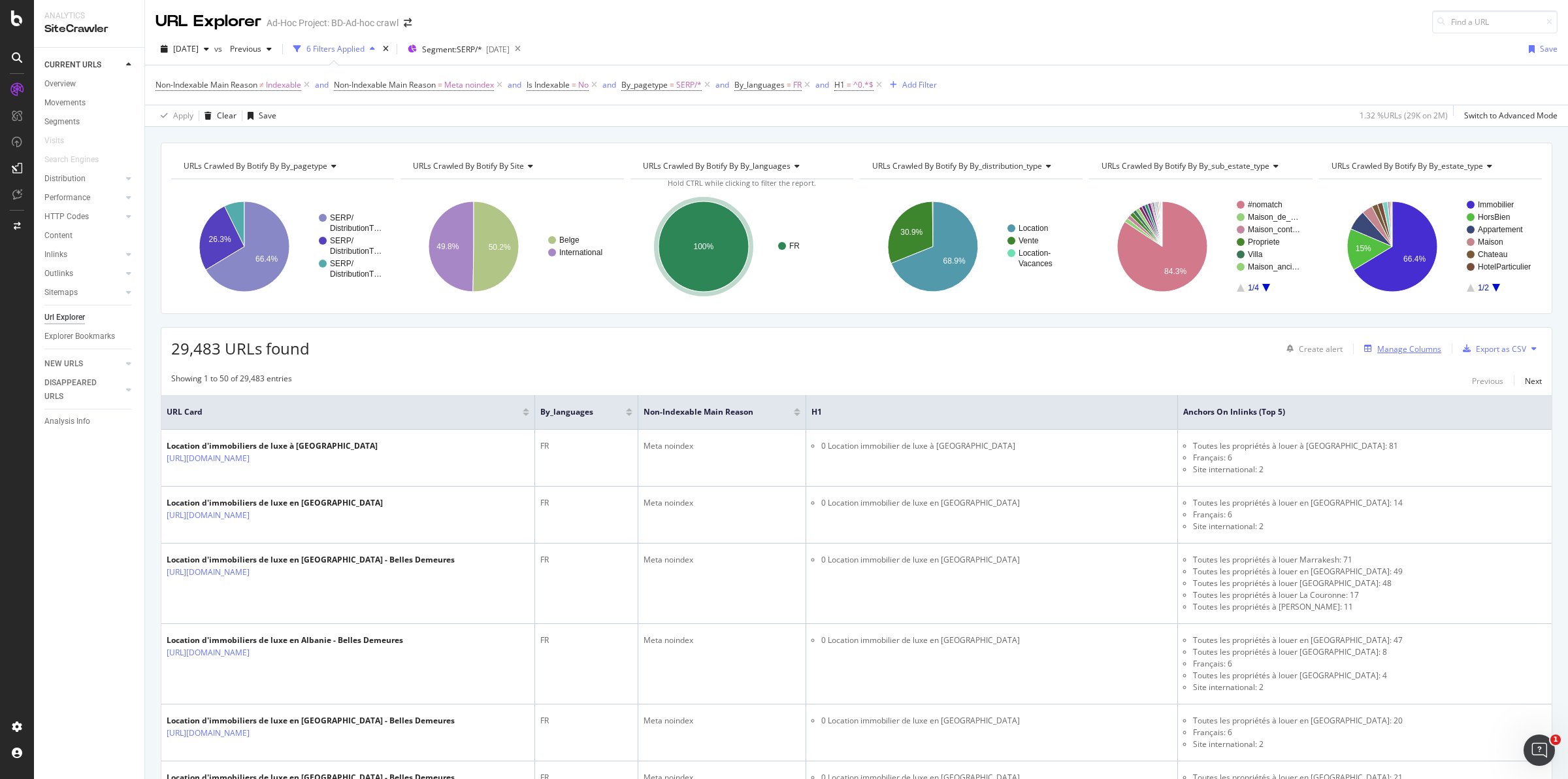
click at [1397, 351] on div "Manage Columns" at bounding box center [1409, 349] width 64 height 11
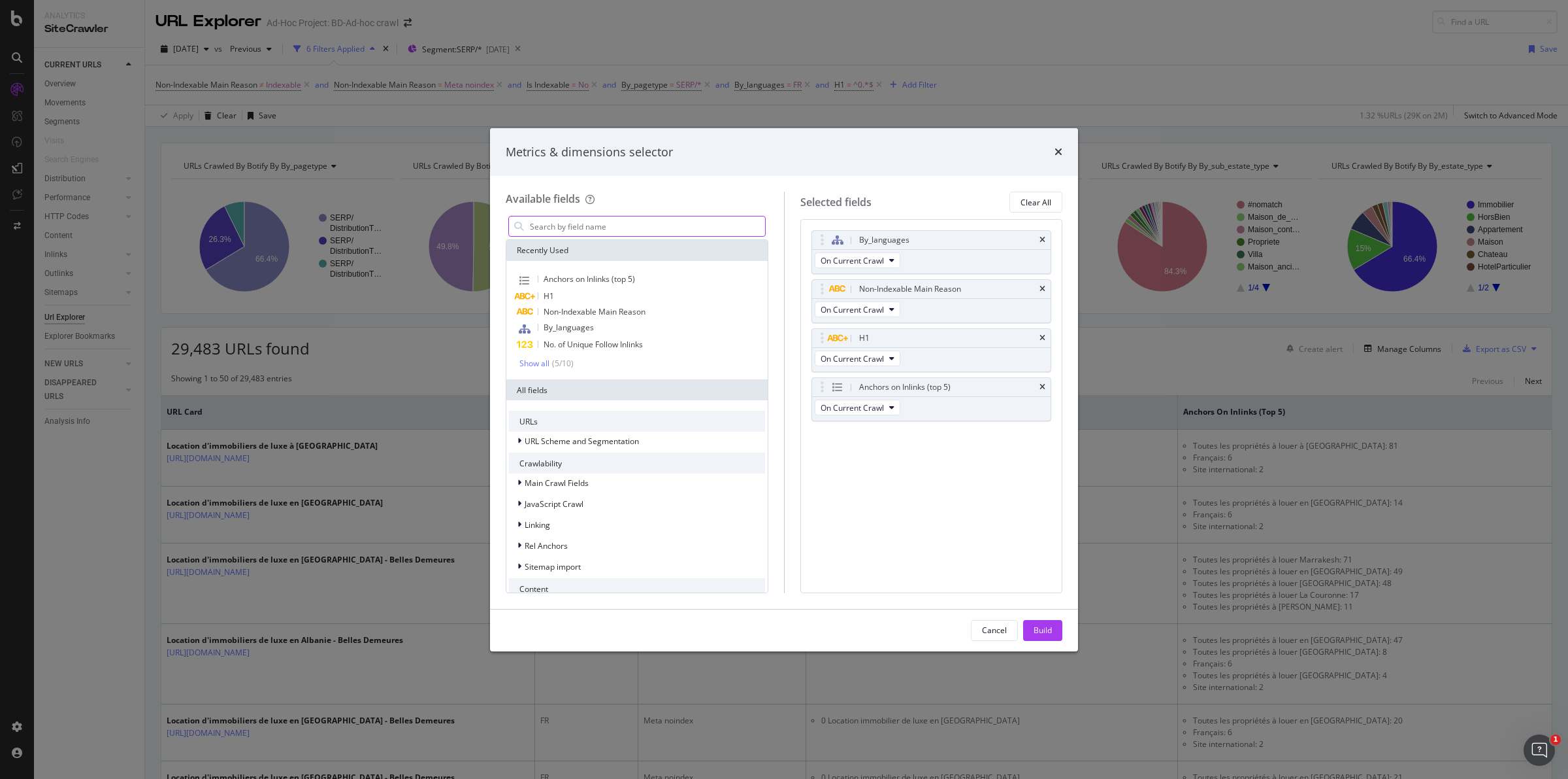
click at [635, 224] on input "modal" at bounding box center [646, 225] width 236 height 19
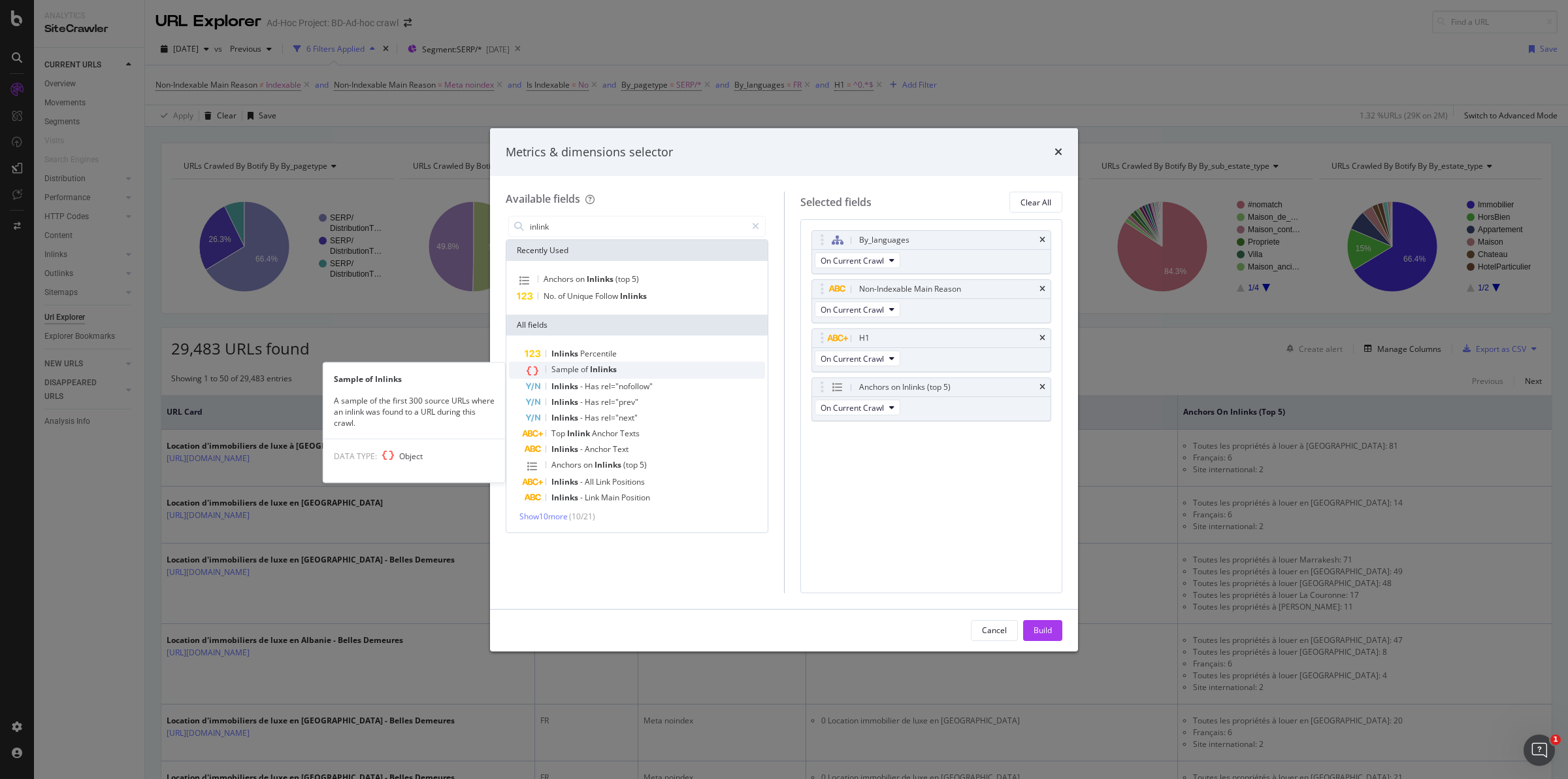
type input "inlink"
click at [611, 365] on span "Inlinks" at bounding box center [603, 369] width 26 height 11
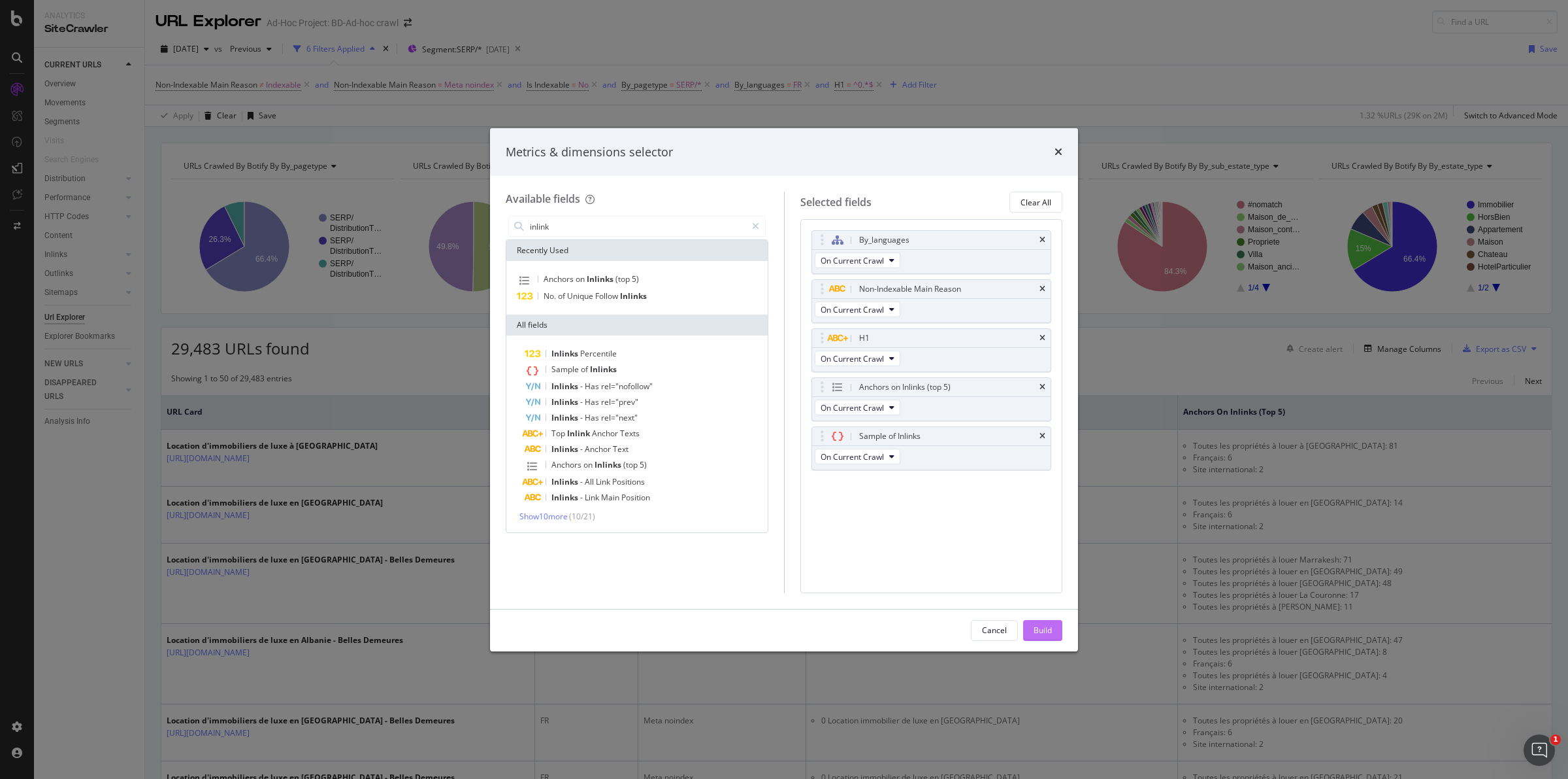
click at [1042, 627] on div "Build" at bounding box center [1043, 630] width 19 height 11
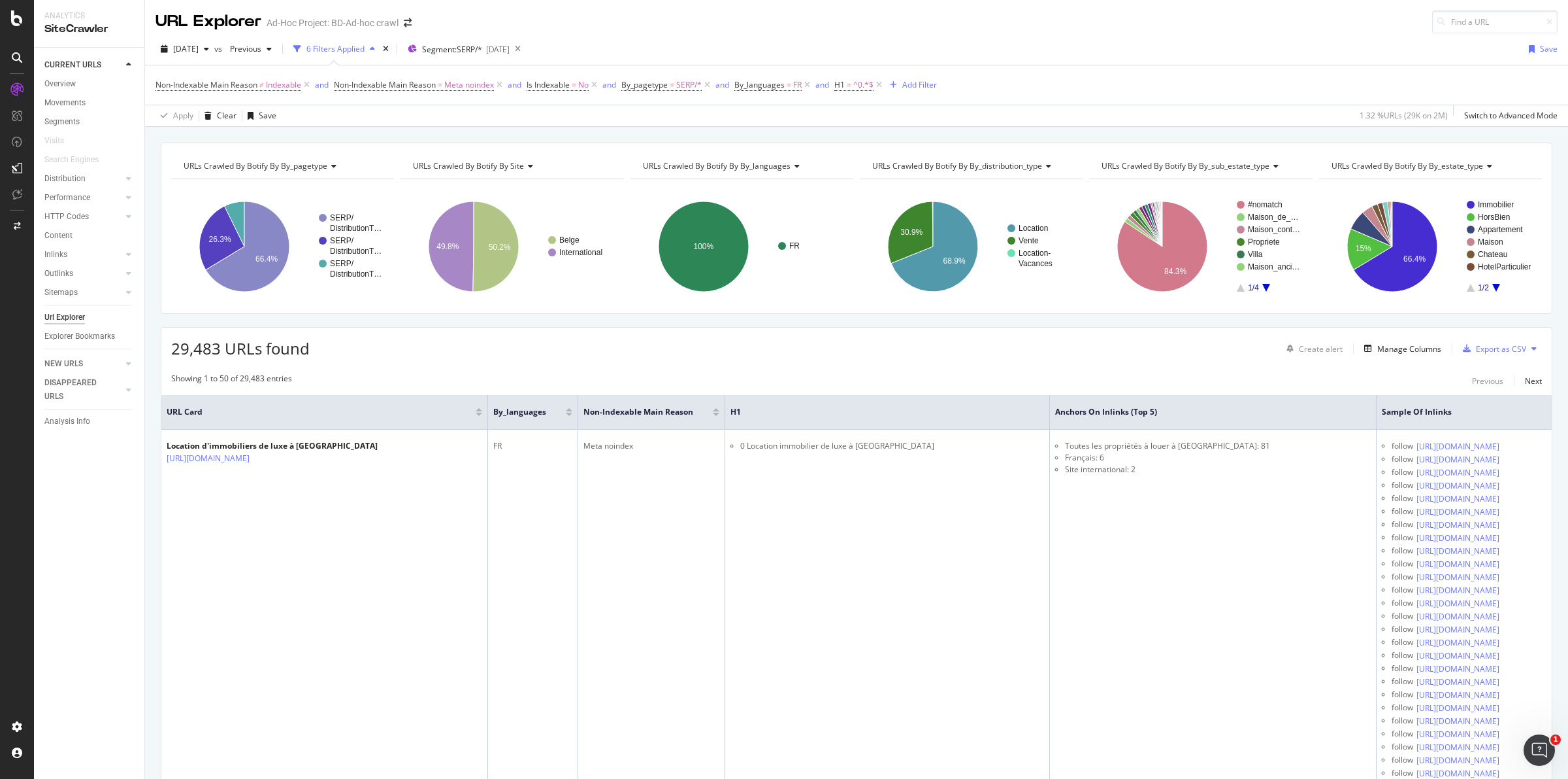
scroll to position [0, 79]
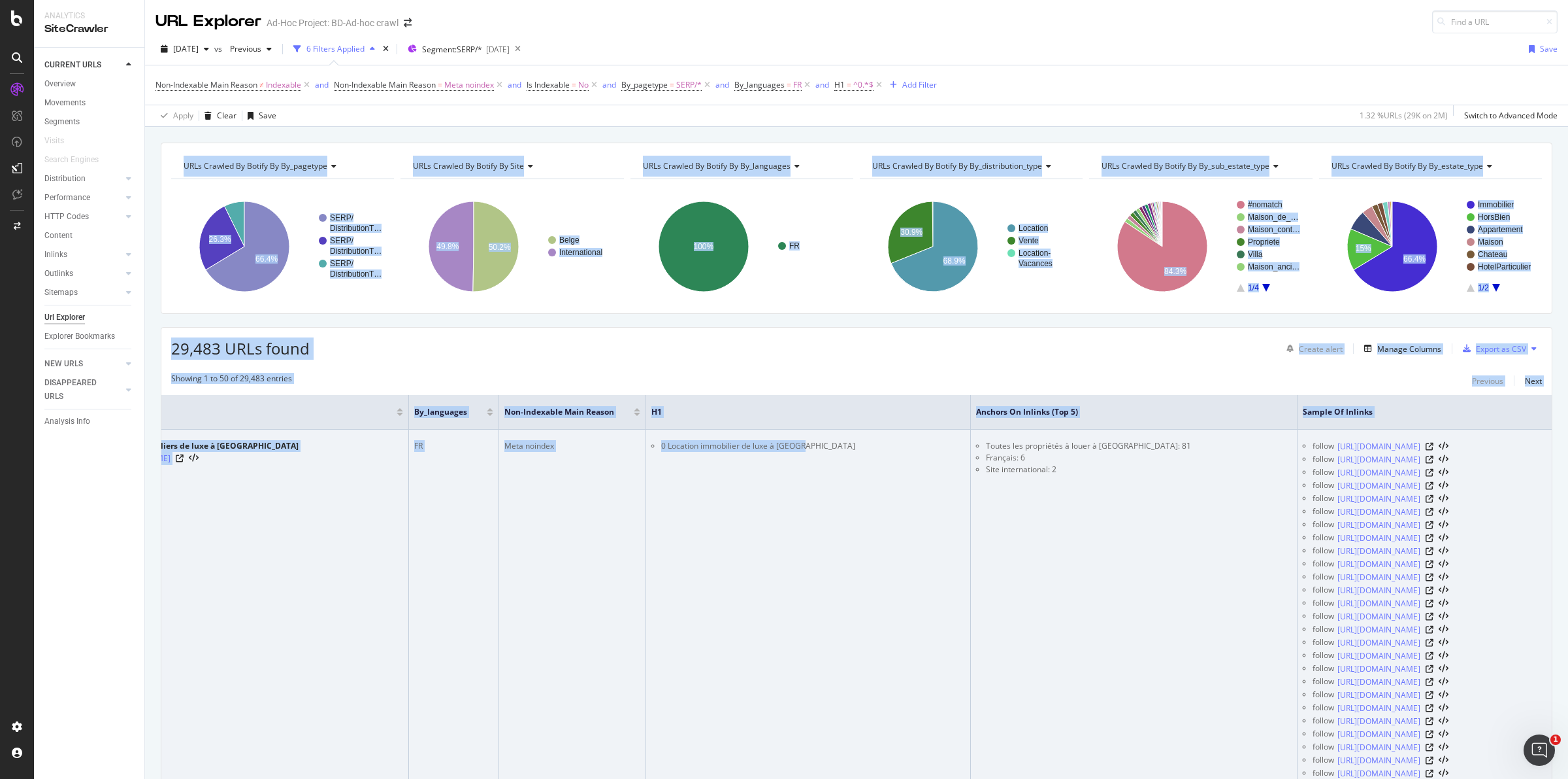
drag, startPoint x: 977, startPoint y: 446, endPoint x: 1311, endPoint y: 434, distance: 334.2
click at [1556, 448] on div "URL Explorer Ad-Hoc Project: BD-Ad-hoc crawl 2025 Aug. 18th vs Previous 6 Filte…" at bounding box center [857, 390] width 1423 height 779
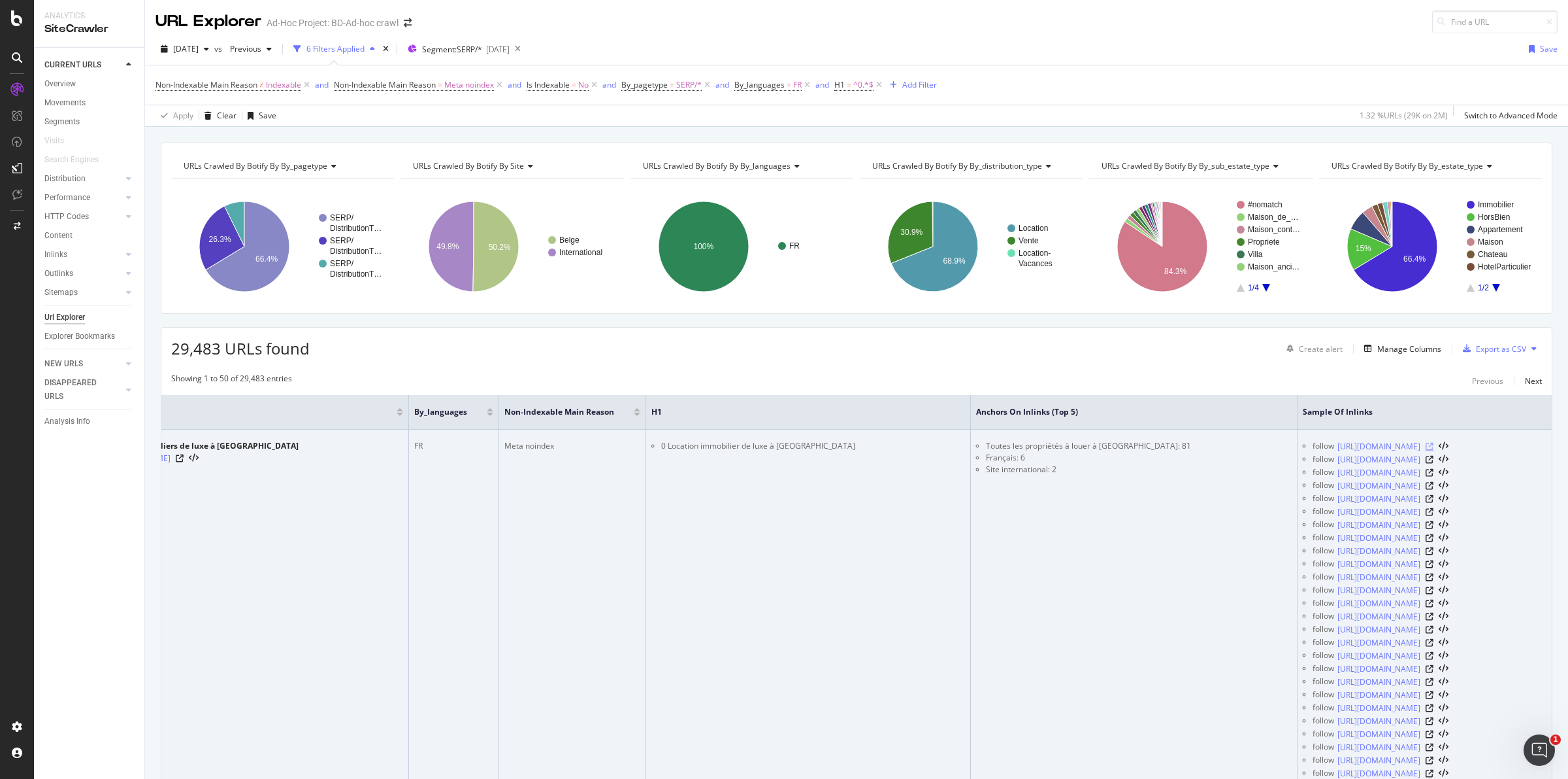
click at [1434, 450] on icon at bounding box center [1430, 446] width 8 height 8
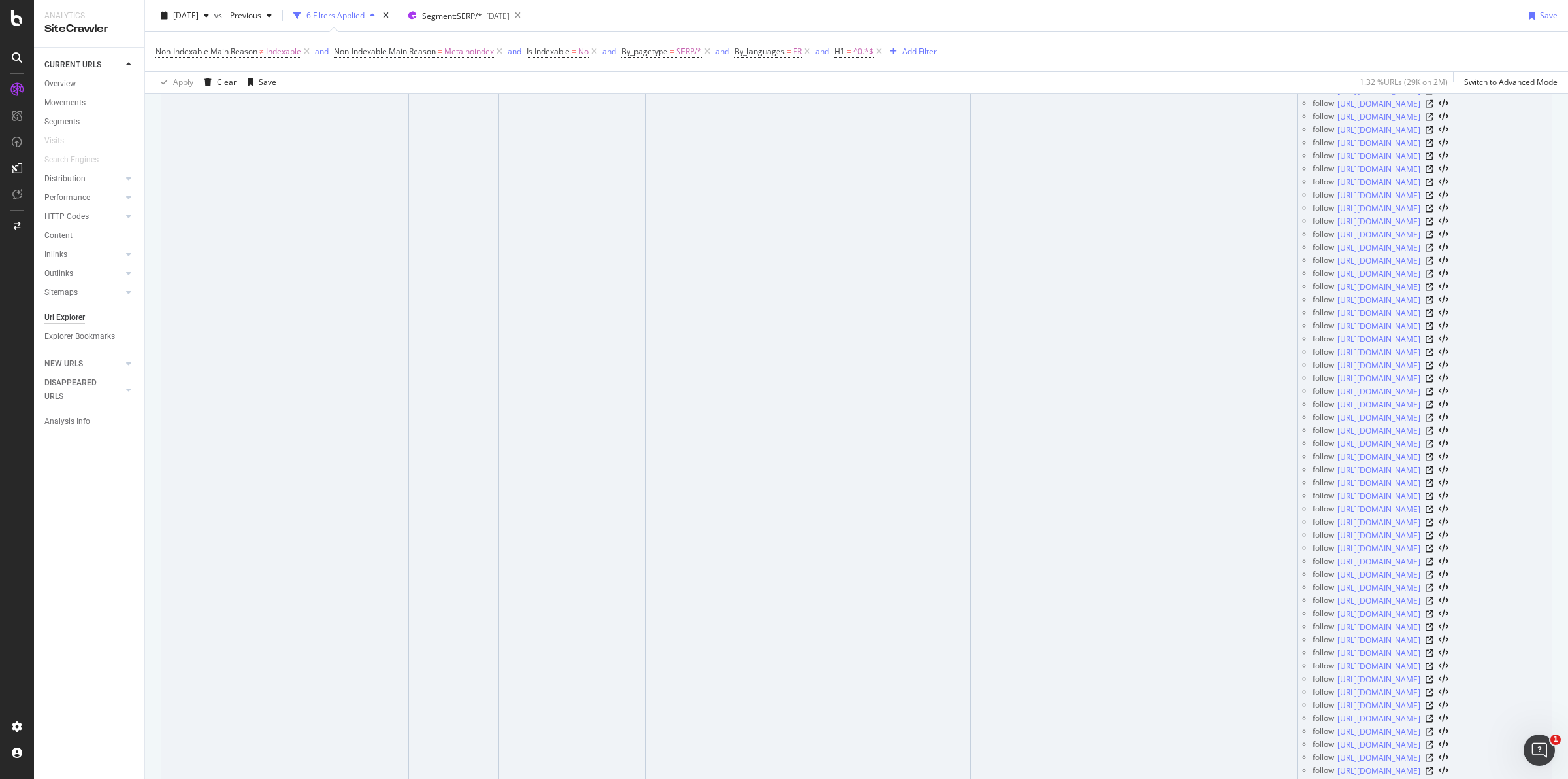
scroll to position [2860, 0]
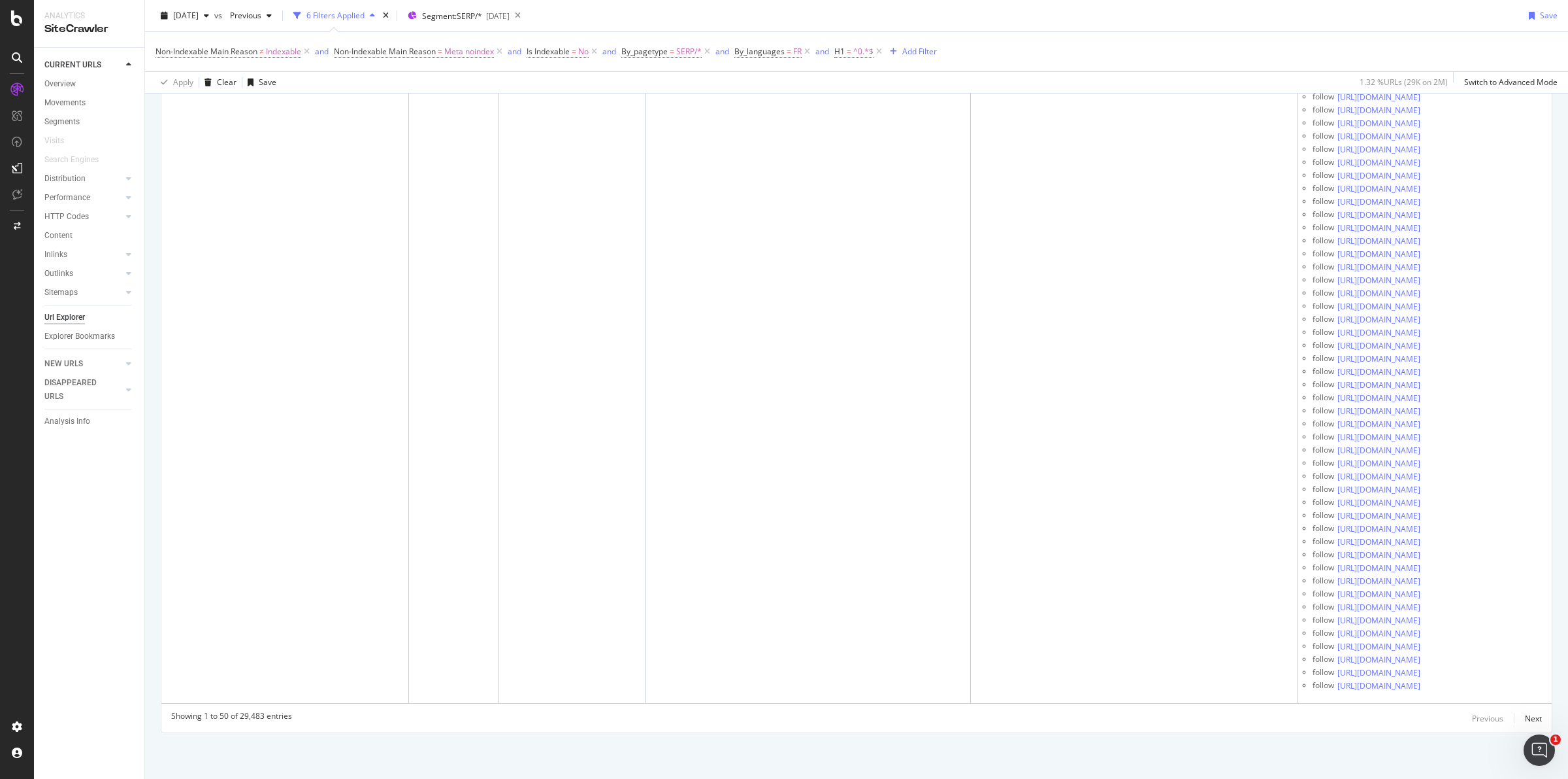
scroll to position [0, 0]
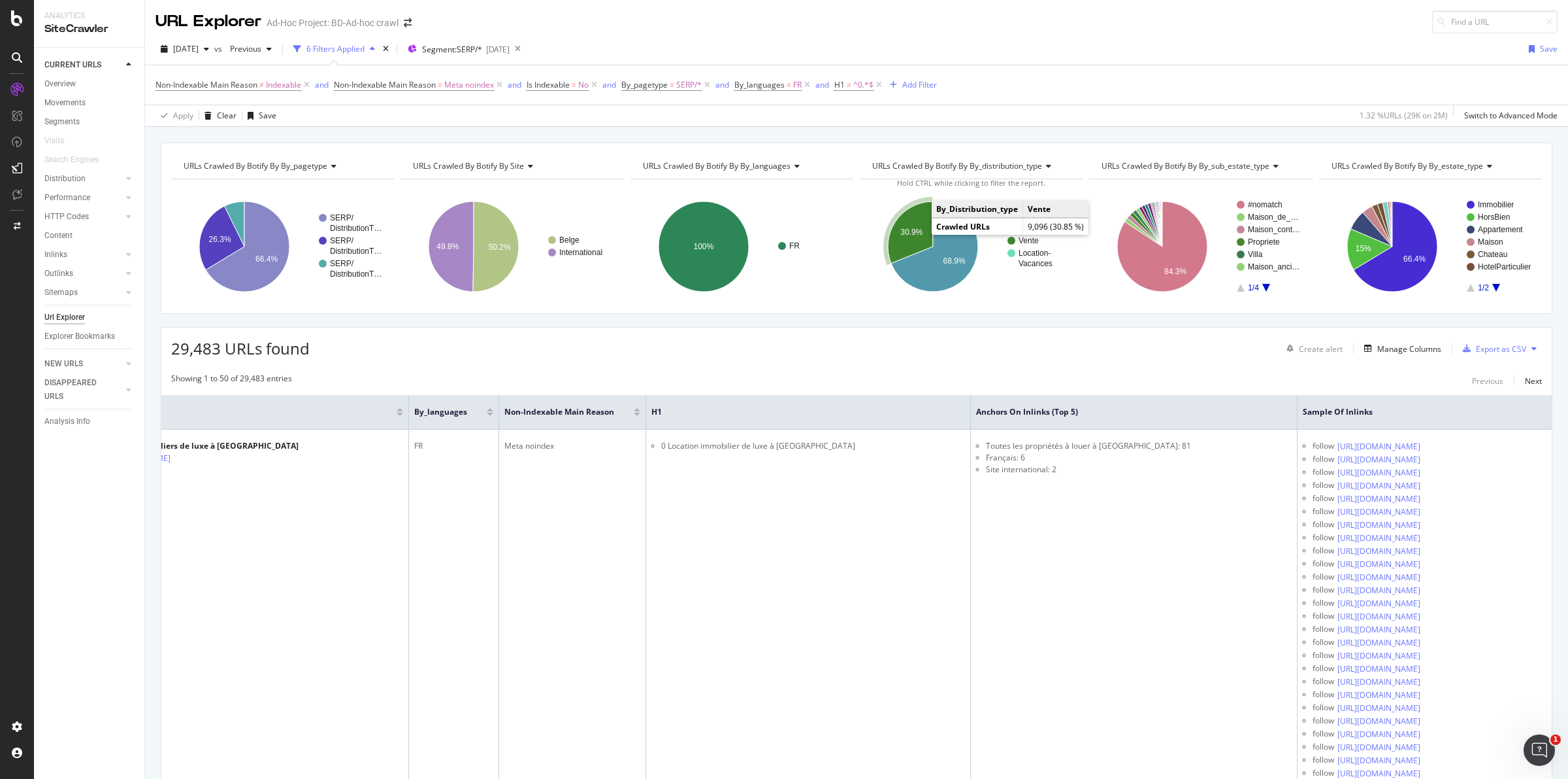
click at [913, 233] on text "30.9%" at bounding box center [911, 232] width 23 height 9
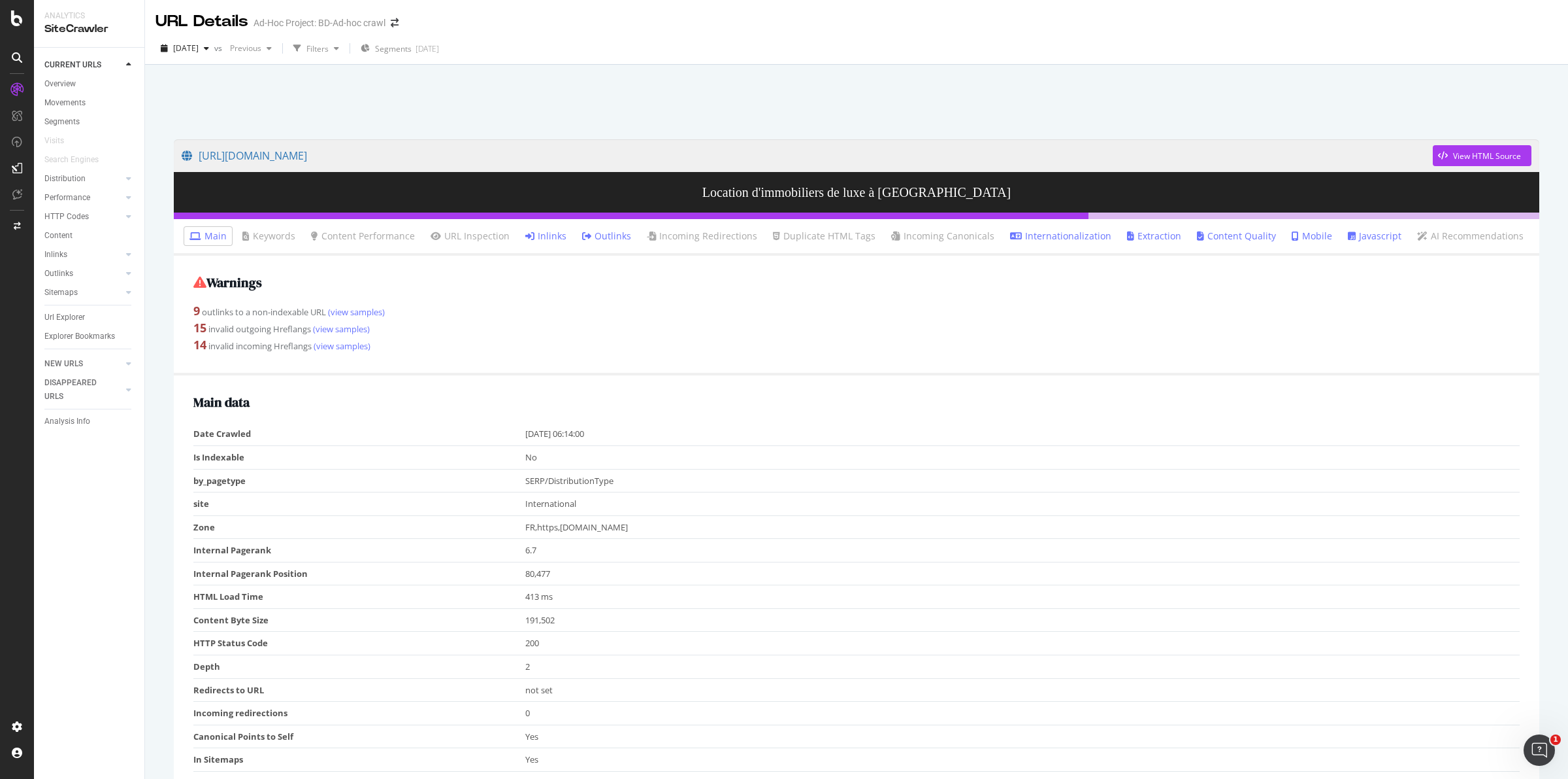
click at [524, 243] on li "Inlinks" at bounding box center [545, 236] width 51 height 19
click at [546, 236] on link "Inlinks" at bounding box center [545, 236] width 41 height 13
click at [92, 694] on div "Configure and access your website analyses" at bounding box center [118, 699] width 156 height 10
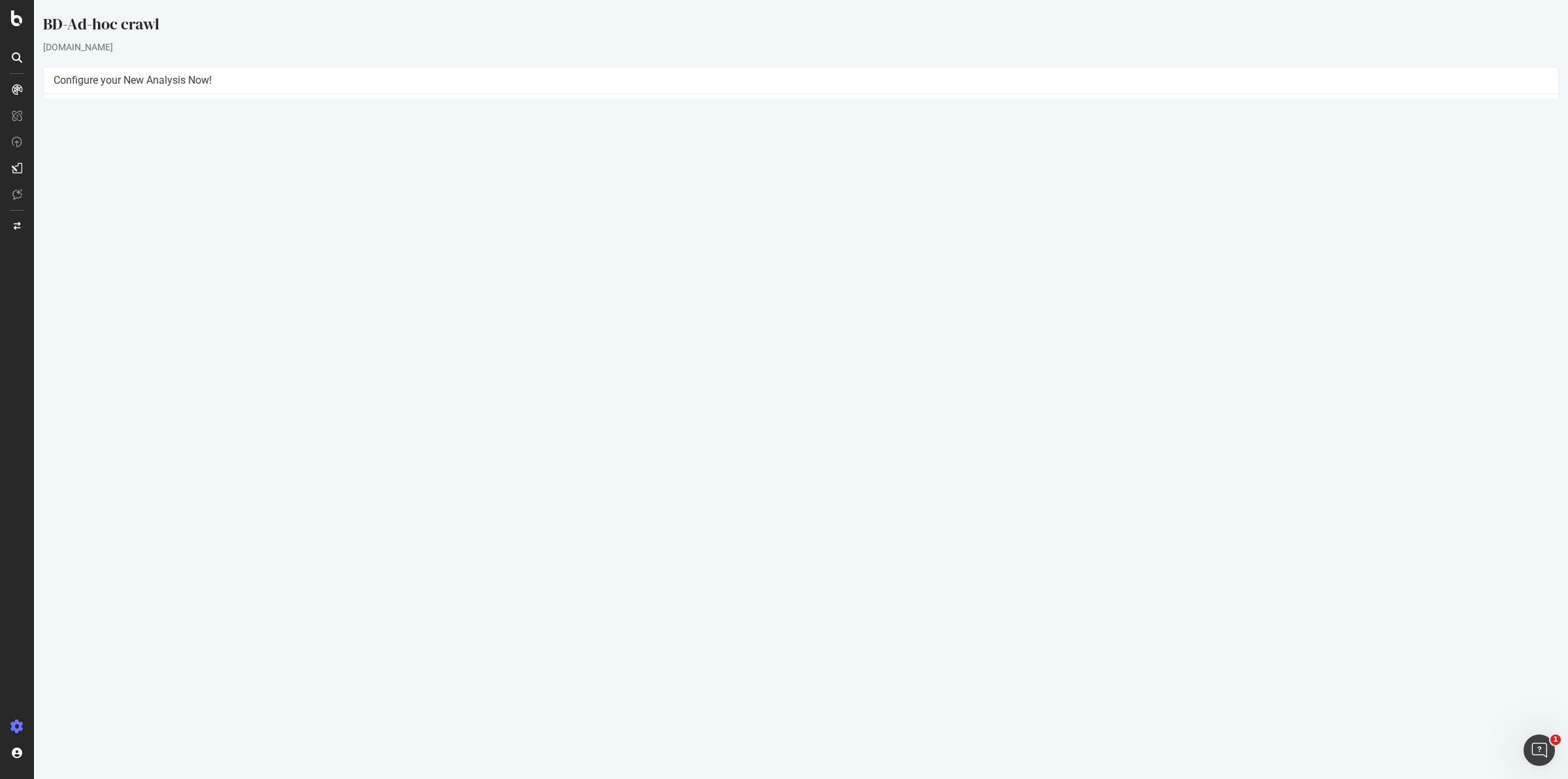
click at [792, 306] on button "Yes! Start Now" at bounding box center [785, 308] width 81 height 21
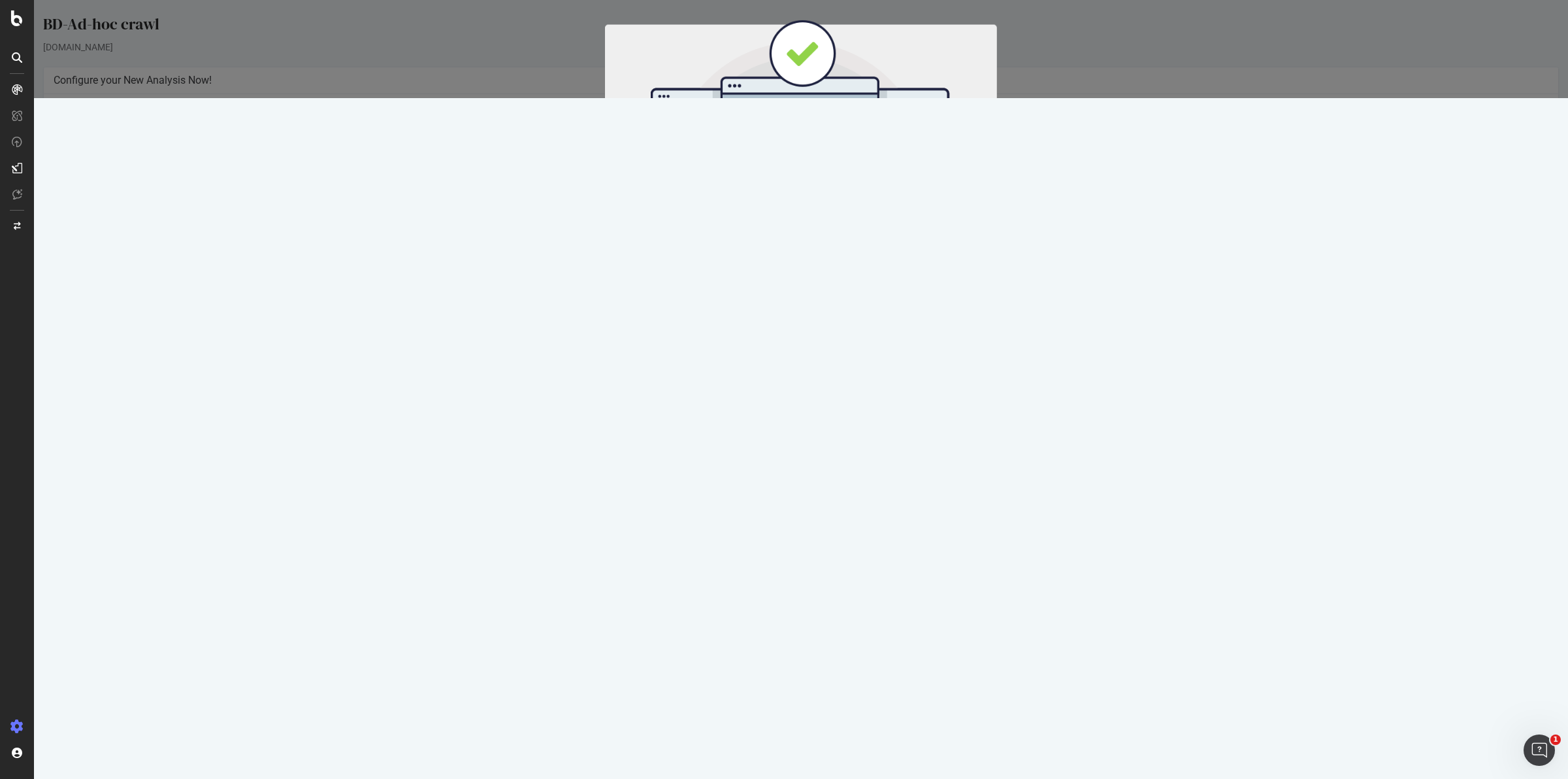
click at [824, 219] on button "Start Now" at bounding box center [825, 217] width 57 height 23
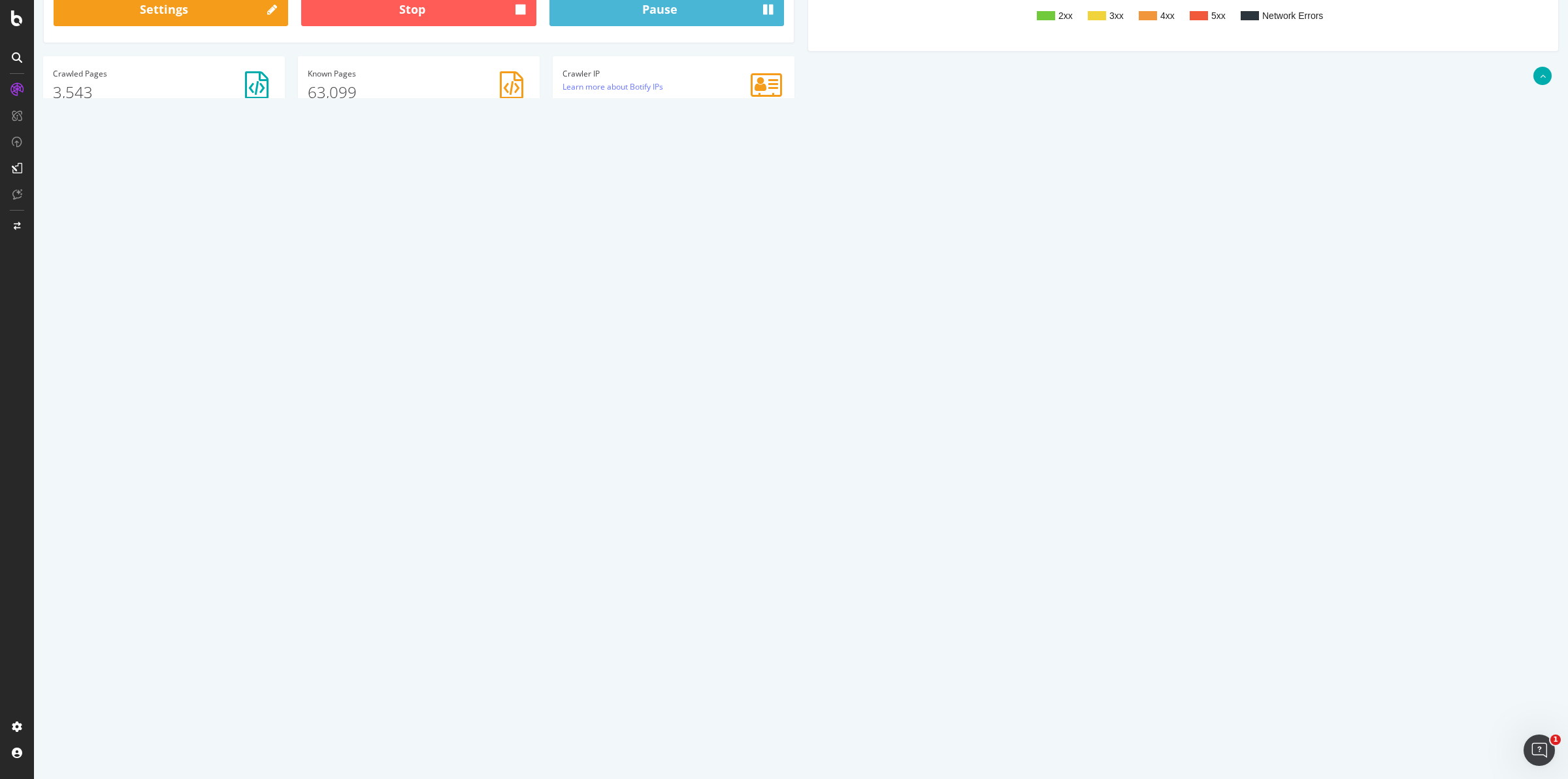
scroll to position [262, 0]
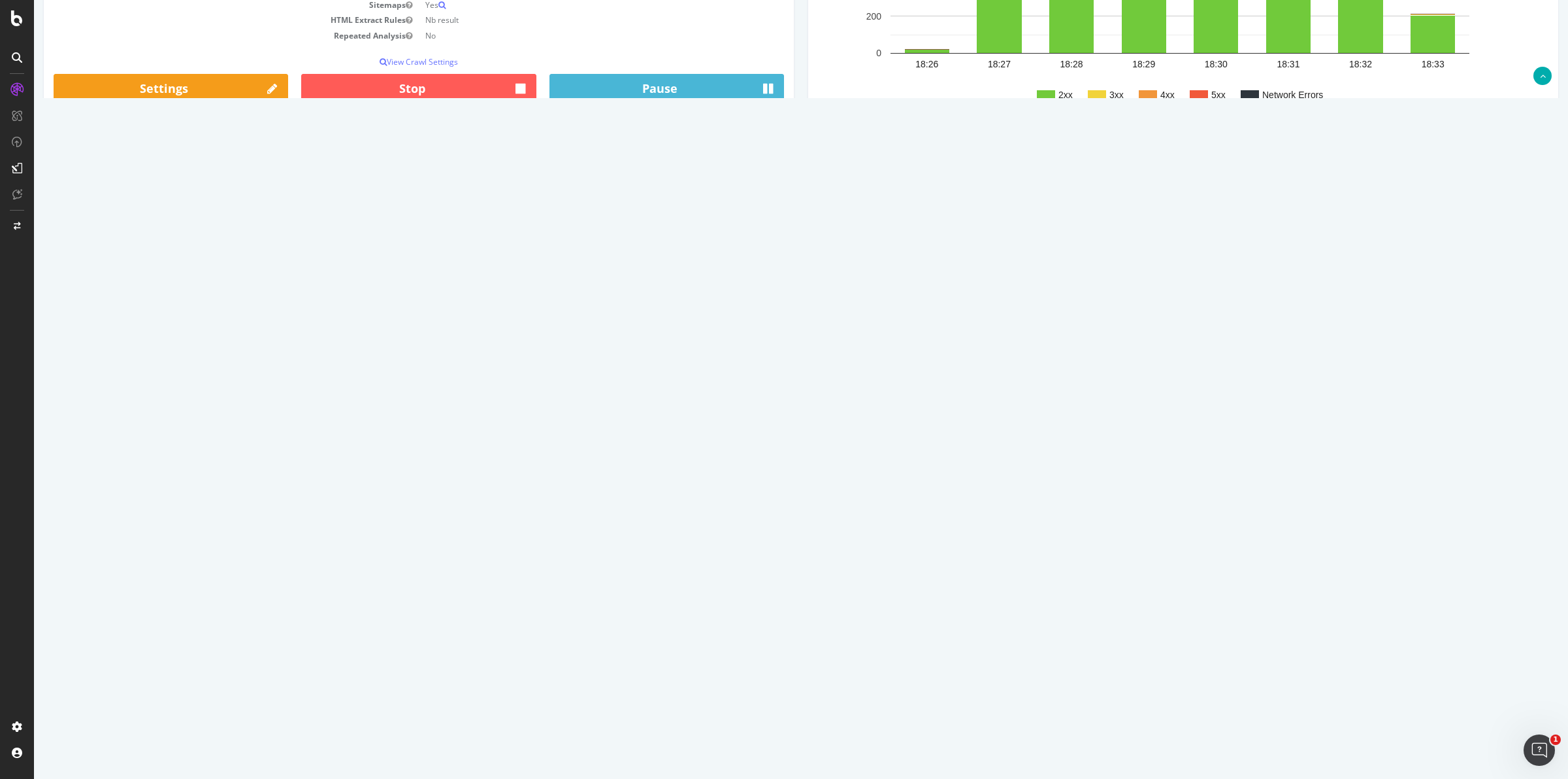
click at [197, 218] on link "Latest Errors Found" at bounding box center [186, 218] width 91 height 26
click at [89, 220] on link "Latest URLs Crawled" at bounding box center [90, 218] width 94 height 26
click at [16, 19] on icon at bounding box center [16, 18] width 12 height 16
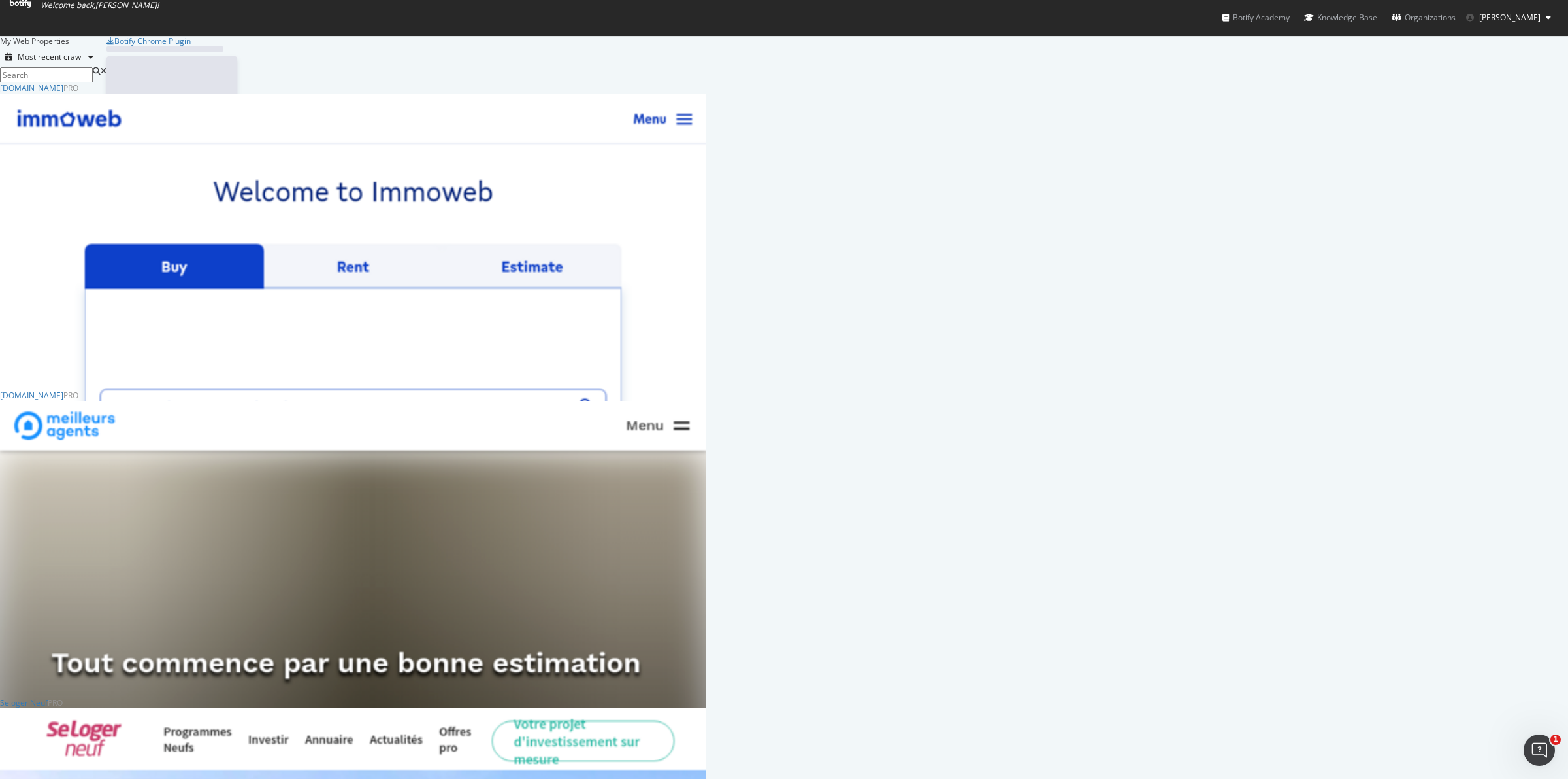
scroll to position [767, 1543]
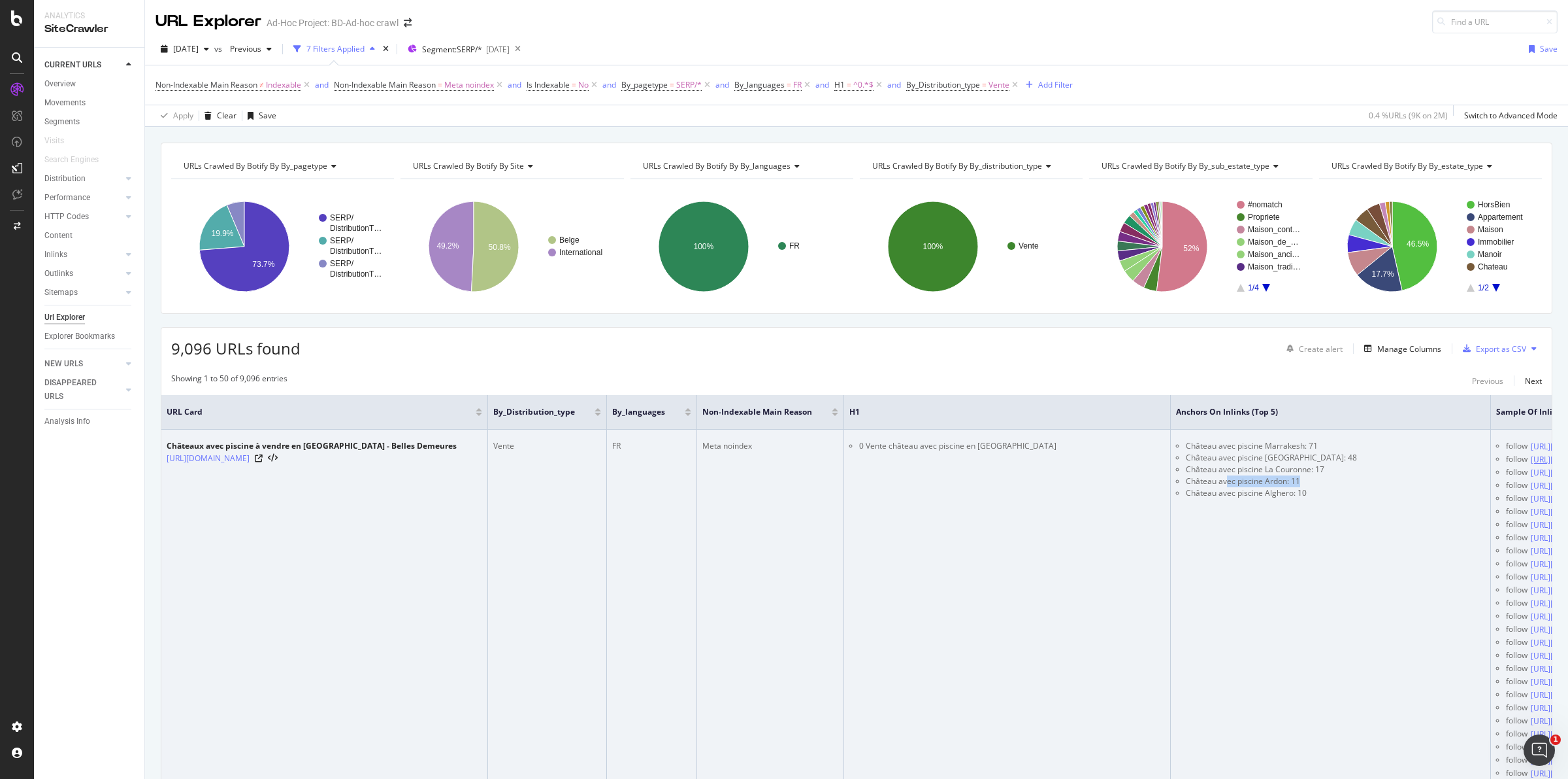
drag, startPoint x: 1224, startPoint y: 482, endPoint x: 1495, endPoint y: 482, distance: 271.0
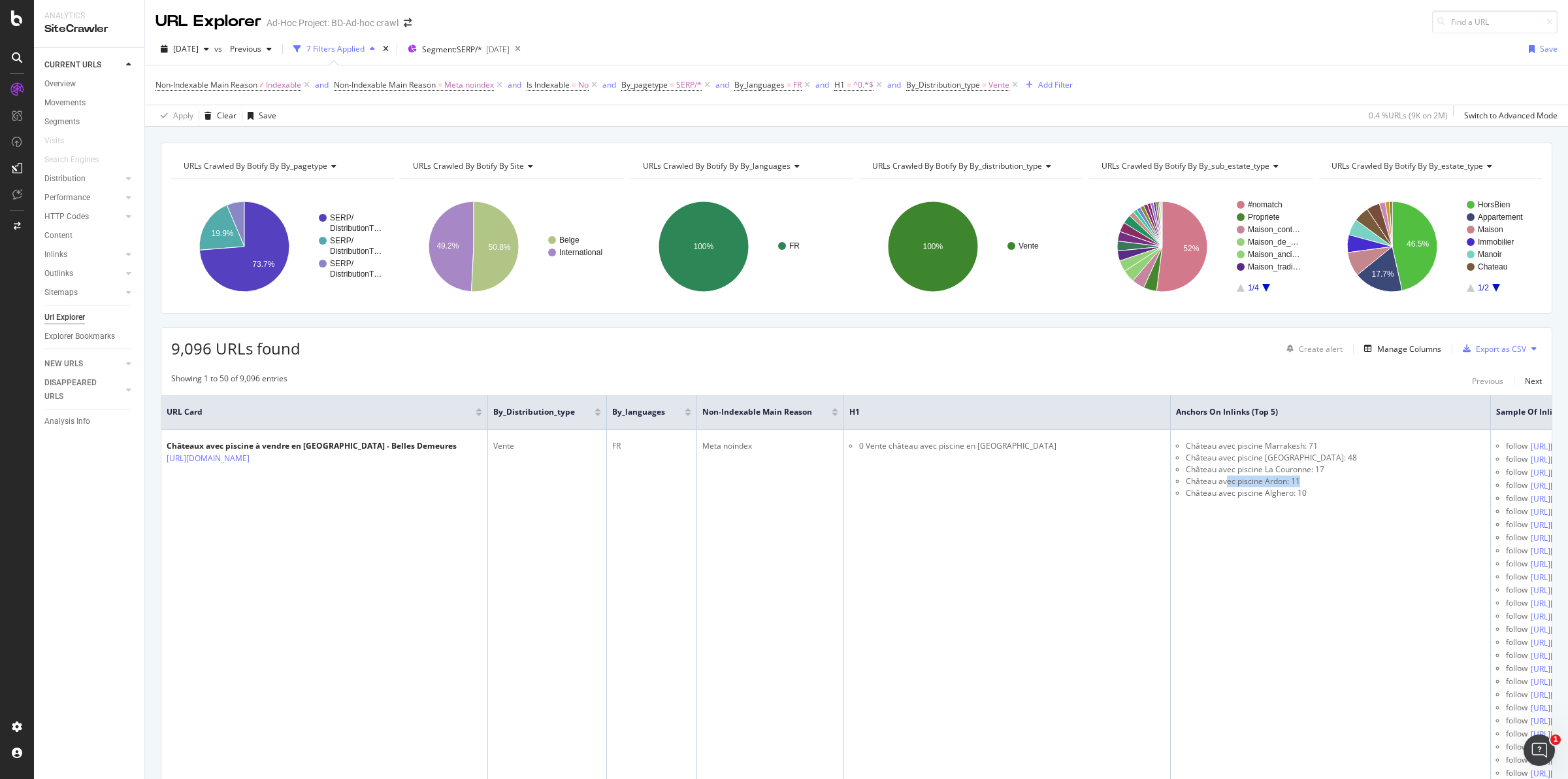
scroll to position [0, 177]
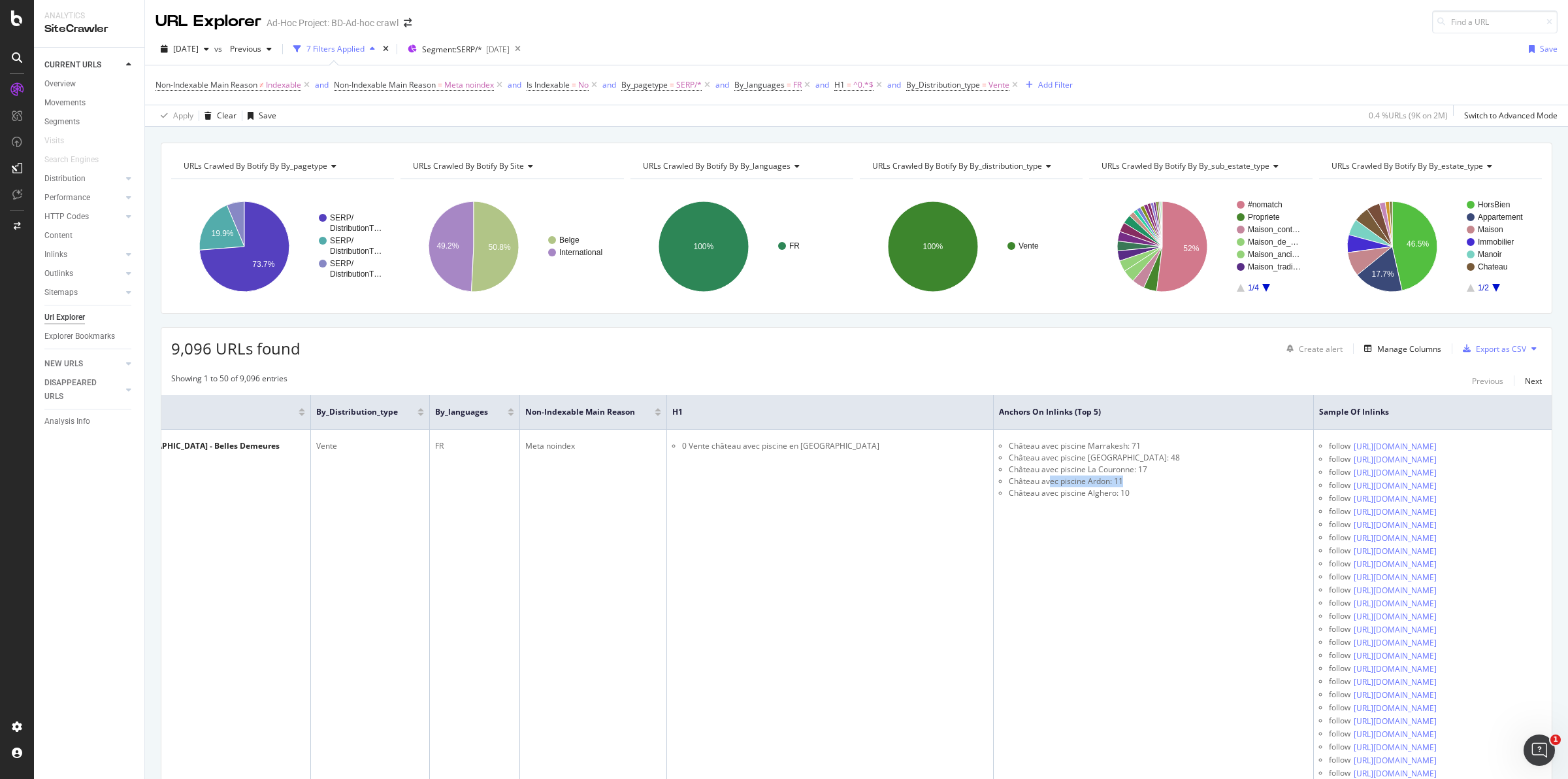
drag, startPoint x: 1275, startPoint y: 492, endPoint x: 1545, endPoint y: 479, distance: 270.3
click at [1559, 479] on div "URL Explorer Ad-Hoc Project: BD-Ad-hoc crawl [DATE] vs Previous 7 Filters Appli…" at bounding box center [857, 390] width 1423 height 779
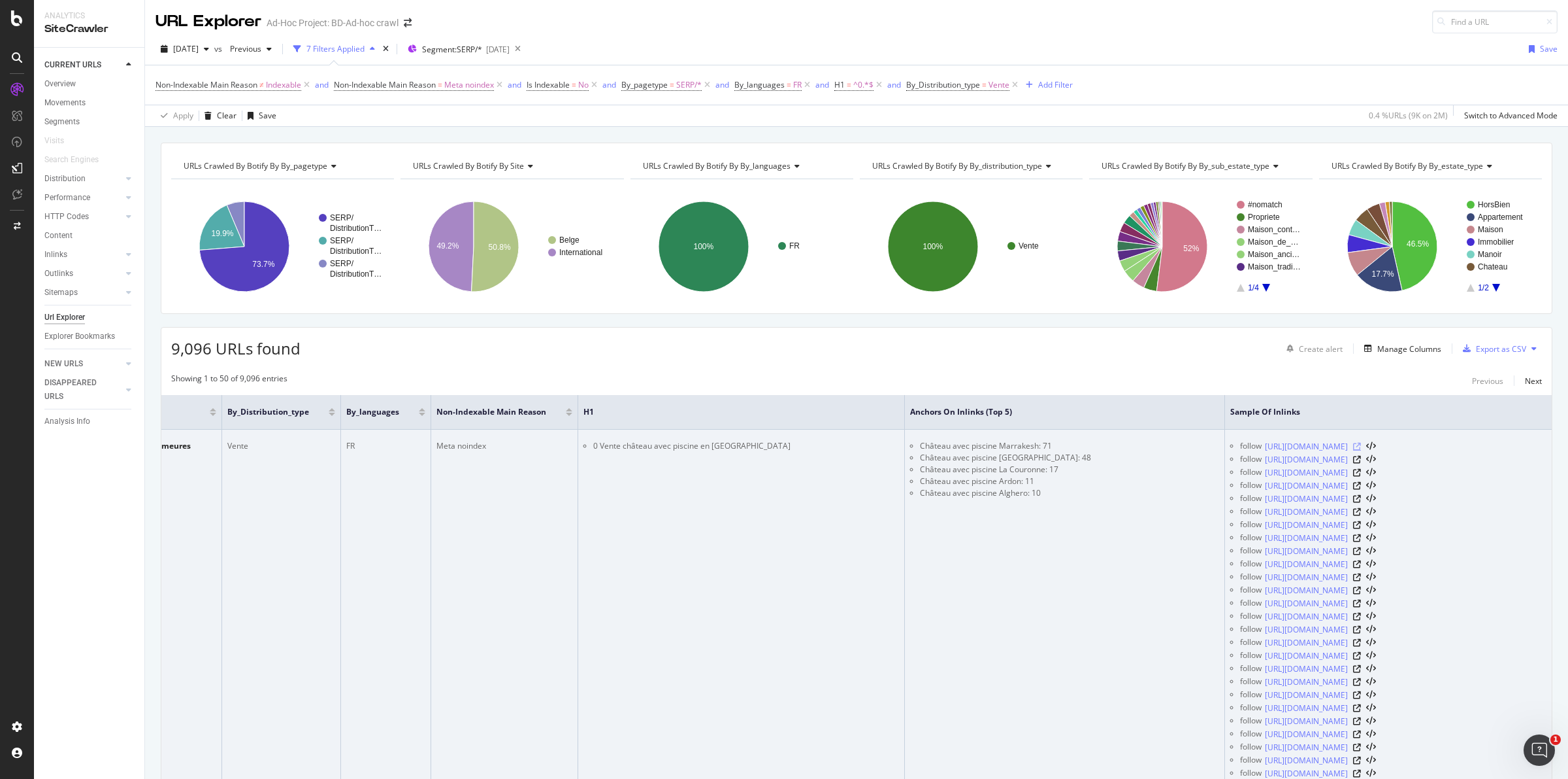
click at [1361, 450] on icon at bounding box center [1357, 446] width 8 height 8
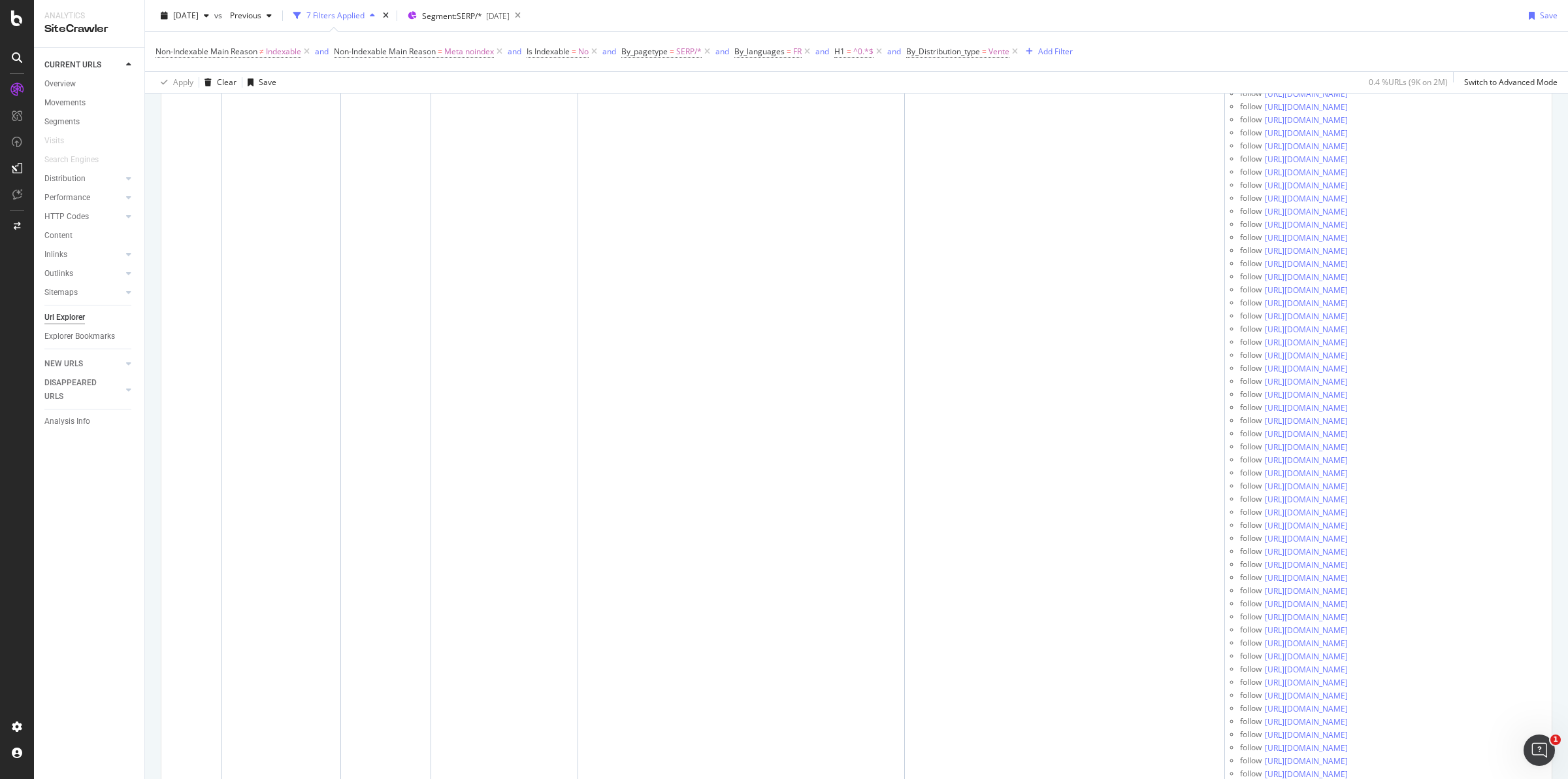
scroll to position [0, 0]
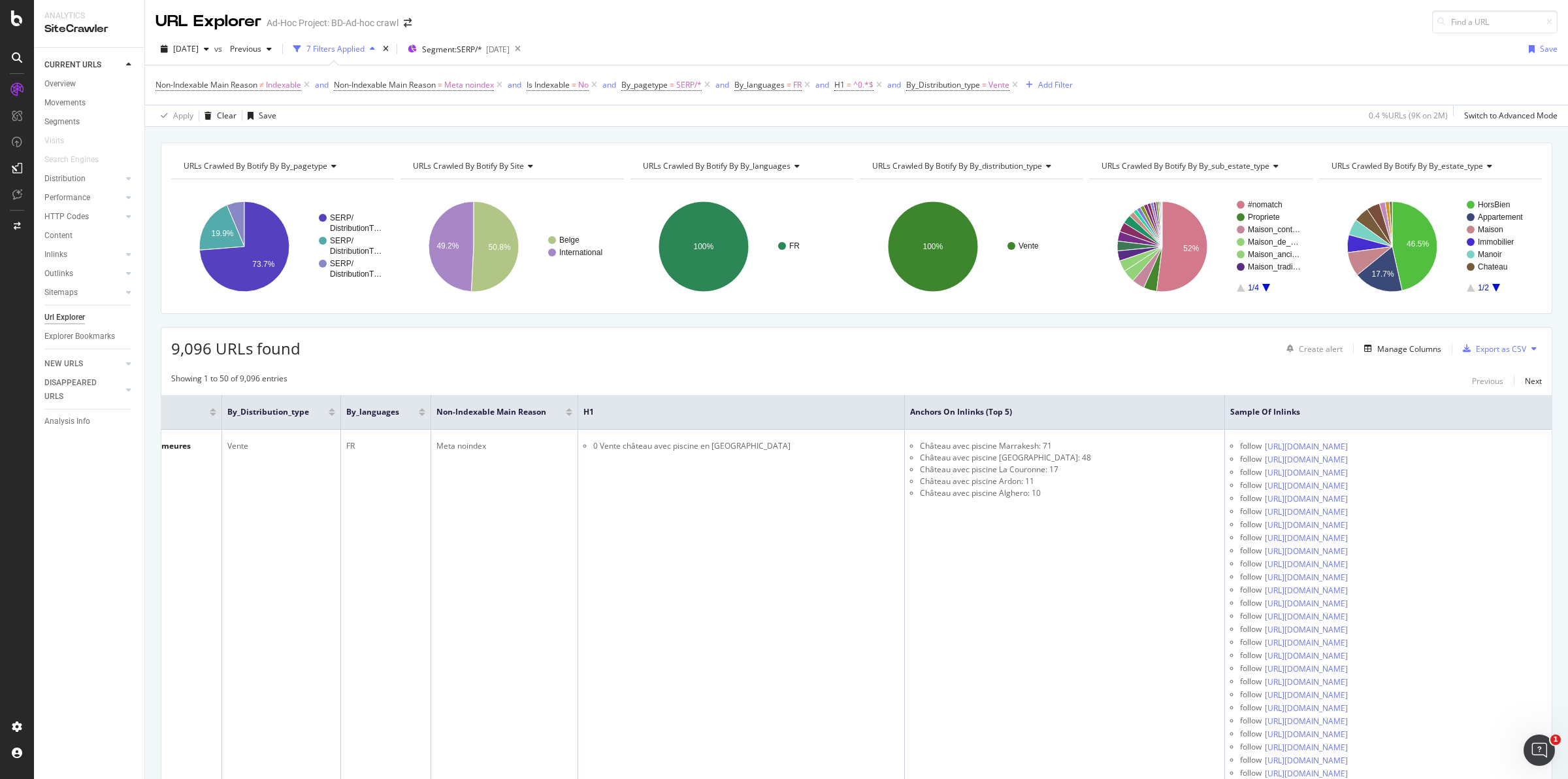
click at [791, 165] on icon at bounding box center [796, 166] width 9 height 8
click at [1021, 82] on icon at bounding box center [1015, 85] width 11 height 13
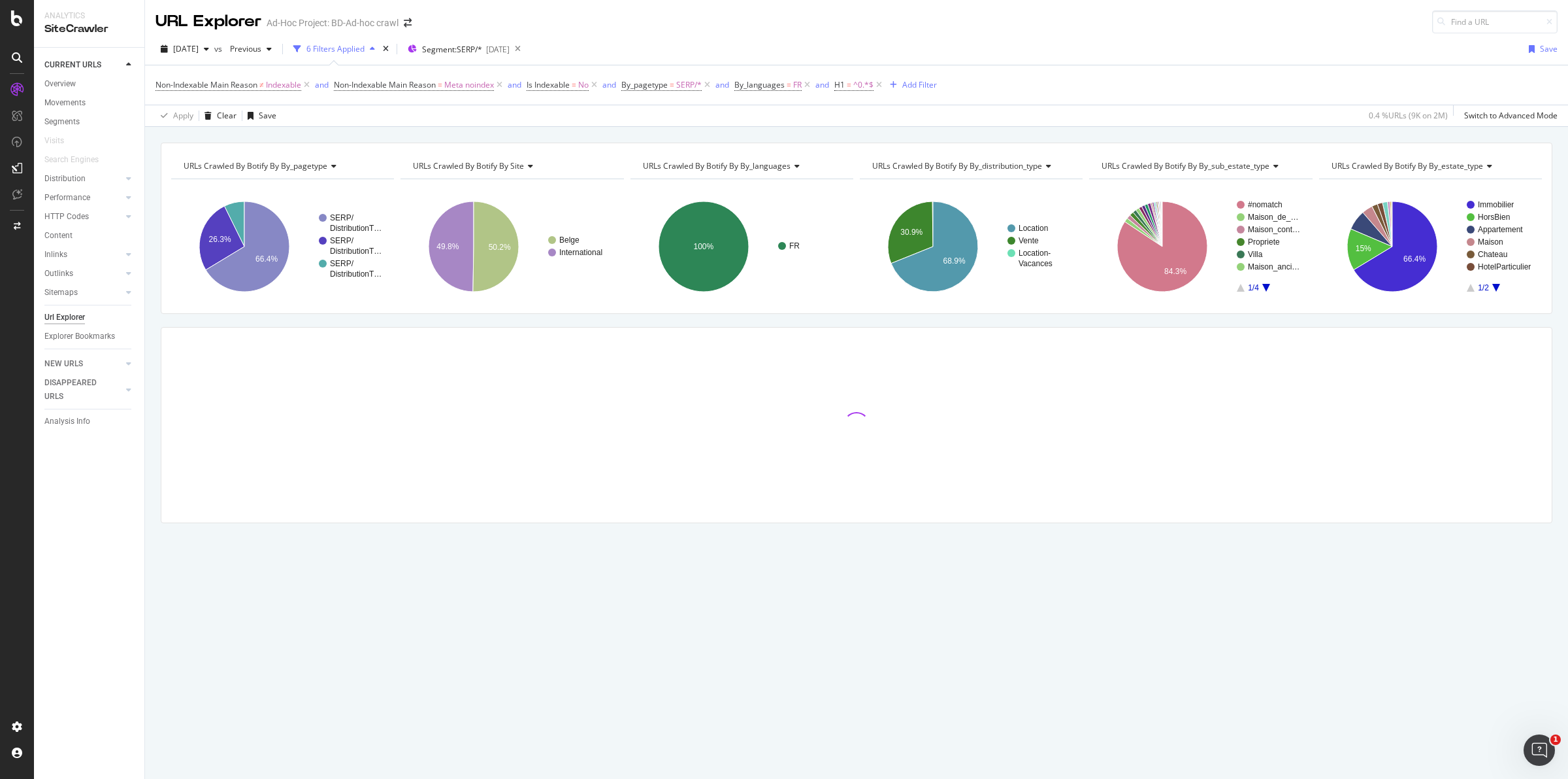
click at [1019, 82] on div "Non-Indexable Main Reason ≠ Indexable and Non-Indexable Main Reason = Meta noin…" at bounding box center [856, 85] width 1402 height 39
click at [795, 167] on icon at bounding box center [796, 166] width 9 height 8
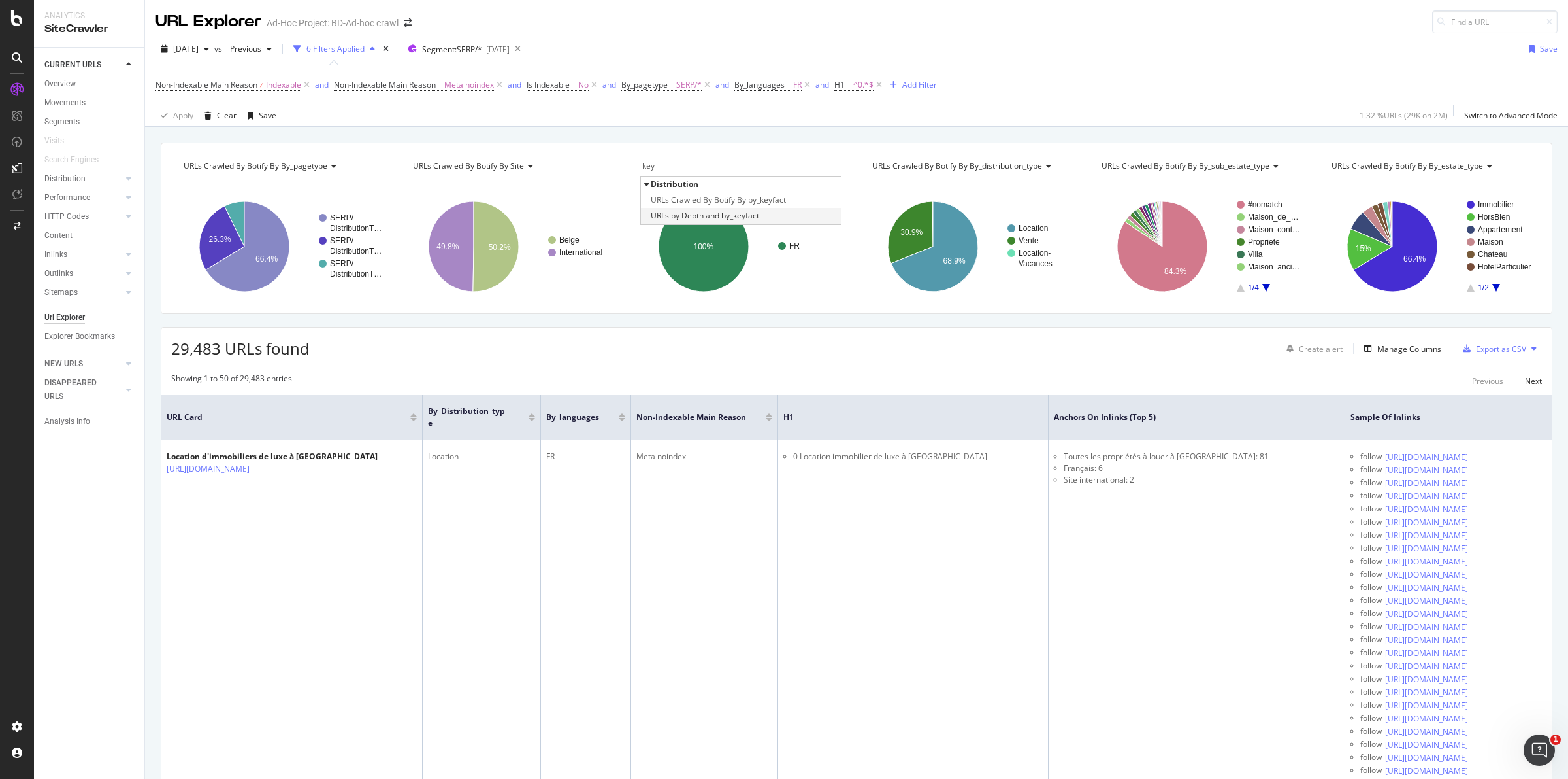
type input "key"
drag, startPoint x: 725, startPoint y: 218, endPoint x: 738, endPoint y: 201, distance: 21.4
click at [738, 201] on div "URLs Crawled By Botify By by_keyfact URLs by Depth and by_keyfact" at bounding box center [740, 208] width 200 height 32
click at [732, 199] on span "URLs Crawled By Botify By by_keyfact" at bounding box center [719, 200] width 135 height 13
click at [732, 199] on div at bounding box center [742, 246] width 223 height 114
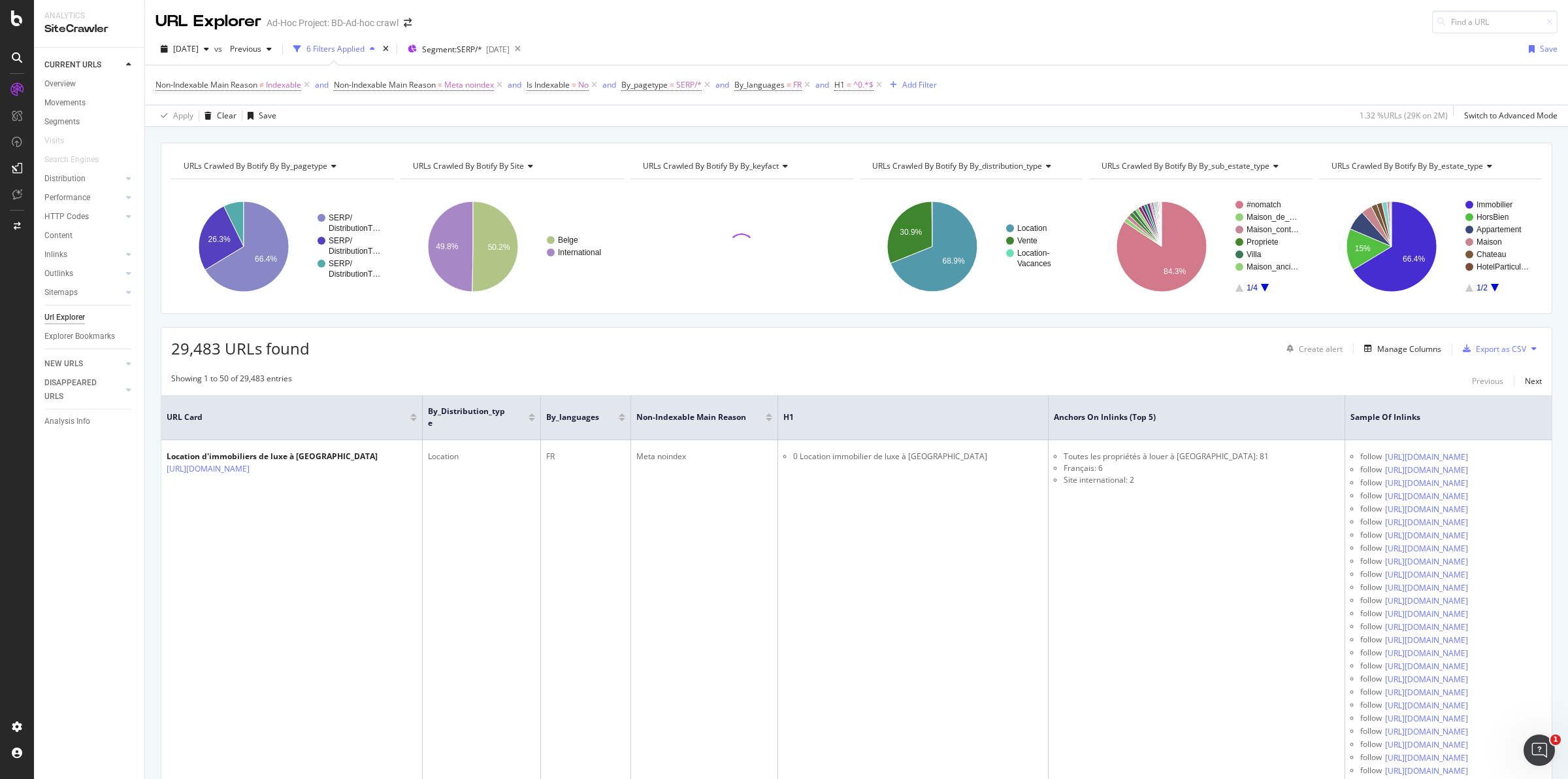
click at [732, 199] on div at bounding box center [742, 246] width 223 height 114
click at [824, 357] on div "29,483 URLs found Create alert Manage Columns Export as CSV" at bounding box center [857, 343] width 1391 height 32
click at [714, 267] on text "71.6%" at bounding box center [723, 263] width 23 height 9
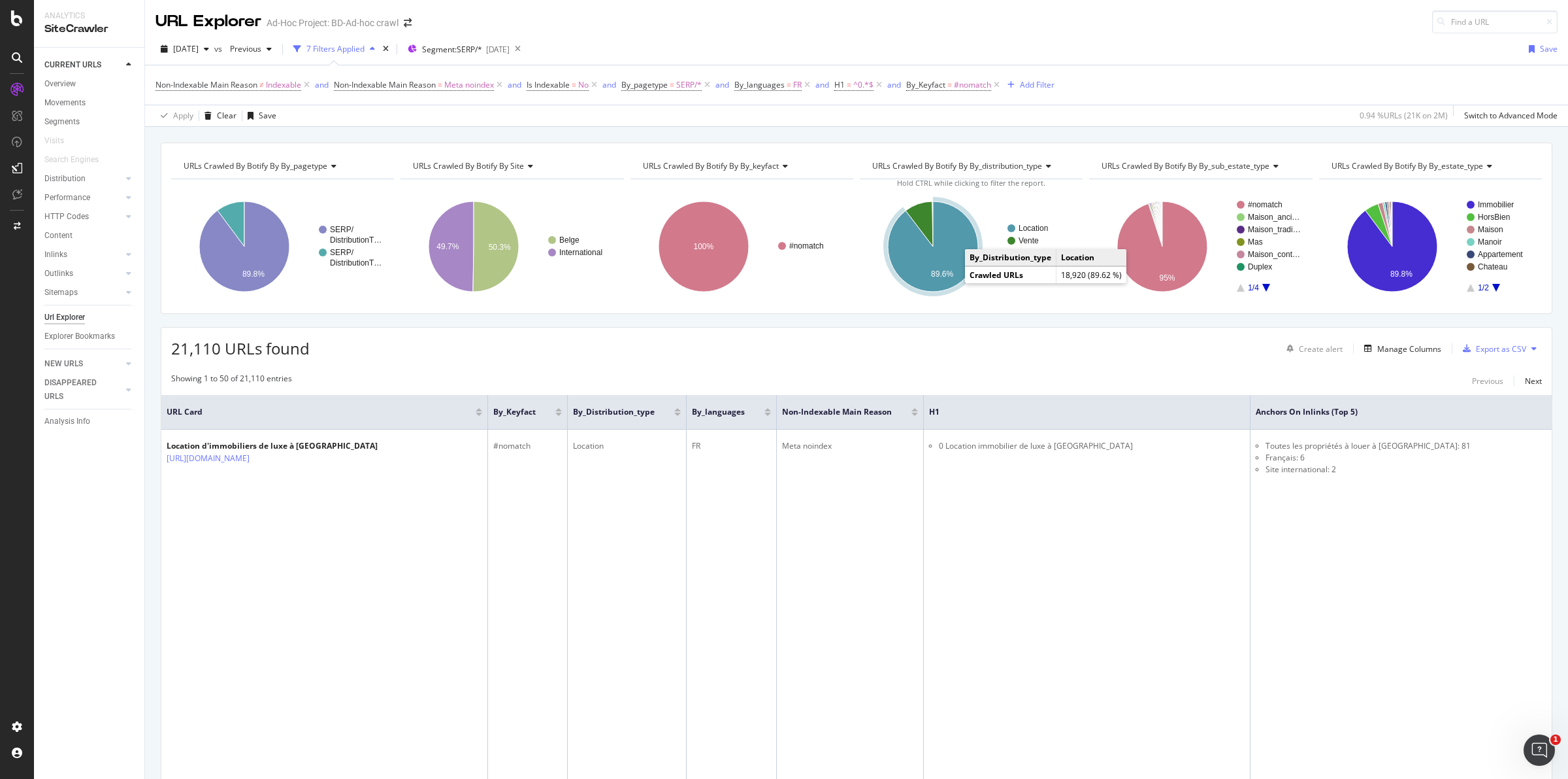
click at [944, 267] on icon "A chart." at bounding box center [933, 246] width 90 height 90
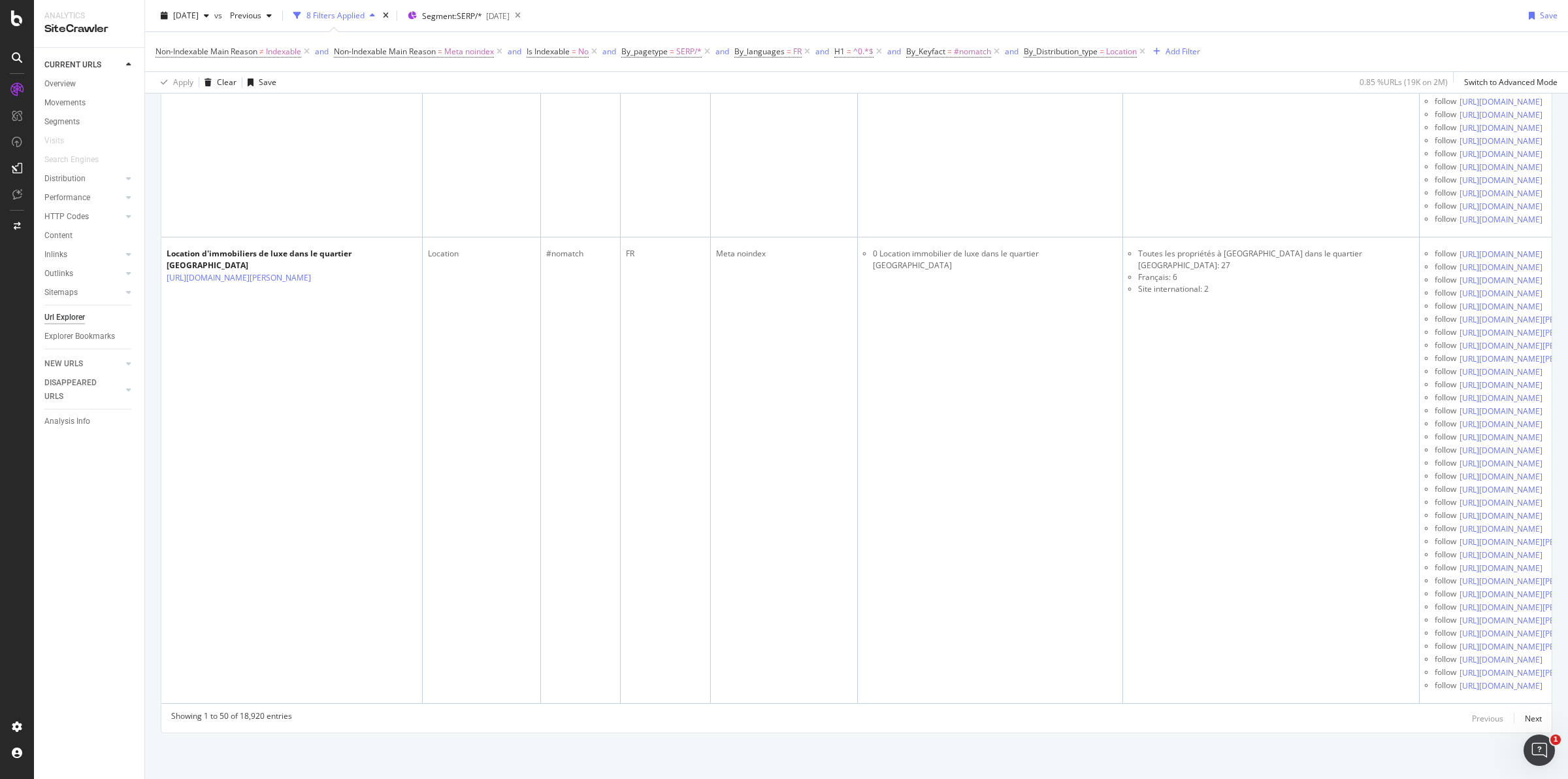
scroll to position [56503, 0]
